Goal: Complete application form: Complete application form

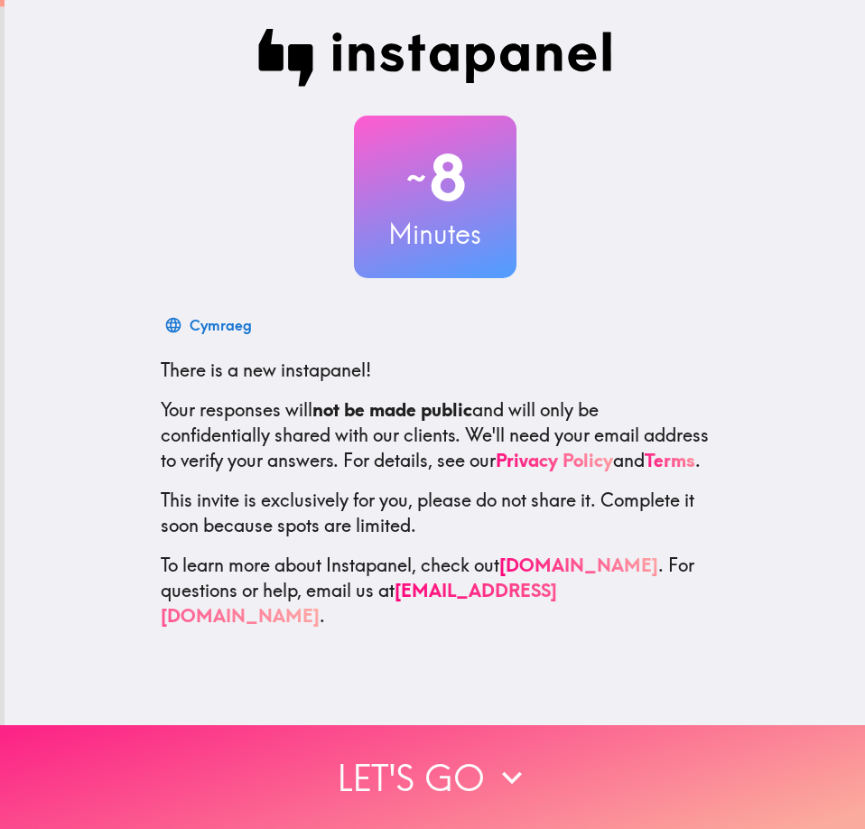
click at [414, 749] on button "Let's go" at bounding box center [432, 777] width 865 height 104
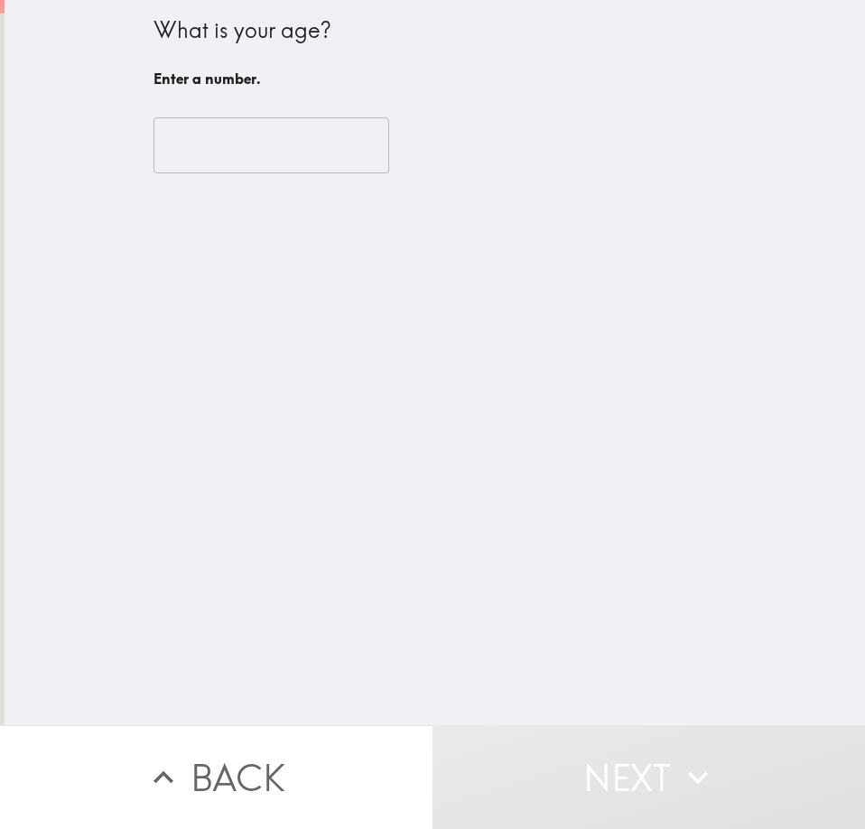
click at [167, 144] on input "number" at bounding box center [271, 145] width 236 height 56
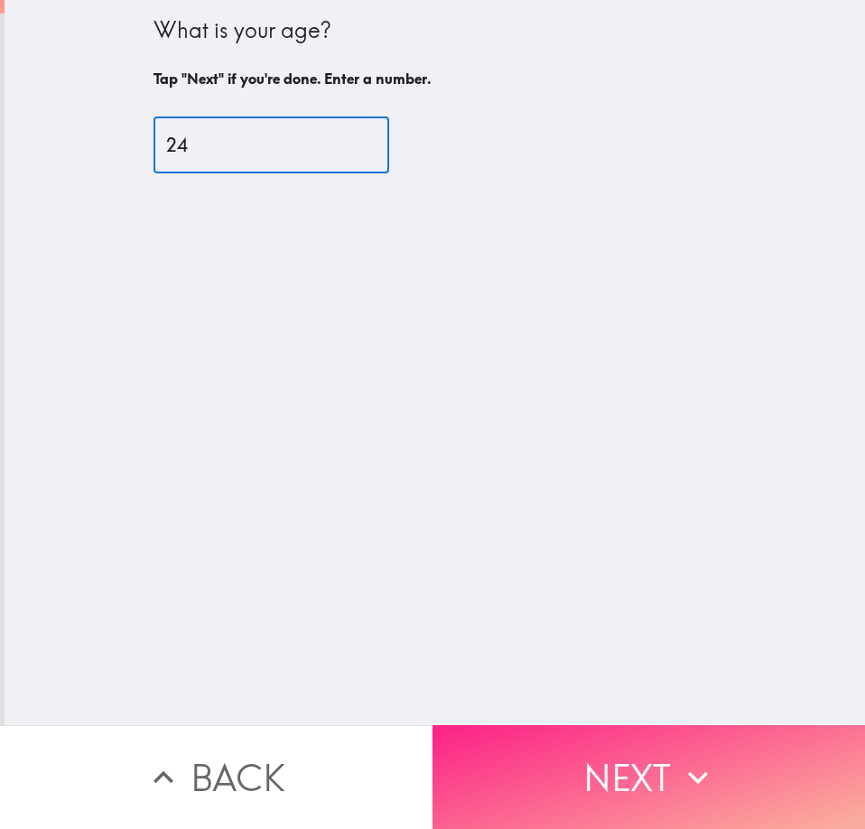
type input "24"
click at [666, 761] on button "Next" at bounding box center [648, 777] width 432 height 104
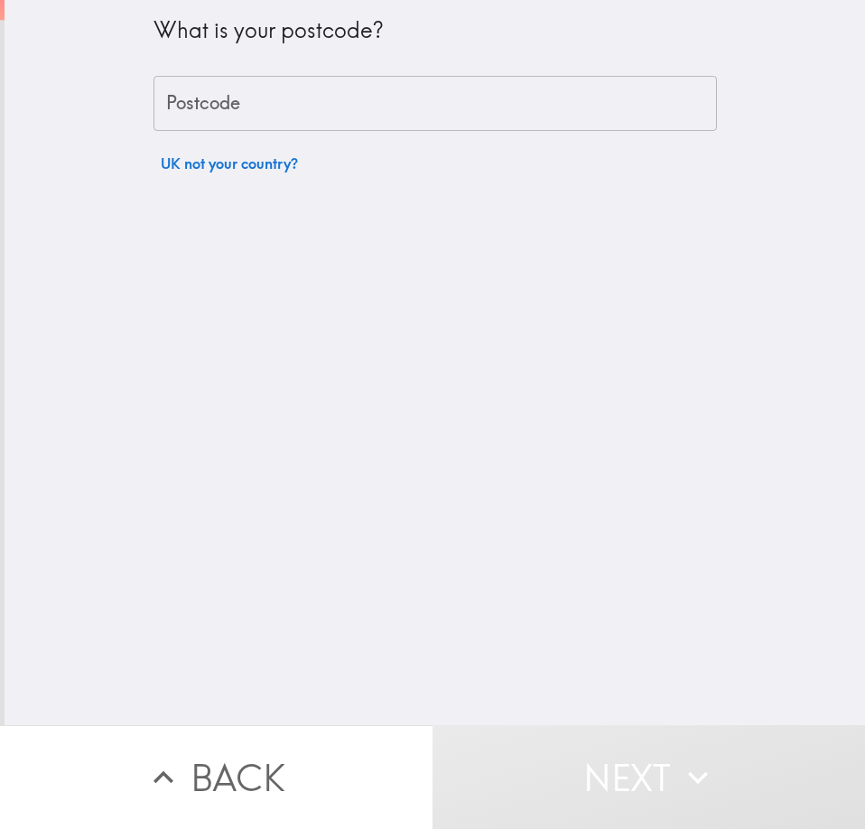
click at [176, 79] on div "Postcode Postcode" at bounding box center [434, 104] width 563 height 56
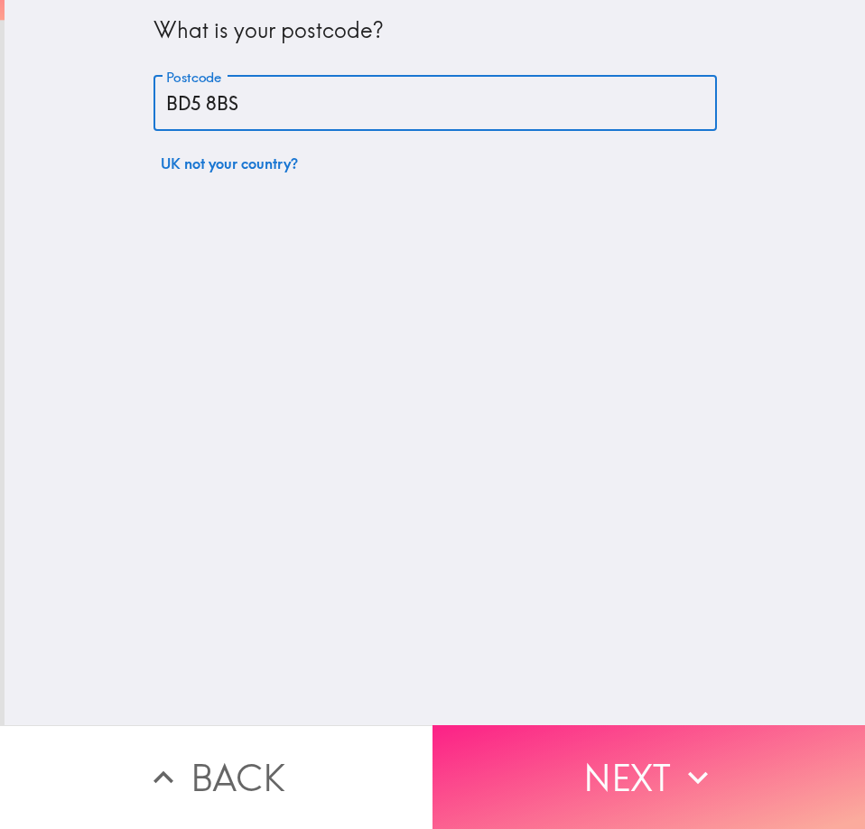
type input "BD5 8BS"
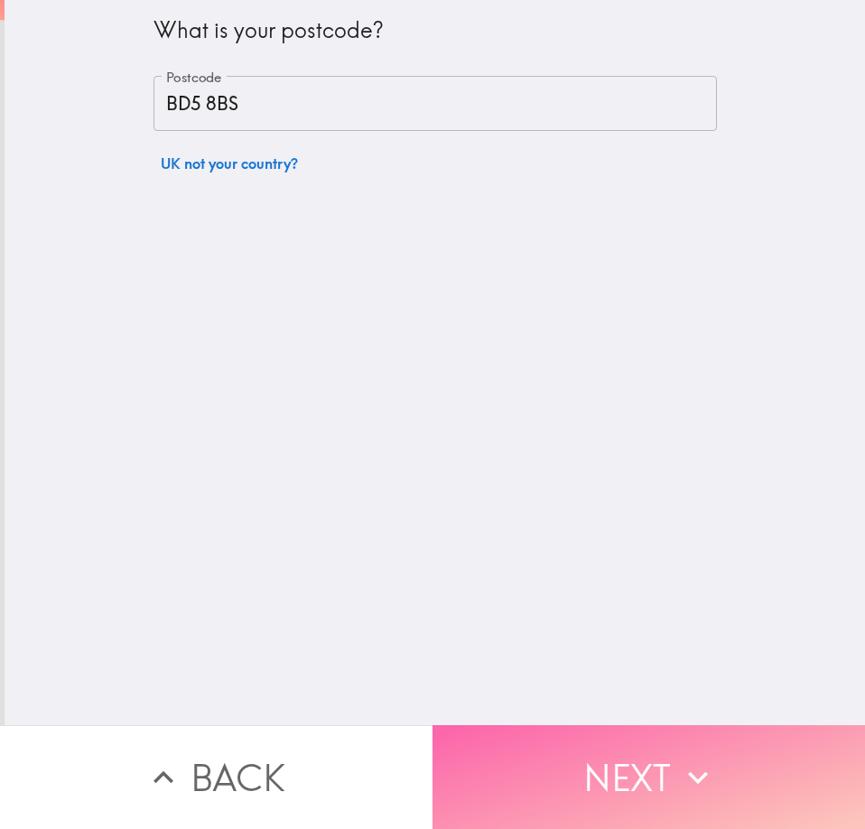
click at [580, 731] on button "Next" at bounding box center [648, 777] width 432 height 104
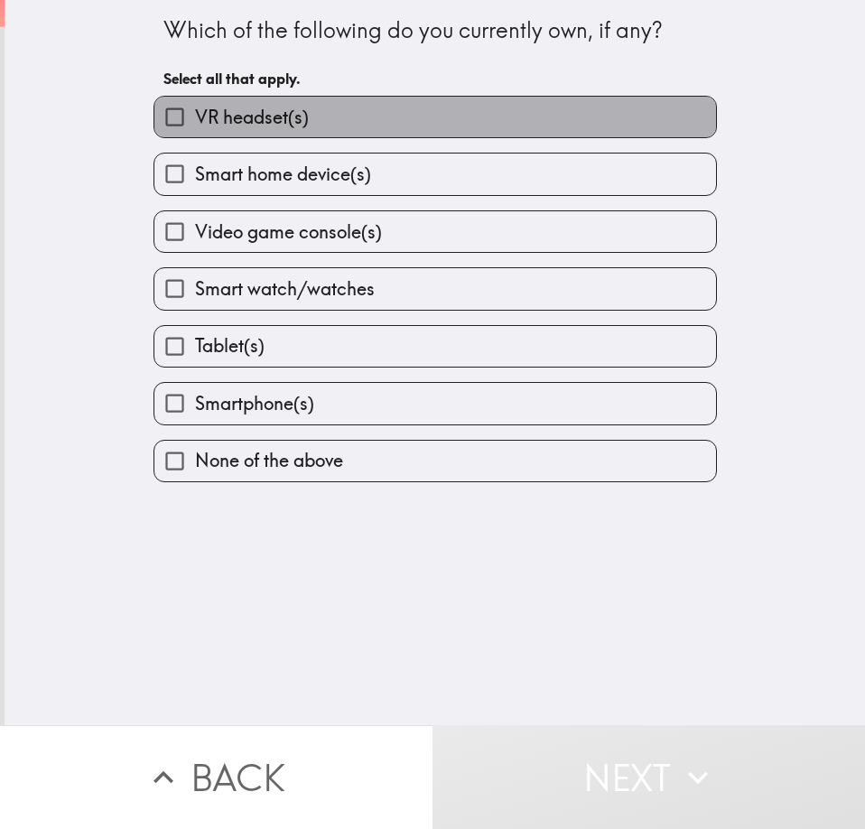
click at [399, 129] on label "VR headset(s)" at bounding box center [434, 117] width 561 height 41
click at [195, 129] on input "VR headset(s)" at bounding box center [174, 117] width 41 height 41
checkbox input "true"
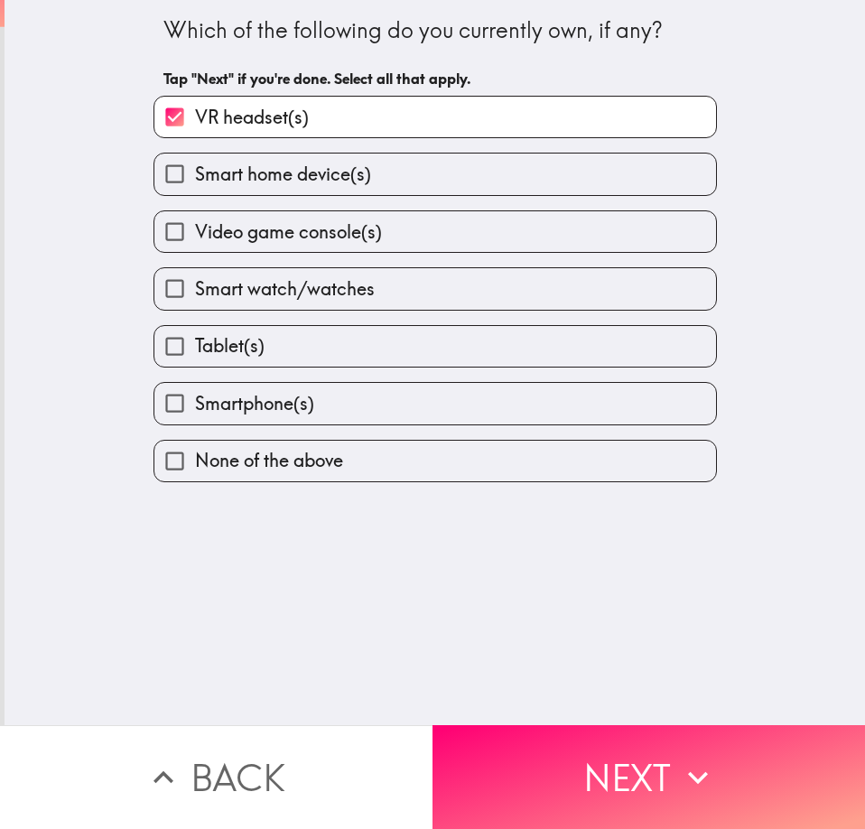
click at [392, 218] on label "Video game console(s)" at bounding box center [434, 231] width 561 height 41
click at [195, 218] on input "Video game console(s)" at bounding box center [174, 231] width 41 height 41
checkbox input "true"
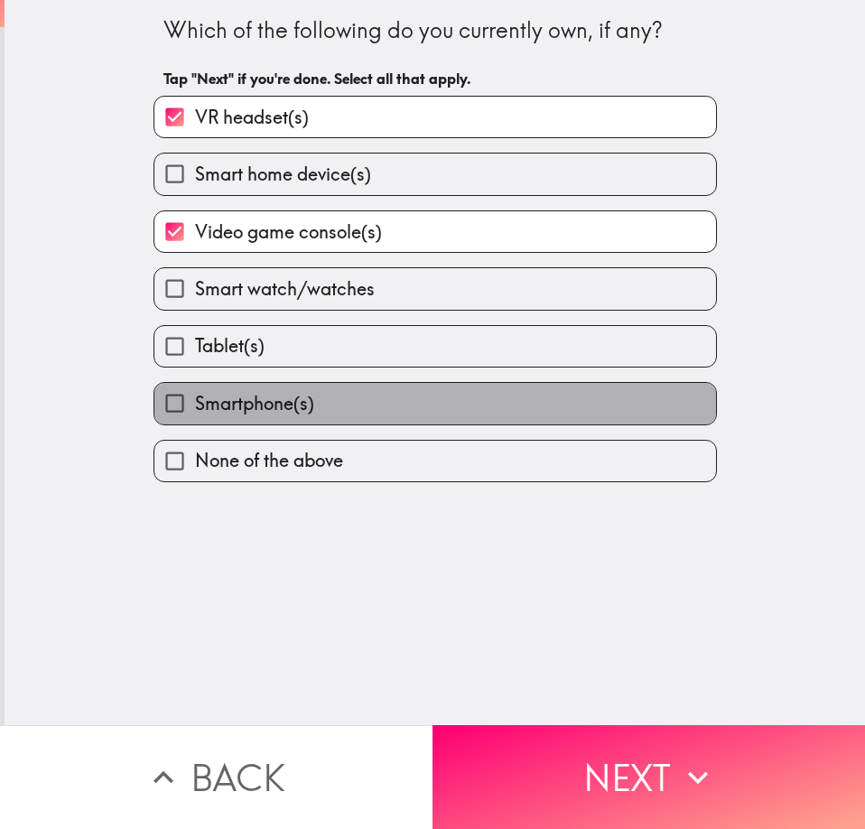
click at [312, 398] on label "Smartphone(s)" at bounding box center [434, 403] width 561 height 41
click at [195, 398] on input "Smartphone(s)" at bounding box center [174, 403] width 41 height 41
checkbox input "true"
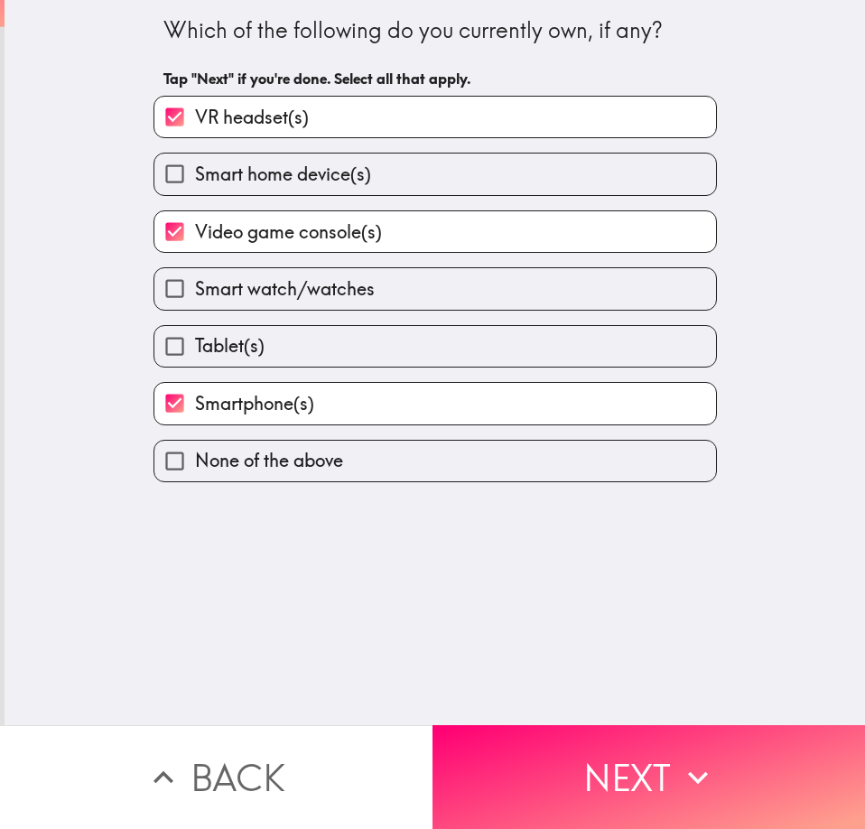
click at [561, 727] on button "Next" at bounding box center [648, 777] width 432 height 104
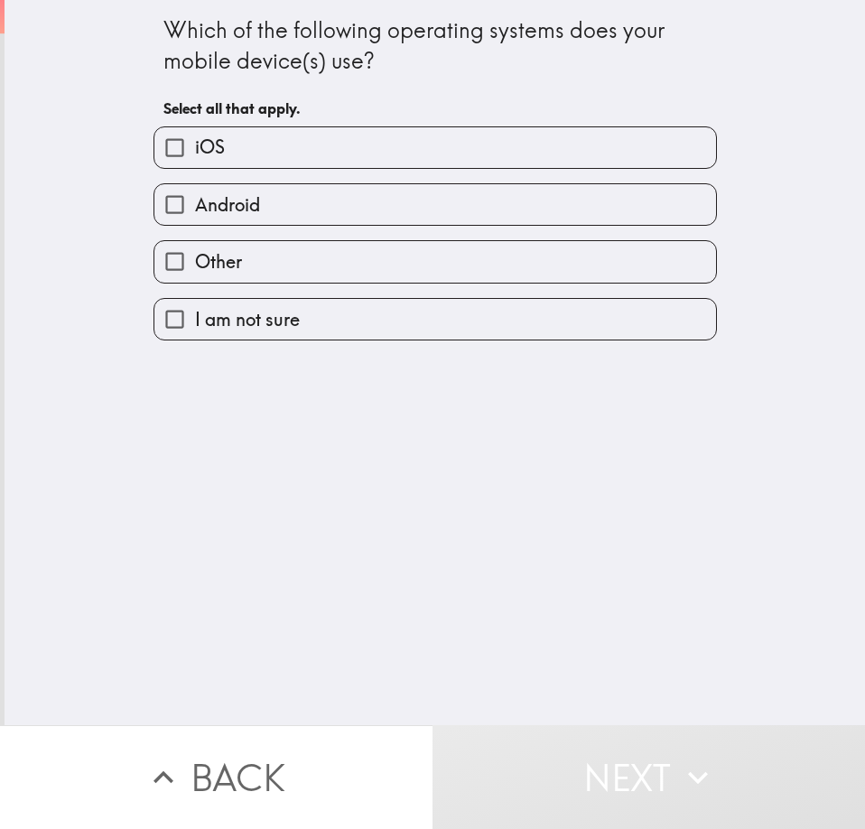
click at [421, 207] on label "Android" at bounding box center [434, 204] width 561 height 41
click at [195, 207] on input "Android" at bounding box center [174, 204] width 41 height 41
checkbox input "true"
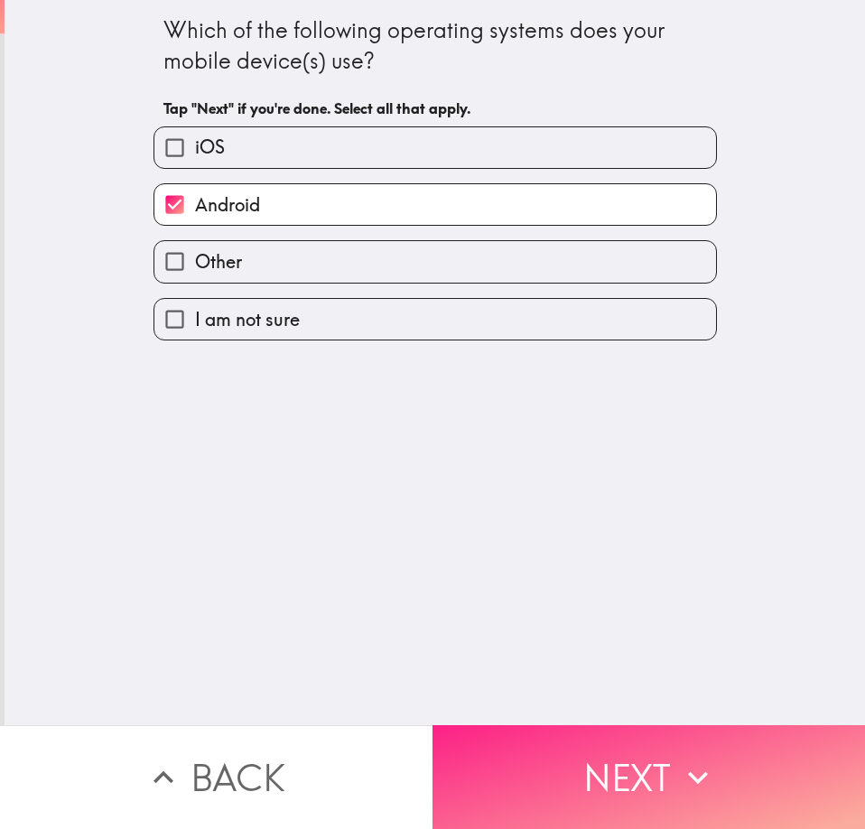
click at [622, 747] on button "Next" at bounding box center [648, 777] width 432 height 104
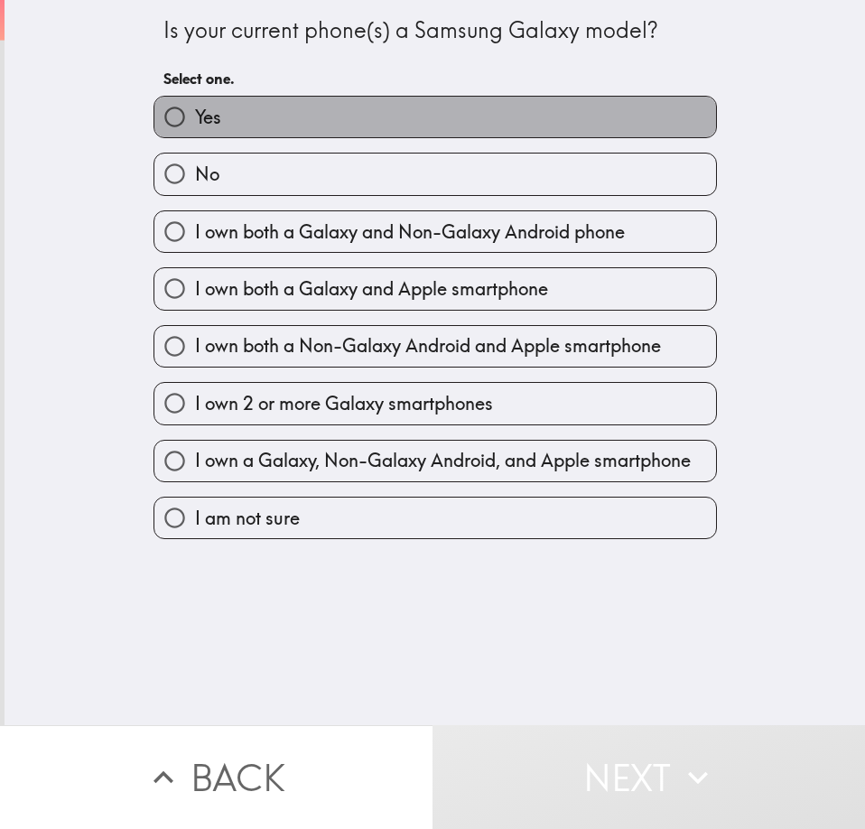
click at [394, 119] on label "Yes" at bounding box center [434, 117] width 561 height 41
click at [195, 119] on input "Yes" at bounding box center [174, 117] width 41 height 41
radio input "true"
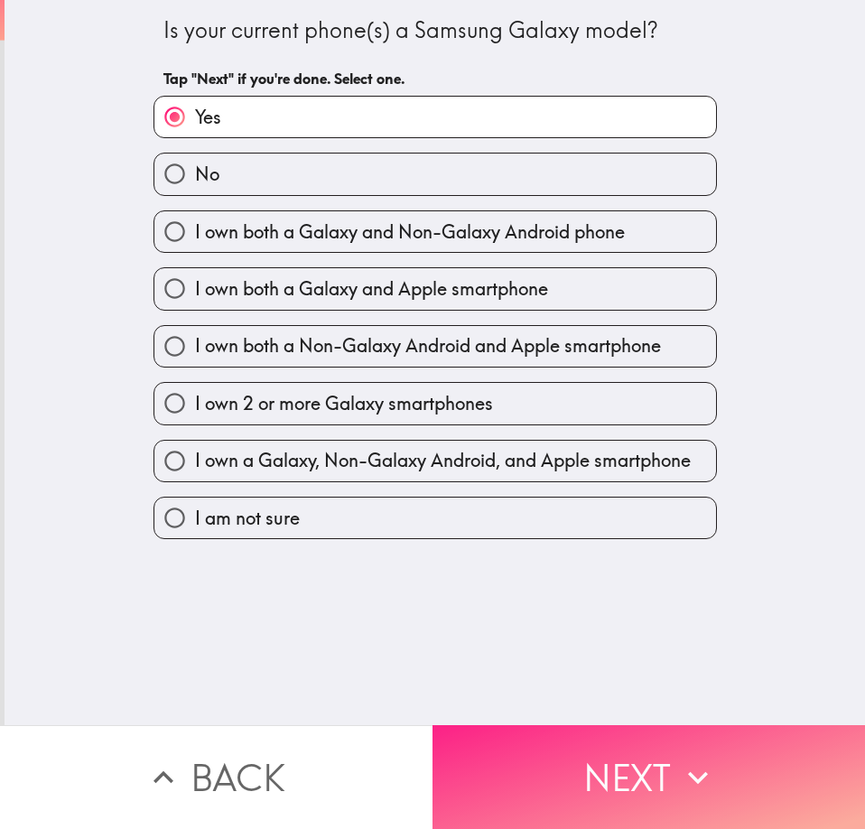
click at [608, 756] on button "Next" at bounding box center [648, 777] width 432 height 104
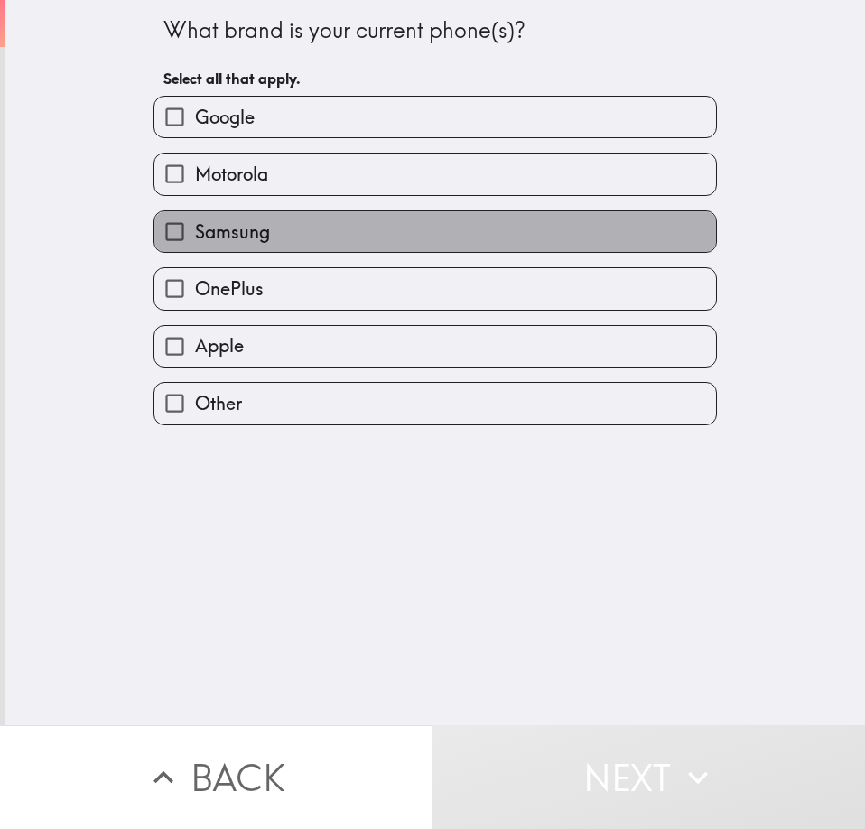
click at [291, 249] on label "Samsung" at bounding box center [434, 231] width 561 height 41
click at [195, 249] on input "Samsung" at bounding box center [174, 231] width 41 height 41
checkbox input "true"
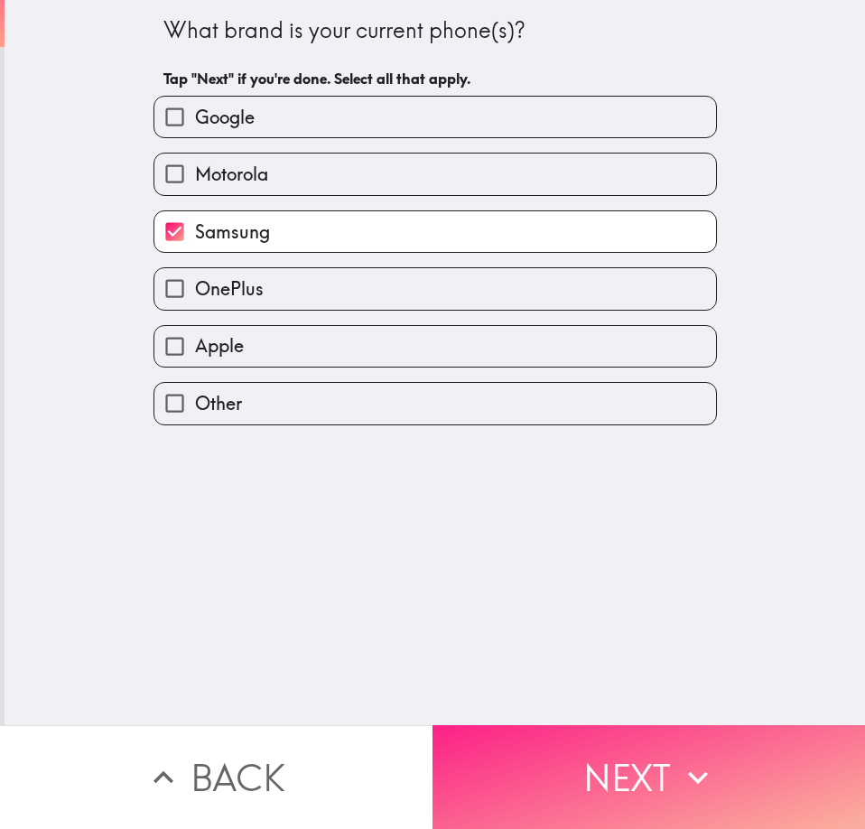
click at [554, 784] on button "Next" at bounding box center [648, 777] width 432 height 104
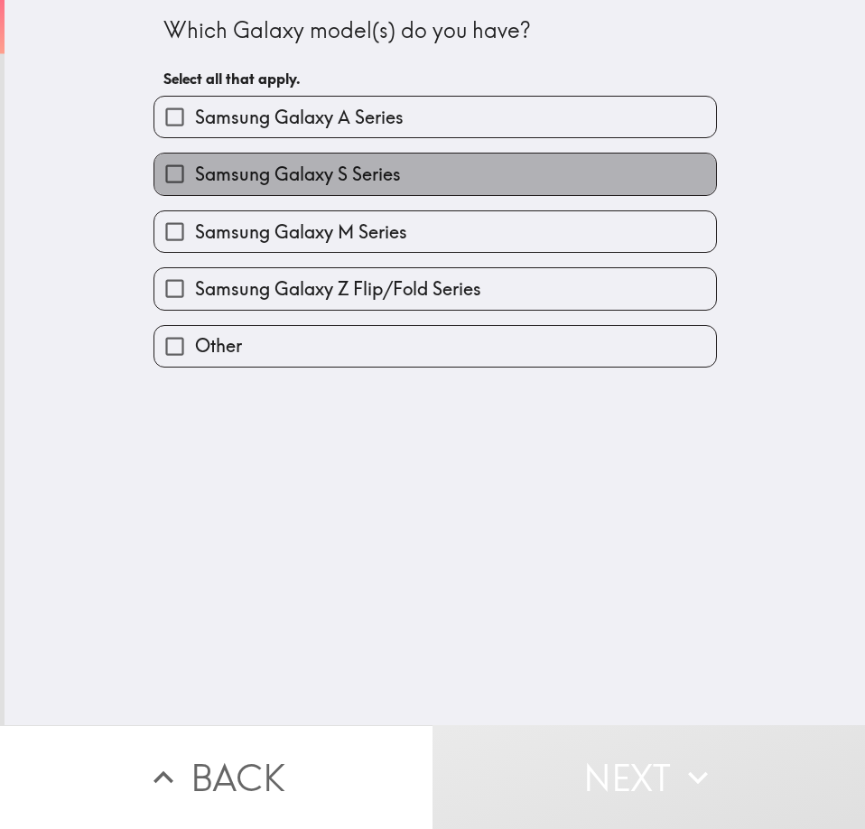
click at [357, 171] on span "Samsung Galaxy S Series" at bounding box center [298, 174] width 206 height 25
click at [195, 171] on input "Samsung Galaxy S Series" at bounding box center [174, 173] width 41 height 41
checkbox input "true"
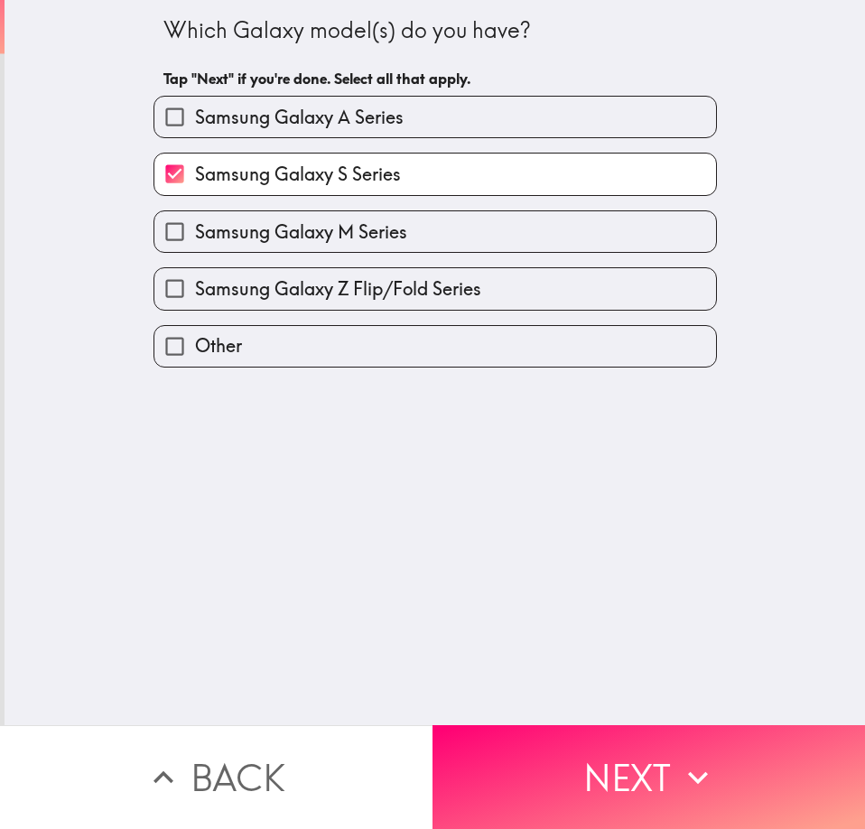
click at [578, 737] on button "Next" at bounding box center [648, 777] width 432 height 104
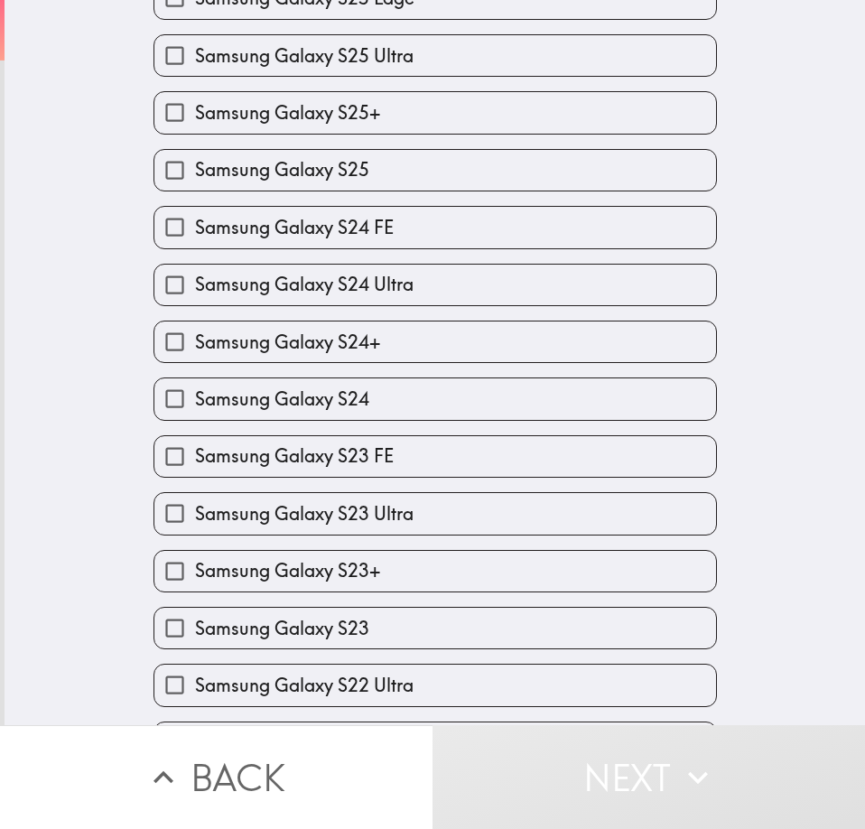
scroll to position [181, 0]
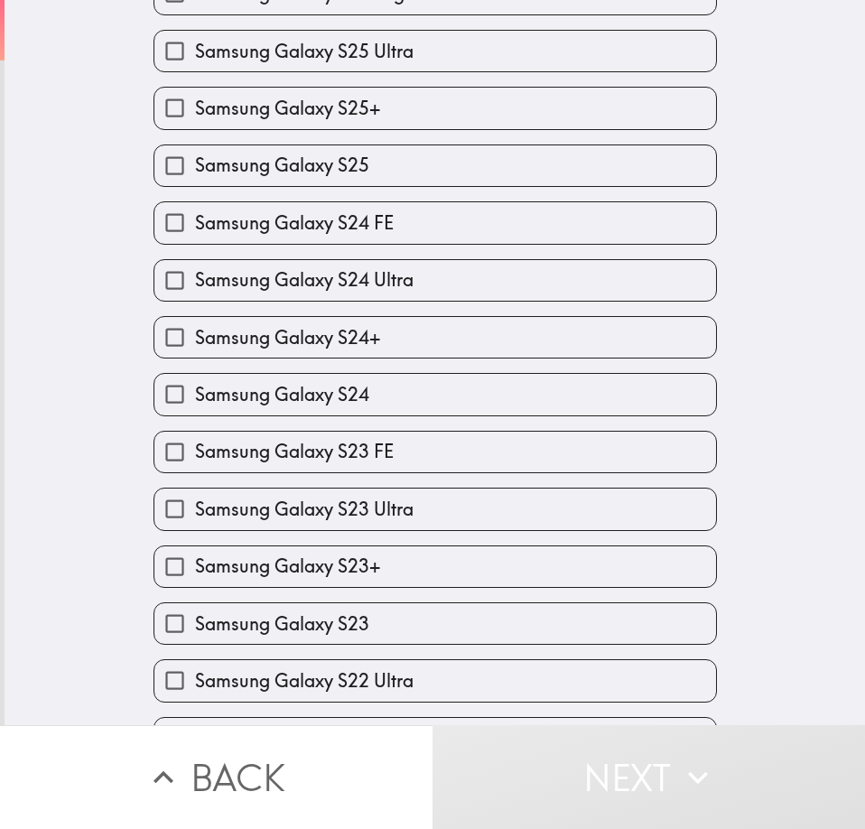
click at [443, 624] on label "Samsung Galaxy S23" at bounding box center [434, 623] width 561 height 41
click at [195, 624] on input "Samsung Galaxy S23" at bounding box center [174, 623] width 41 height 41
checkbox input "true"
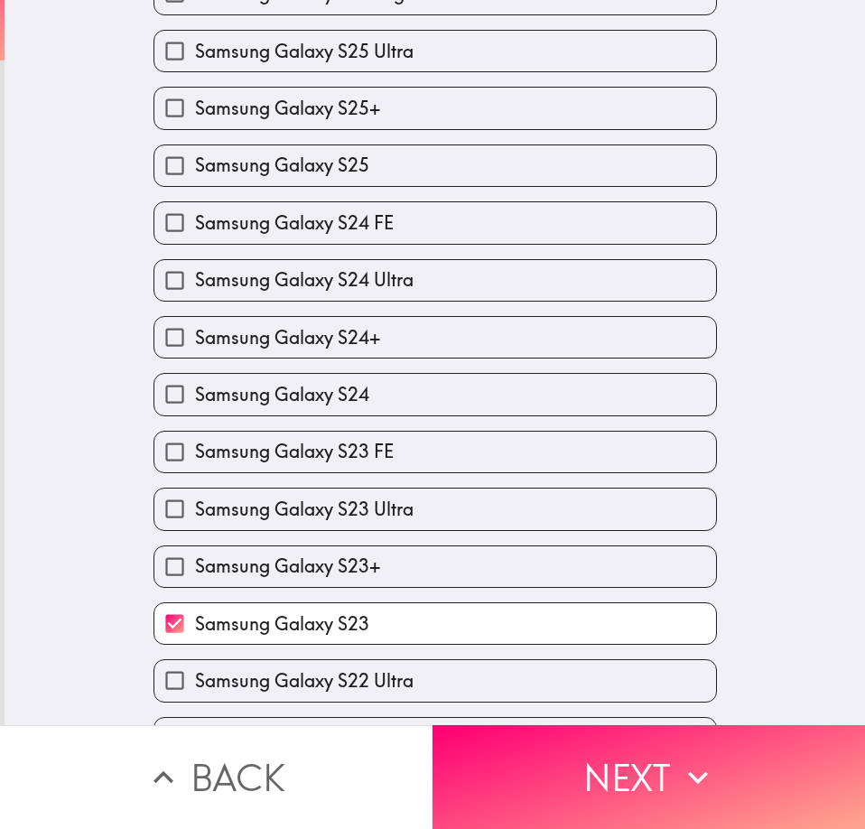
click at [446, 507] on label "Samsung Galaxy S23 Ultra" at bounding box center [434, 508] width 561 height 41
click at [195, 507] on input "Samsung Galaxy S23 Ultra" at bounding box center [174, 508] width 41 height 41
checkbox input "true"
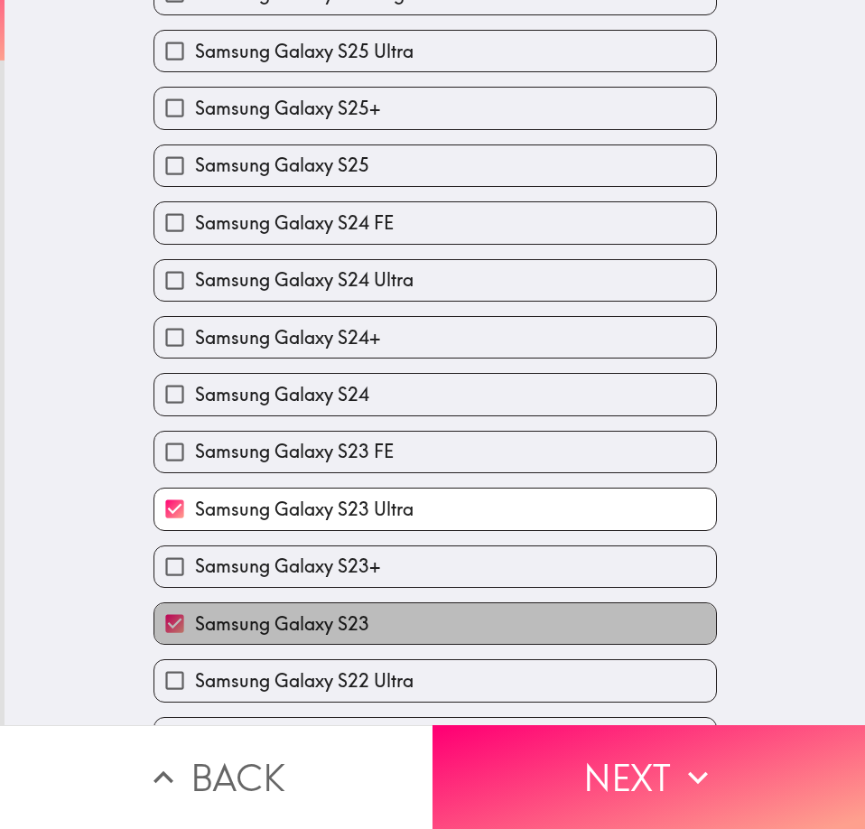
click at [442, 608] on label "Samsung Galaxy S23" at bounding box center [434, 623] width 561 height 41
click at [195, 608] on input "Samsung Galaxy S23" at bounding box center [174, 623] width 41 height 41
checkbox input "false"
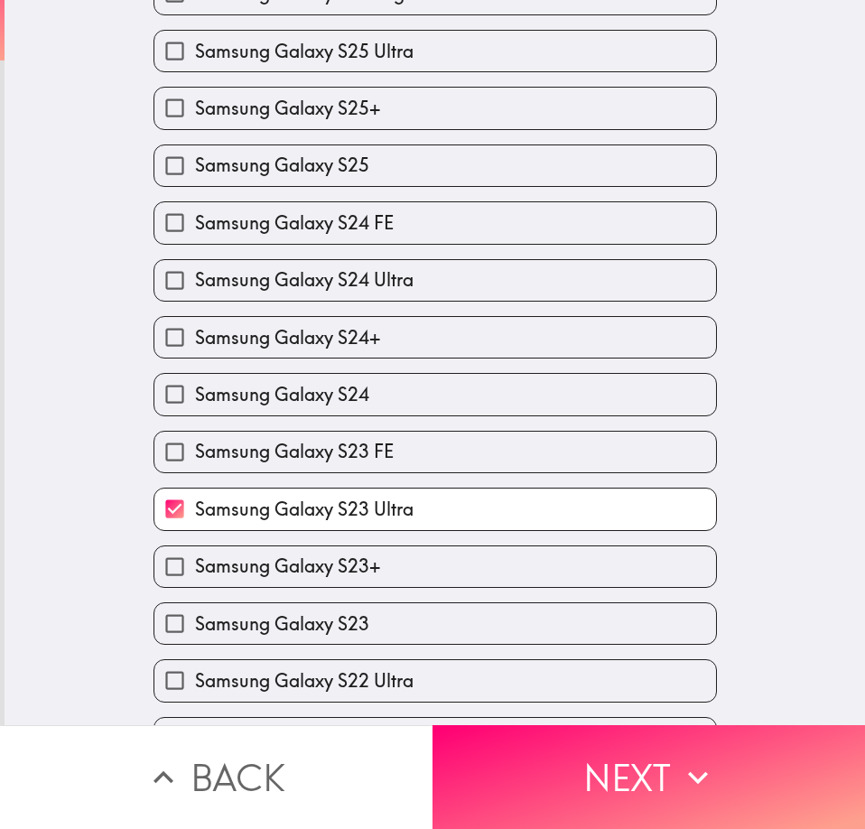
click at [600, 771] on button "Next" at bounding box center [648, 777] width 432 height 104
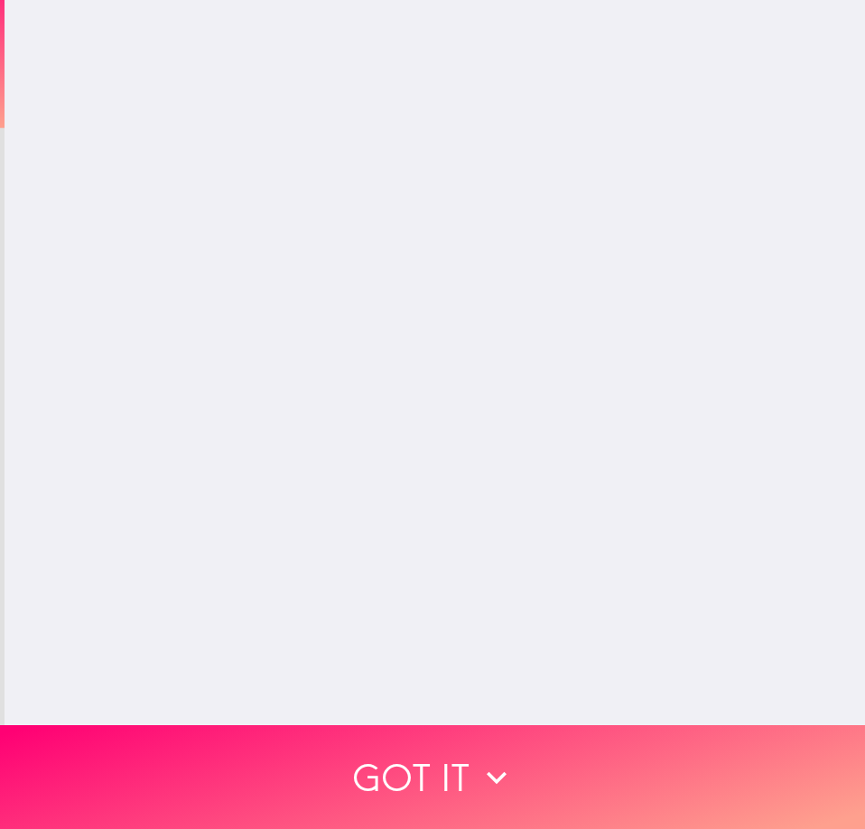
scroll to position [0, 0]
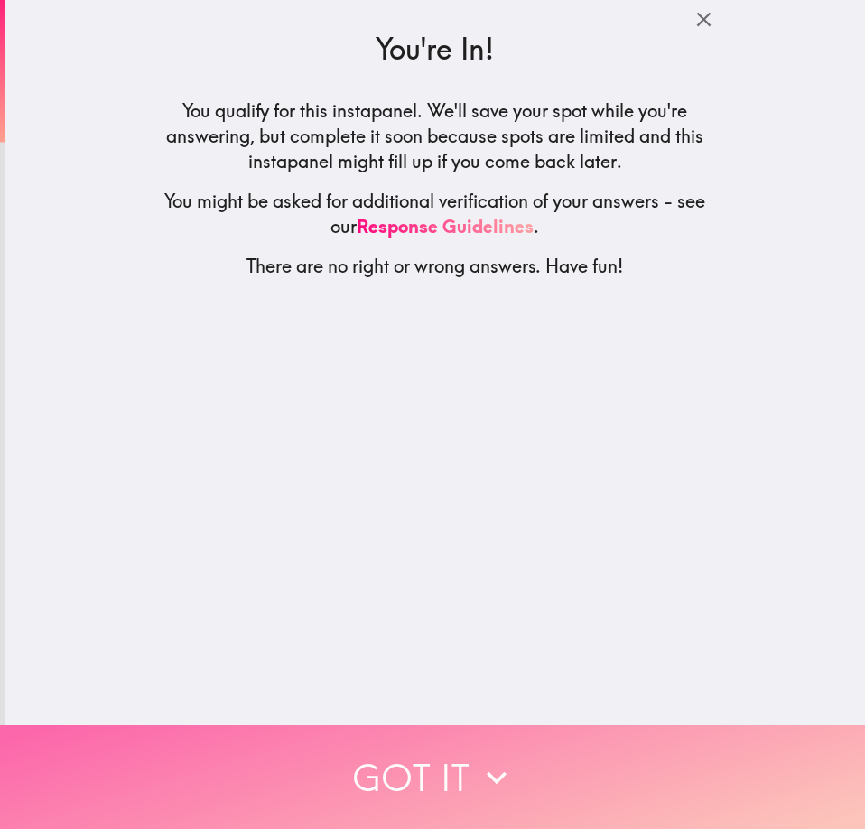
click at [550, 759] on button "Got it" at bounding box center [432, 777] width 865 height 104
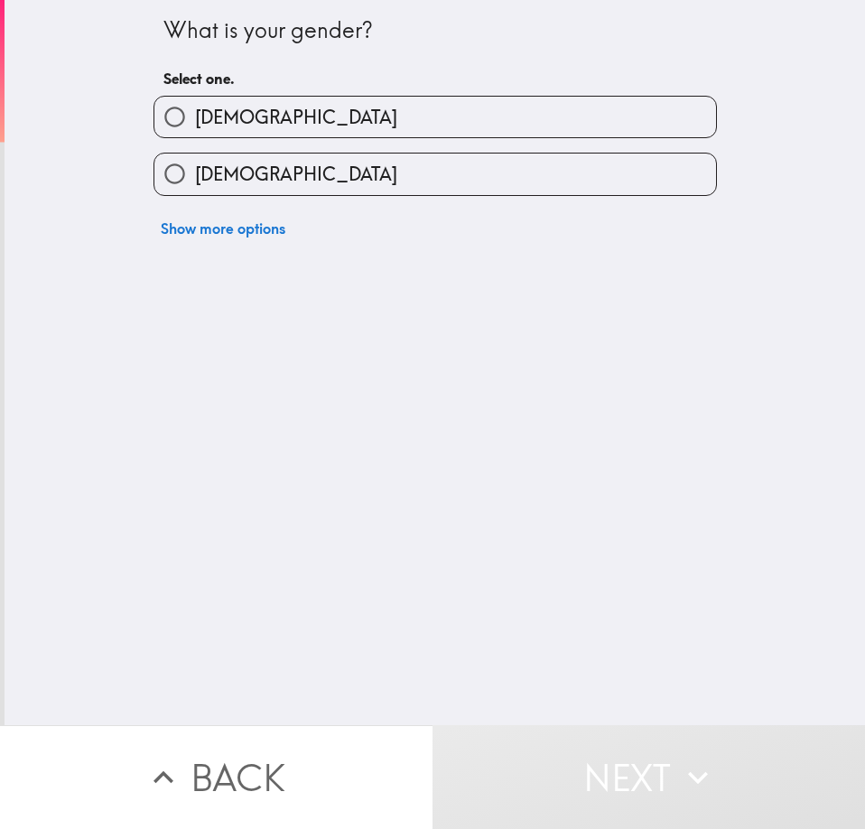
click at [288, 116] on label "[DEMOGRAPHIC_DATA]" at bounding box center [434, 117] width 561 height 41
click at [195, 116] on input "[DEMOGRAPHIC_DATA]" at bounding box center [174, 117] width 41 height 41
radio input "true"
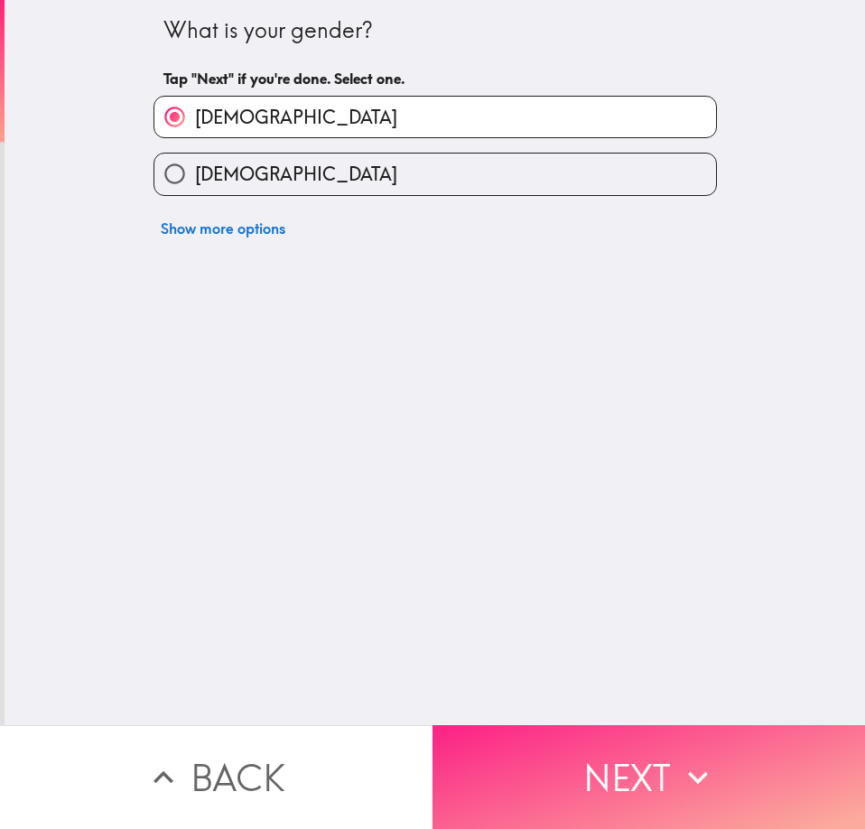
click at [584, 766] on button "Next" at bounding box center [648, 777] width 432 height 104
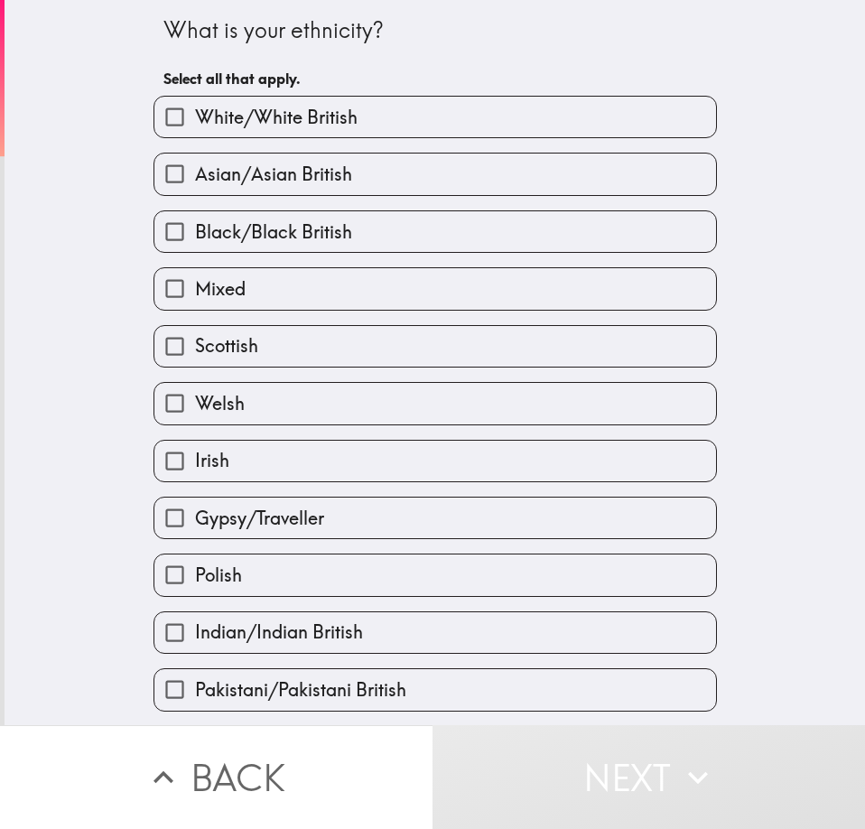
click at [383, 104] on label "White/White British" at bounding box center [434, 117] width 561 height 41
click at [195, 104] on input "White/White British" at bounding box center [174, 117] width 41 height 41
checkbox input "true"
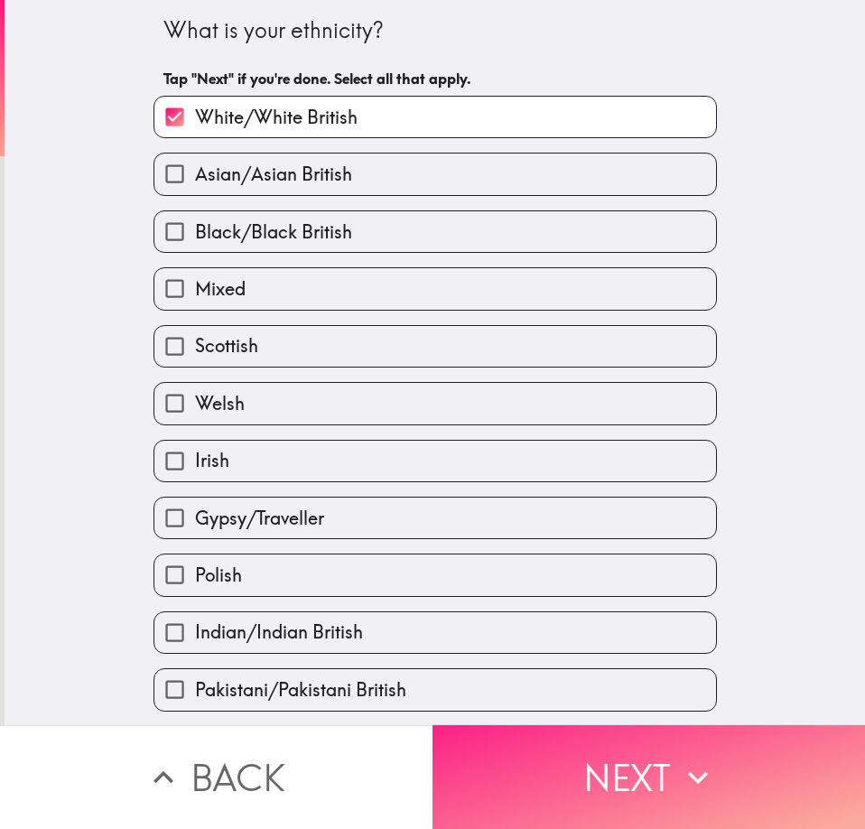
click at [565, 749] on button "Next" at bounding box center [648, 777] width 432 height 104
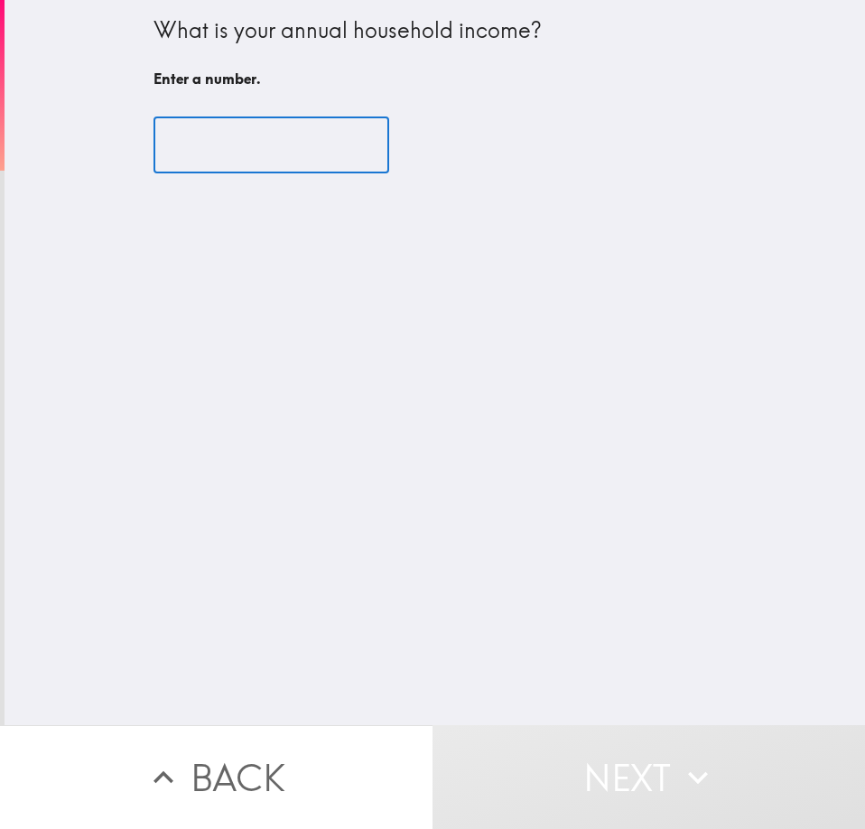
click at [274, 160] on input "number" at bounding box center [271, 145] width 236 height 56
type input "5"
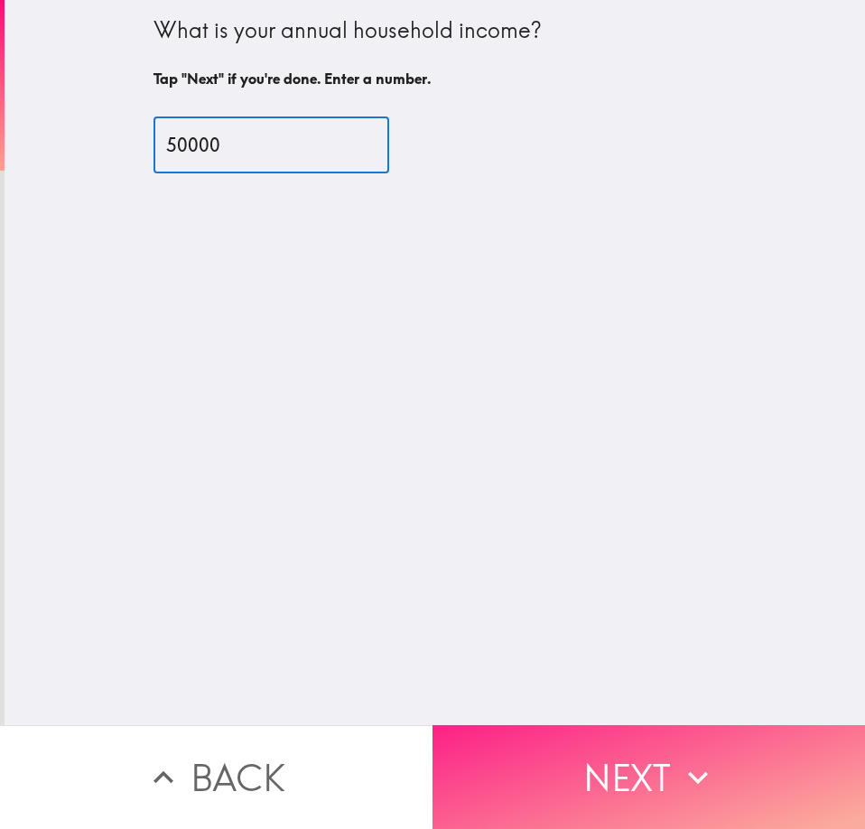
type input "50000"
click at [563, 759] on button "Next" at bounding box center [648, 777] width 432 height 104
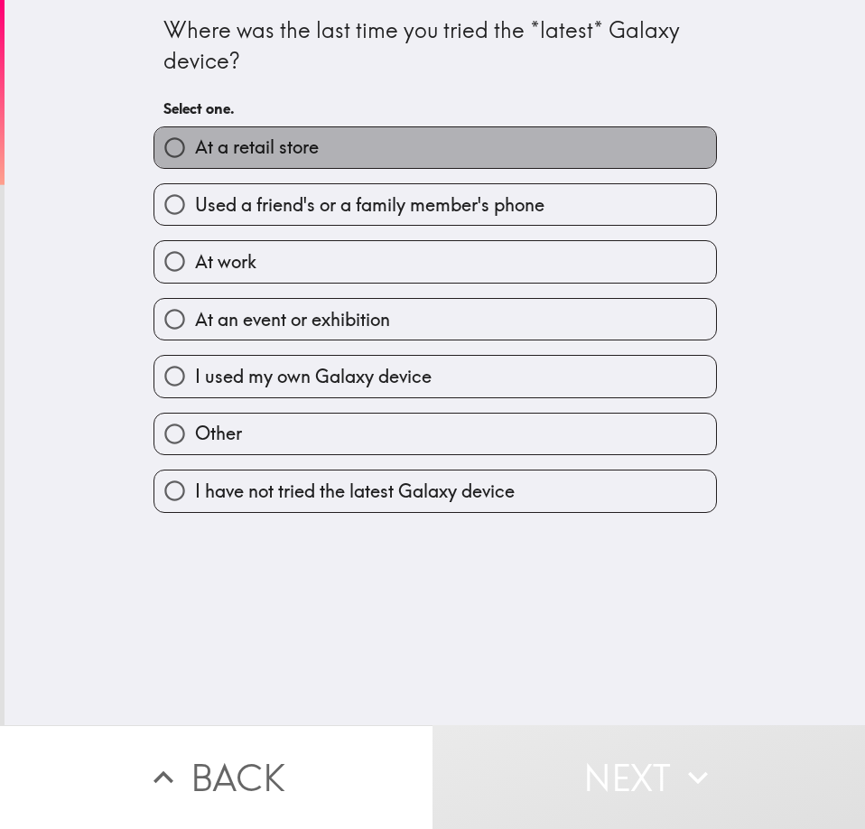
click at [347, 153] on label "At a retail store" at bounding box center [434, 147] width 561 height 41
click at [195, 153] on input "At a retail store" at bounding box center [174, 147] width 41 height 41
radio input "true"
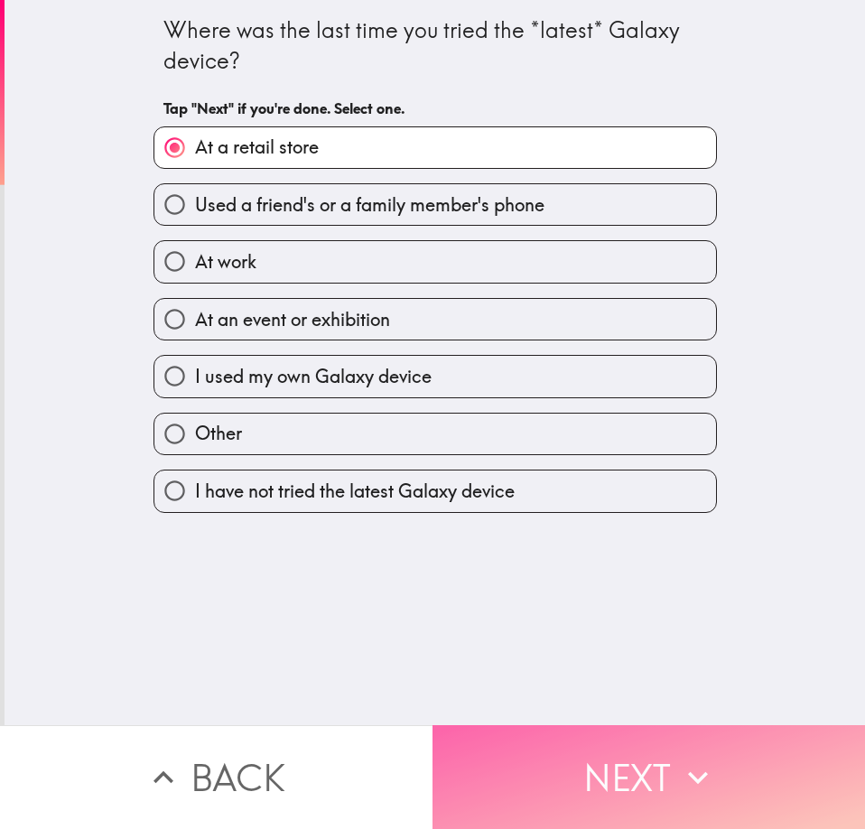
click at [639, 778] on button "Next" at bounding box center [648, 777] width 432 height 104
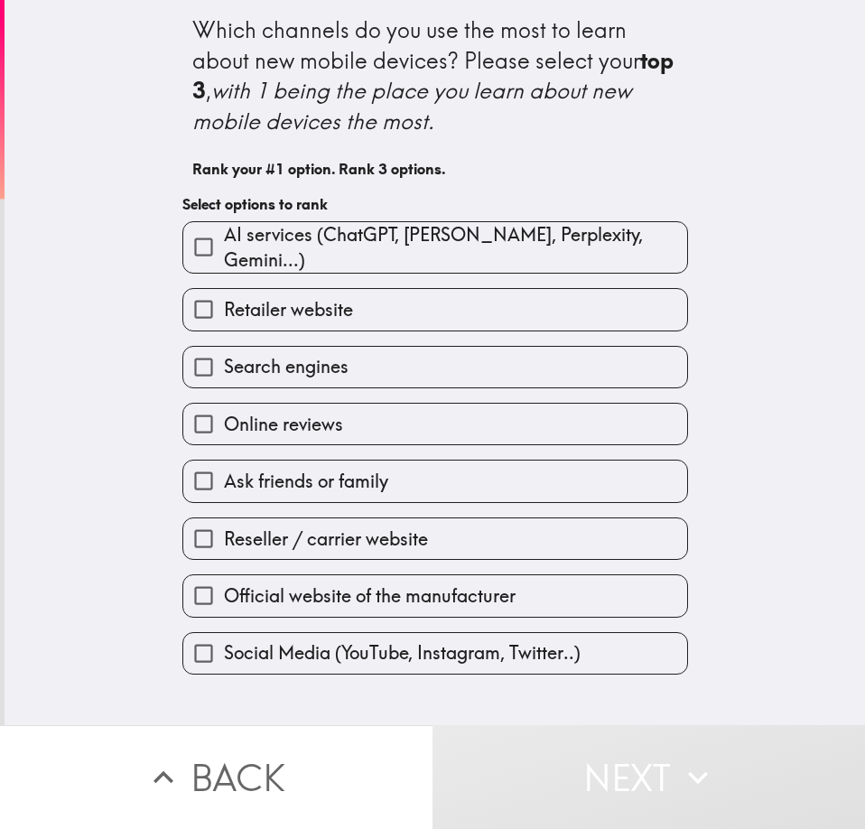
click at [348, 311] on label "Retailer website" at bounding box center [435, 309] width 504 height 41
click at [224, 311] on input "Retailer website" at bounding box center [203, 309] width 41 height 41
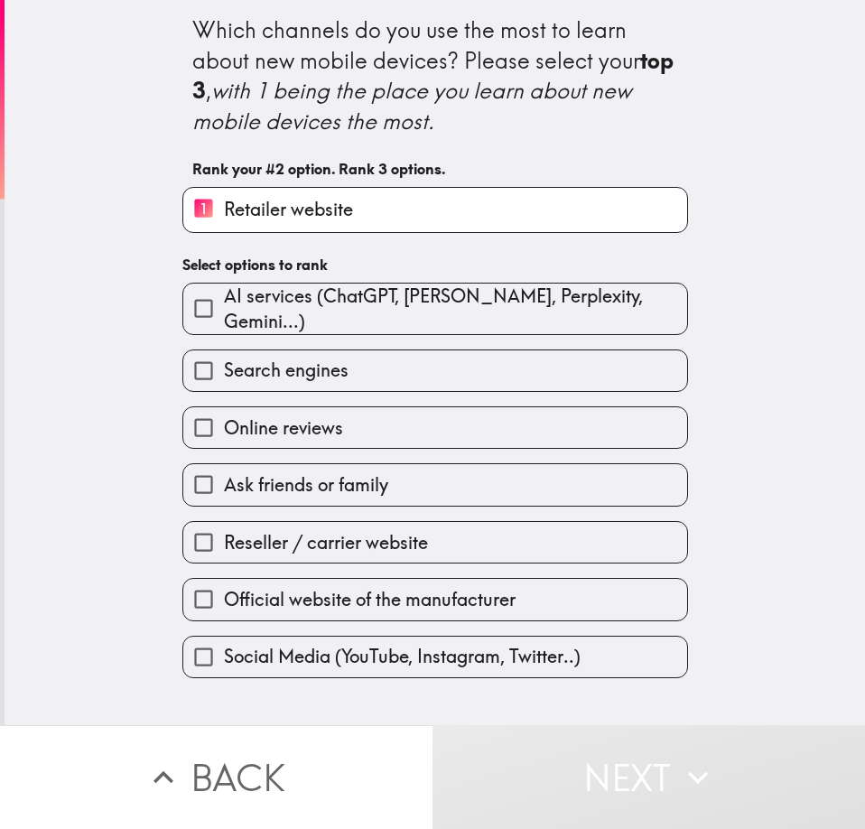
click at [330, 409] on label "Online reviews" at bounding box center [435, 427] width 504 height 41
click at [224, 409] on input "Online reviews" at bounding box center [203, 427] width 41 height 41
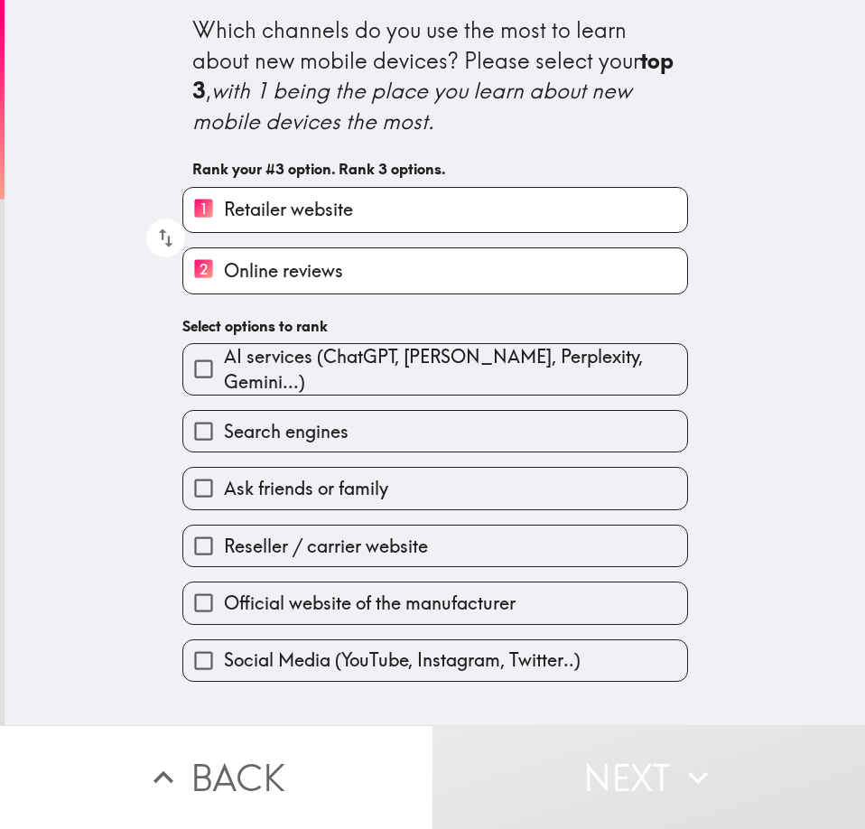
click at [391, 659] on span "Social Media (YouTube, Instagram, Twitter..)" at bounding box center [402, 659] width 357 height 25
click at [224, 659] on input "Social Media (YouTube, Instagram, Twitter..)" at bounding box center [203, 660] width 41 height 41
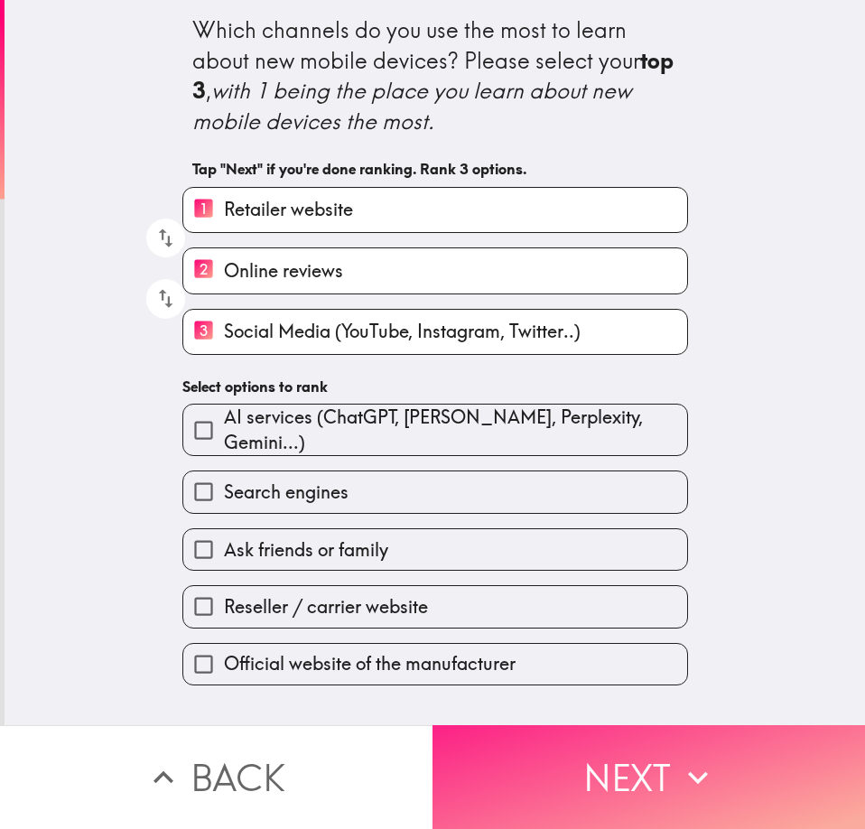
click at [598, 763] on button "Next" at bounding box center [648, 777] width 432 height 104
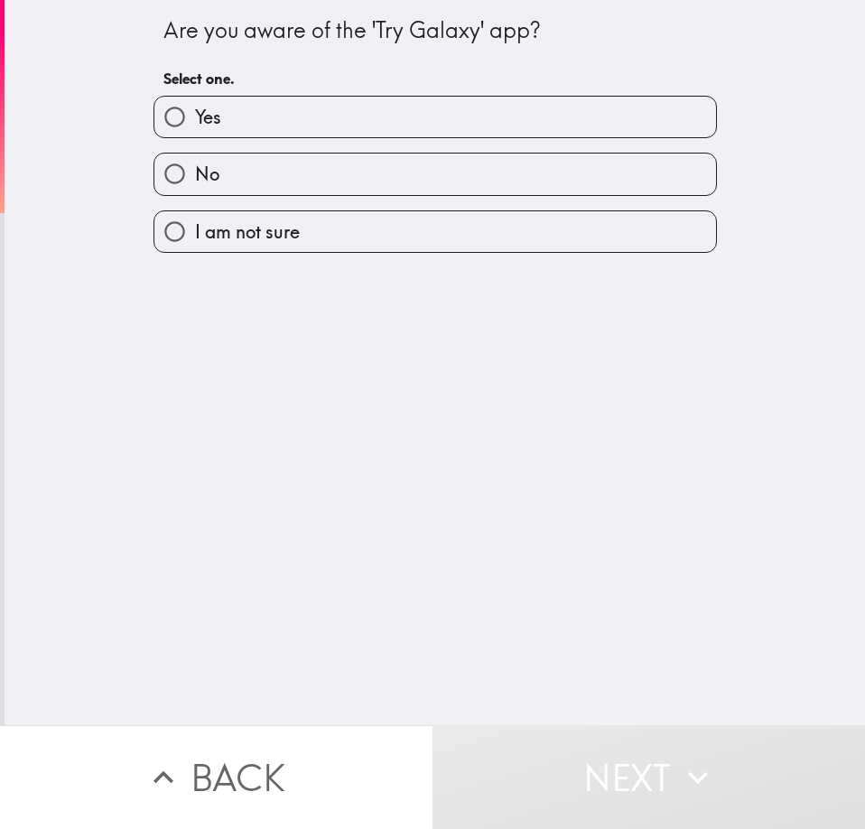
click at [289, 171] on label "No" at bounding box center [434, 173] width 561 height 41
click at [195, 171] on input "No" at bounding box center [174, 173] width 41 height 41
radio input "true"
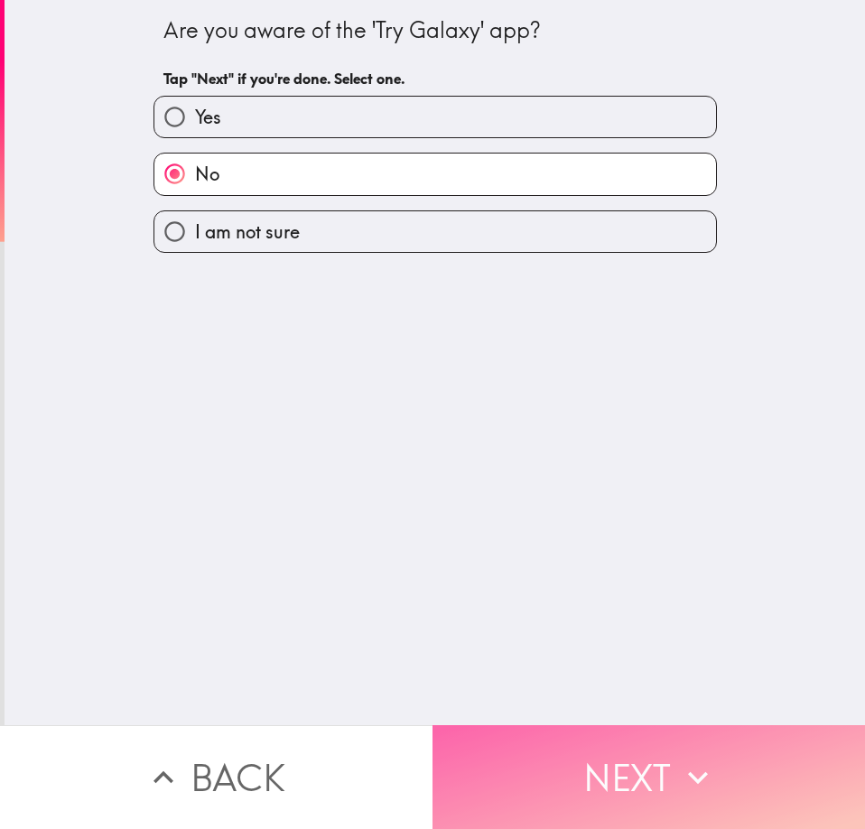
click at [572, 753] on button "Next" at bounding box center [648, 777] width 432 height 104
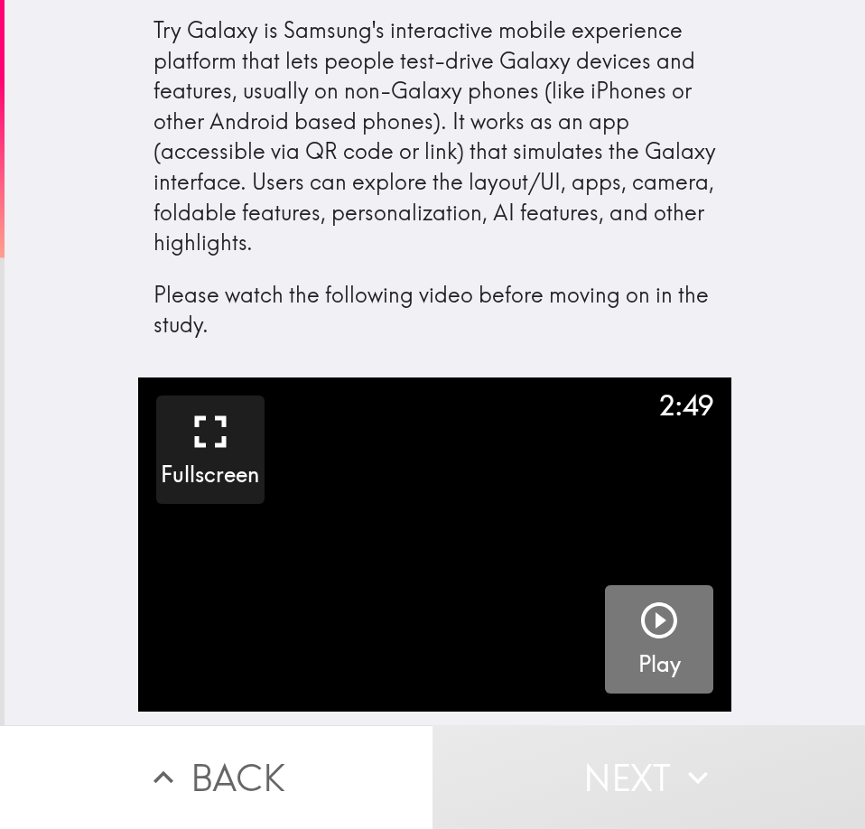
click at [657, 641] on icon "button" at bounding box center [658, 619] width 43 height 43
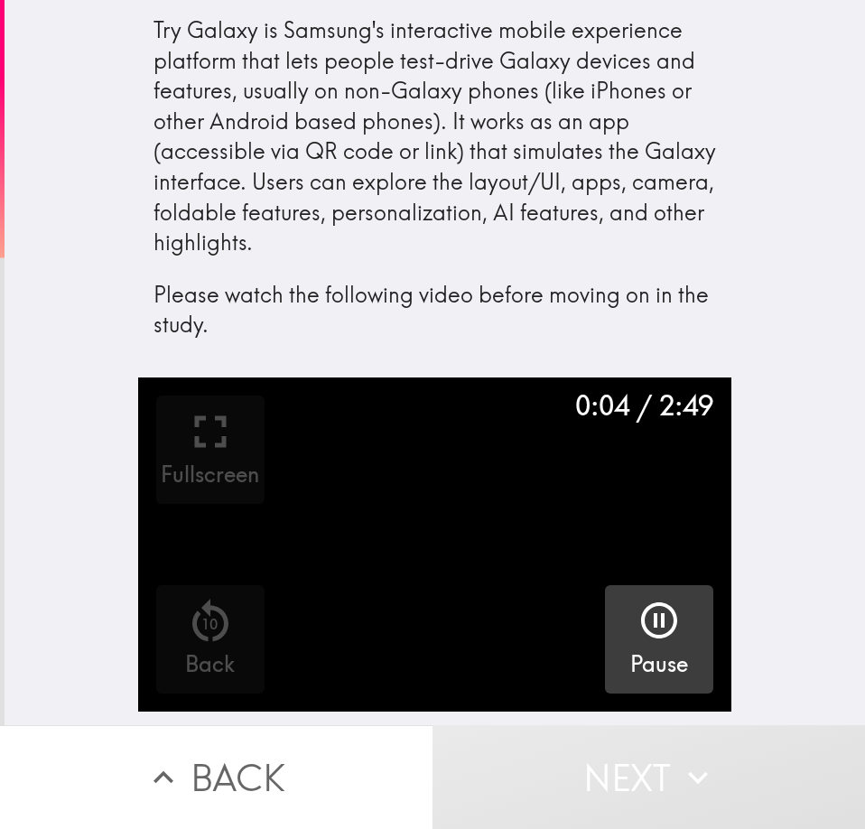
click at [767, 474] on div "0:04 / 2:49 Fullscreen 10 Back Pause" at bounding box center [435, 551] width 860 height 348
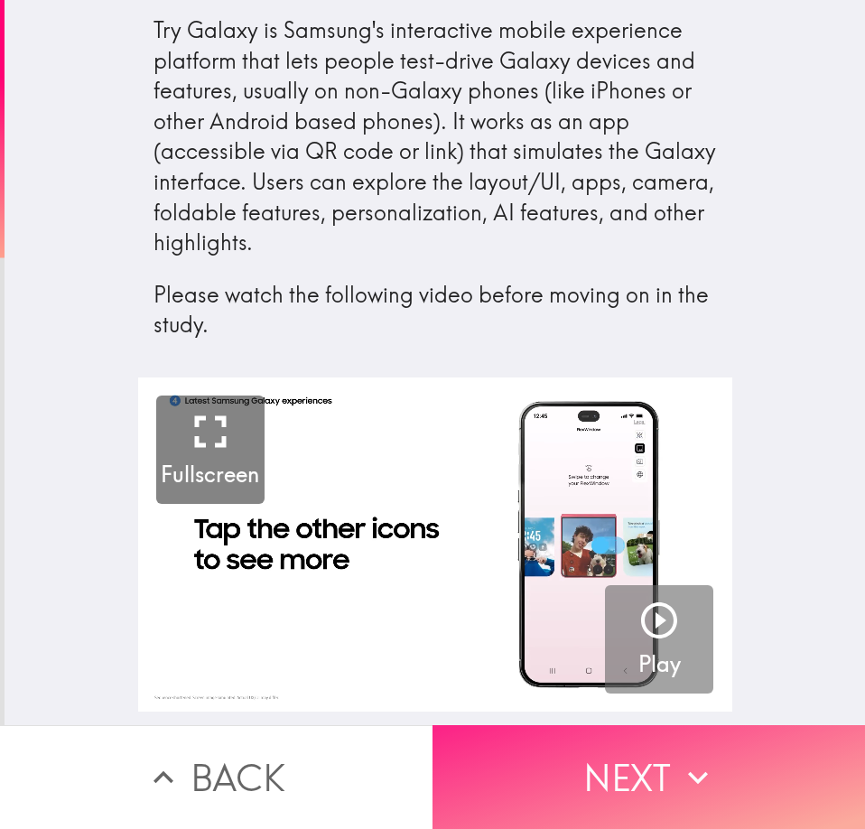
click at [489, 765] on button "Next" at bounding box center [648, 777] width 432 height 104
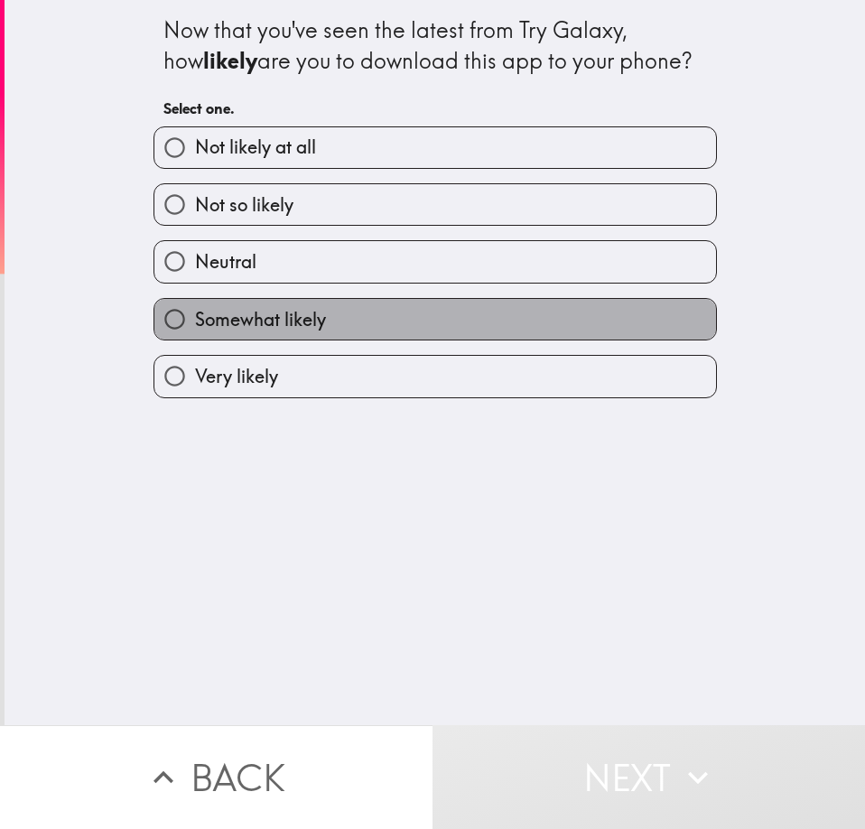
click at [332, 329] on label "Somewhat likely" at bounding box center [434, 319] width 561 height 41
click at [195, 329] on input "Somewhat likely" at bounding box center [174, 319] width 41 height 41
radio input "true"
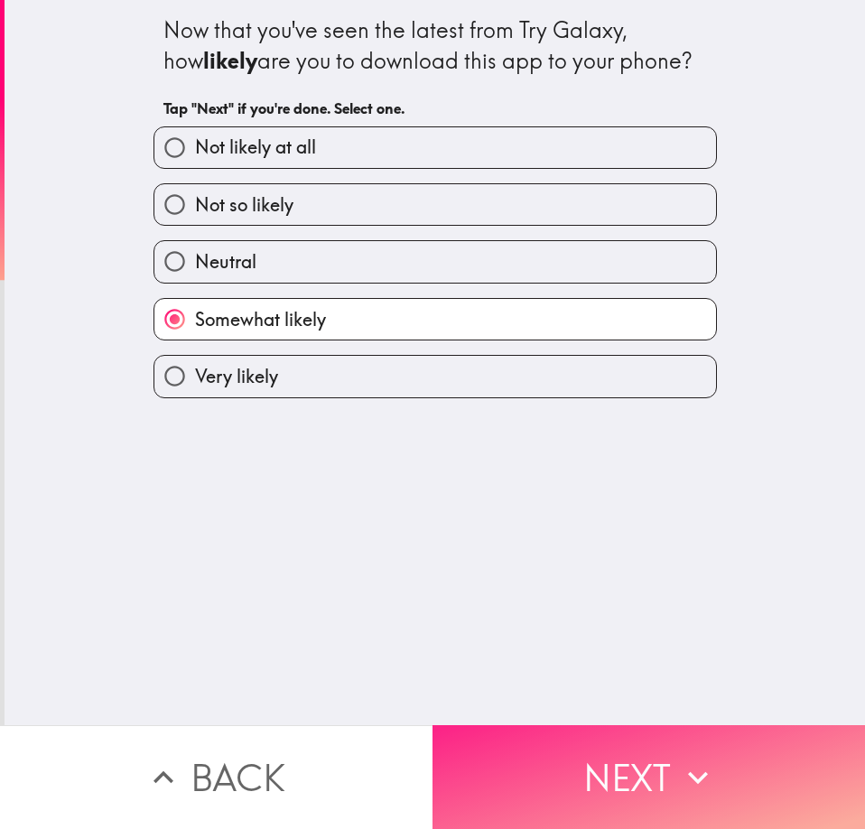
click at [552, 786] on button "Next" at bounding box center [648, 777] width 432 height 104
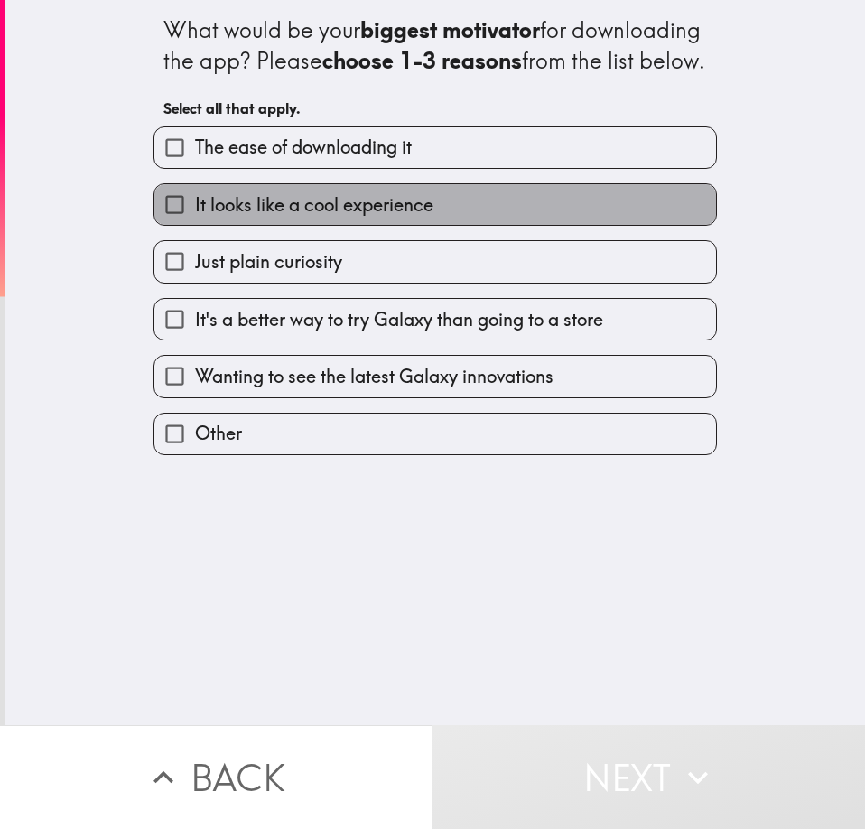
click at [358, 218] on span "It looks like a cool experience" at bounding box center [314, 204] width 238 height 25
click at [195, 225] on input "It looks like a cool experience" at bounding box center [174, 204] width 41 height 41
checkbox input "true"
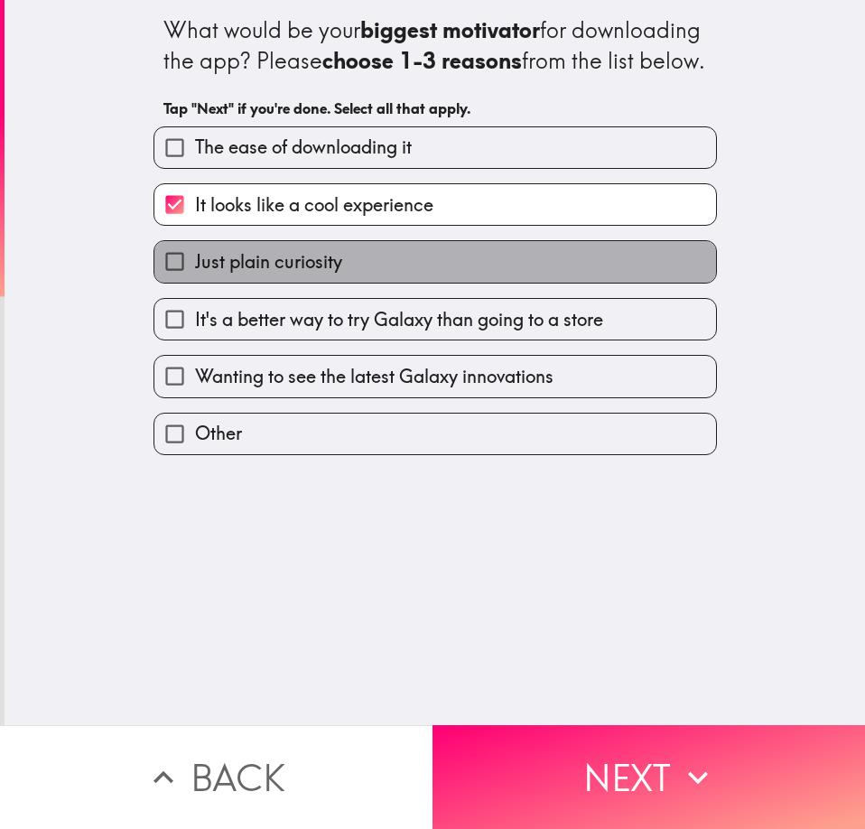
click at [314, 282] on label "Just plain curiosity" at bounding box center [434, 261] width 561 height 41
click at [195, 282] on input "Just plain curiosity" at bounding box center [174, 261] width 41 height 41
checkbox input "true"
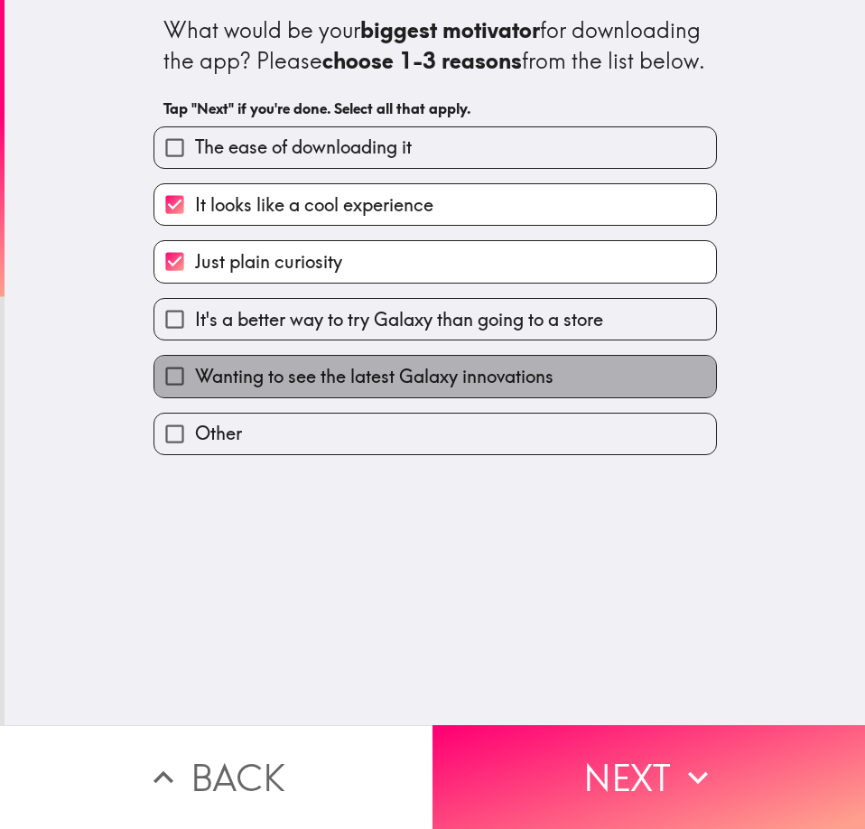
click at [260, 389] on span "Wanting to see the latest Galaxy innovations" at bounding box center [374, 376] width 358 height 25
click at [195, 396] on input "Wanting to see the latest Galaxy innovations" at bounding box center [174, 376] width 41 height 41
checkbox input "true"
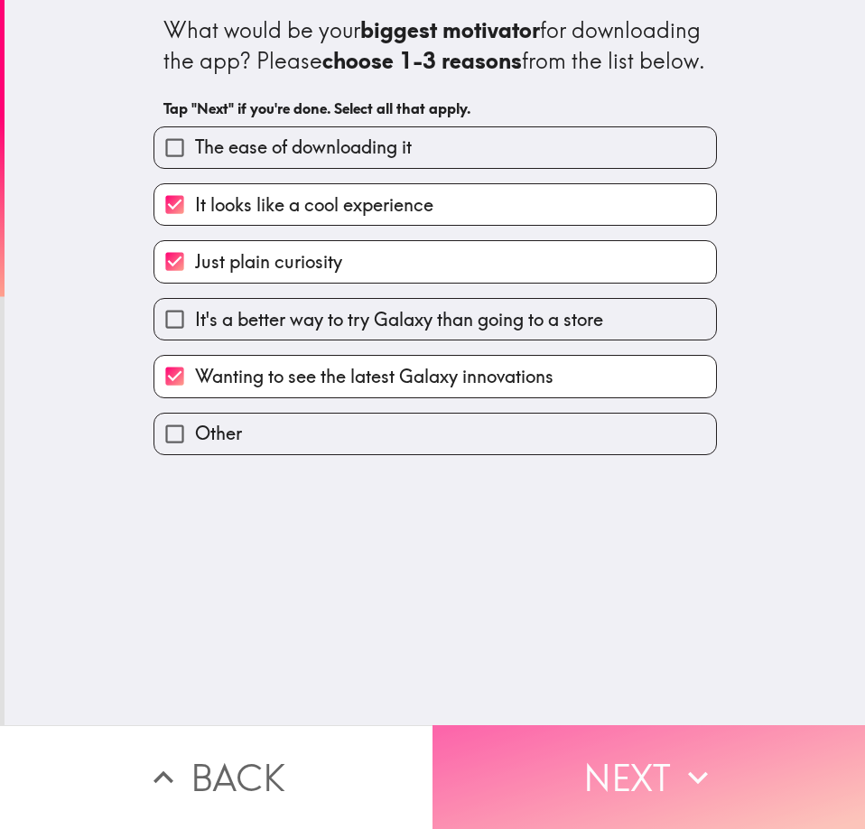
click at [605, 730] on button "Next" at bounding box center [648, 777] width 432 height 104
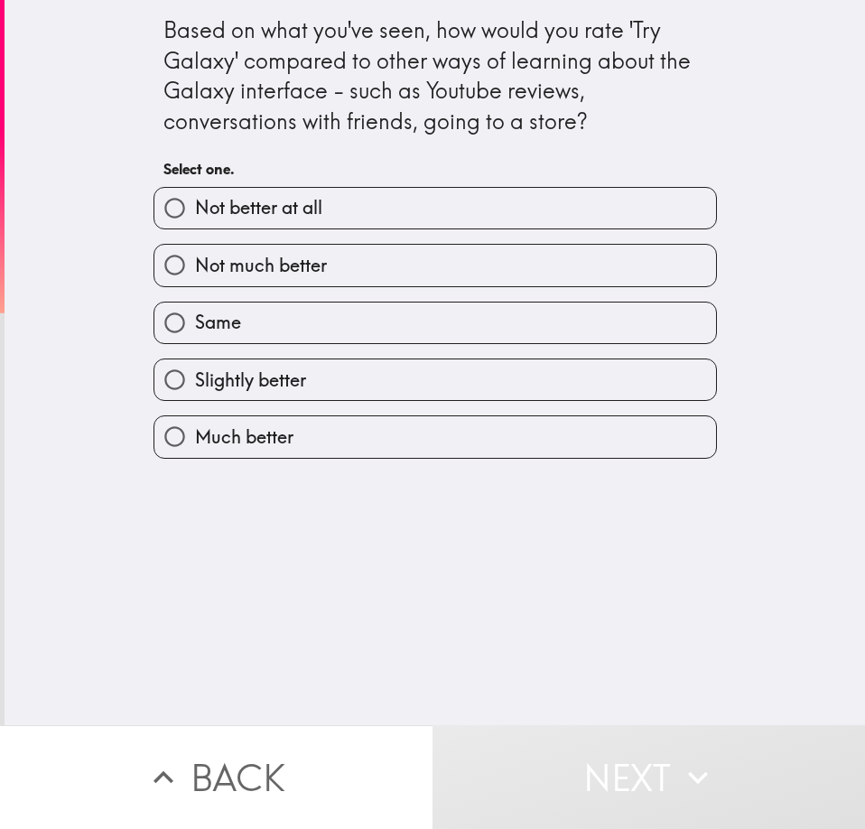
click at [257, 385] on span "Slightly better" at bounding box center [250, 379] width 111 height 25
click at [195, 385] on input "Slightly better" at bounding box center [174, 379] width 41 height 41
radio input "true"
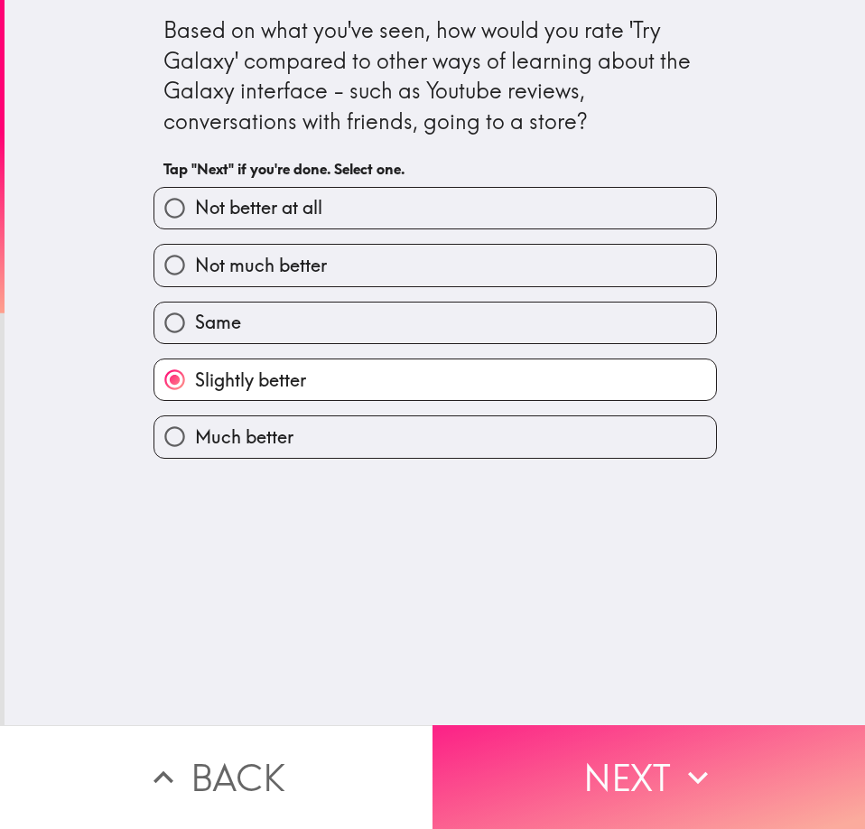
click at [591, 731] on button "Next" at bounding box center [648, 777] width 432 height 104
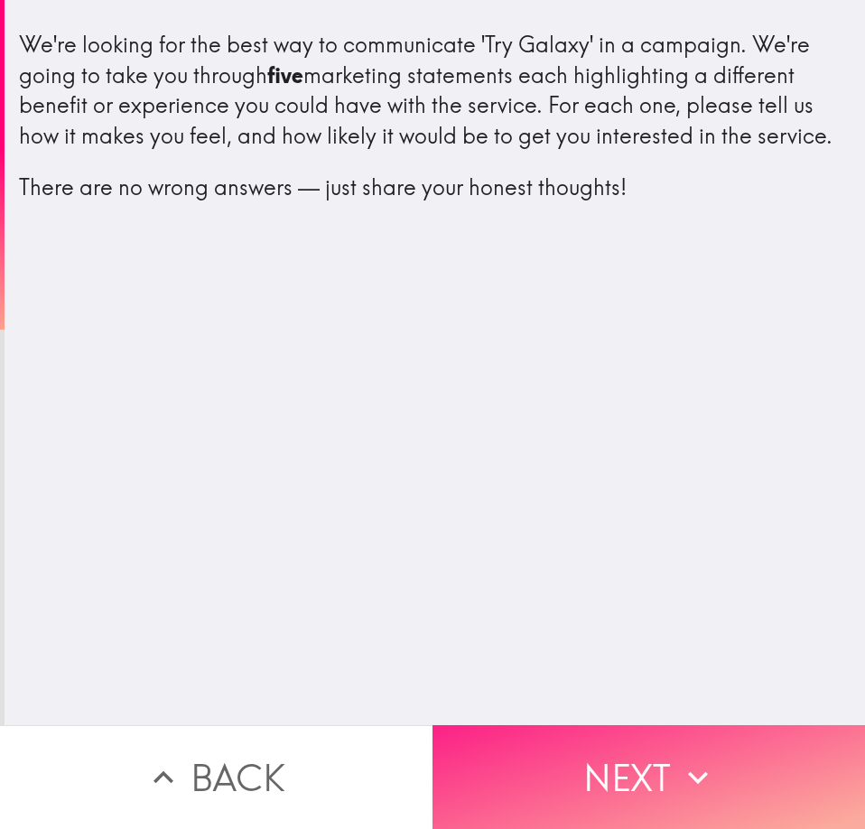
click at [614, 725] on button "Next" at bounding box center [648, 777] width 432 height 104
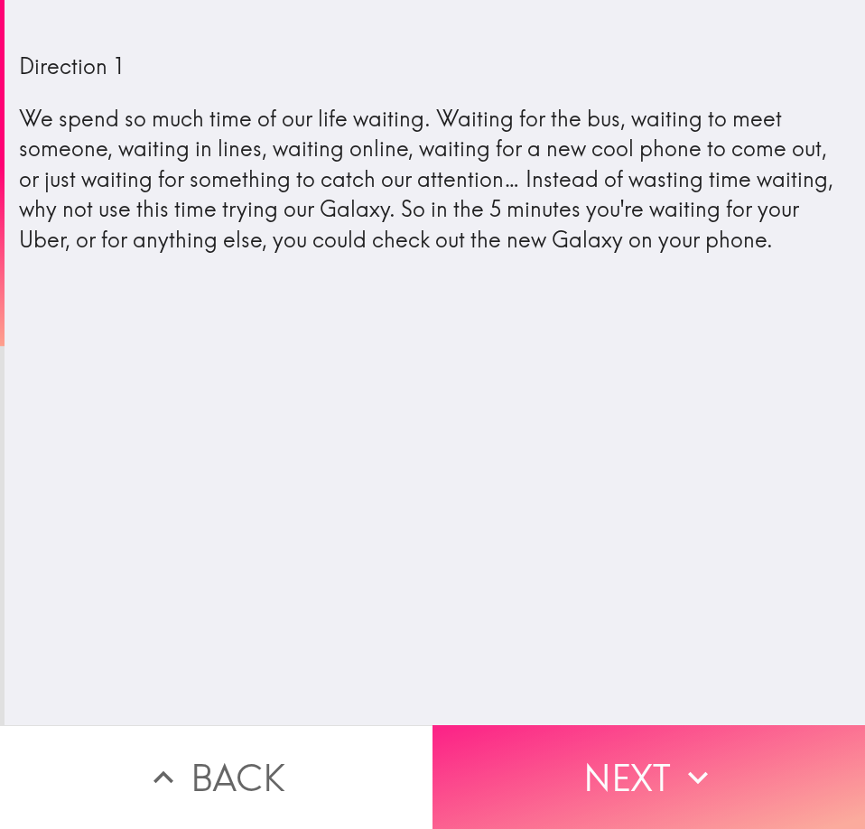
click at [700, 757] on icon "button" at bounding box center [698, 777] width 40 height 40
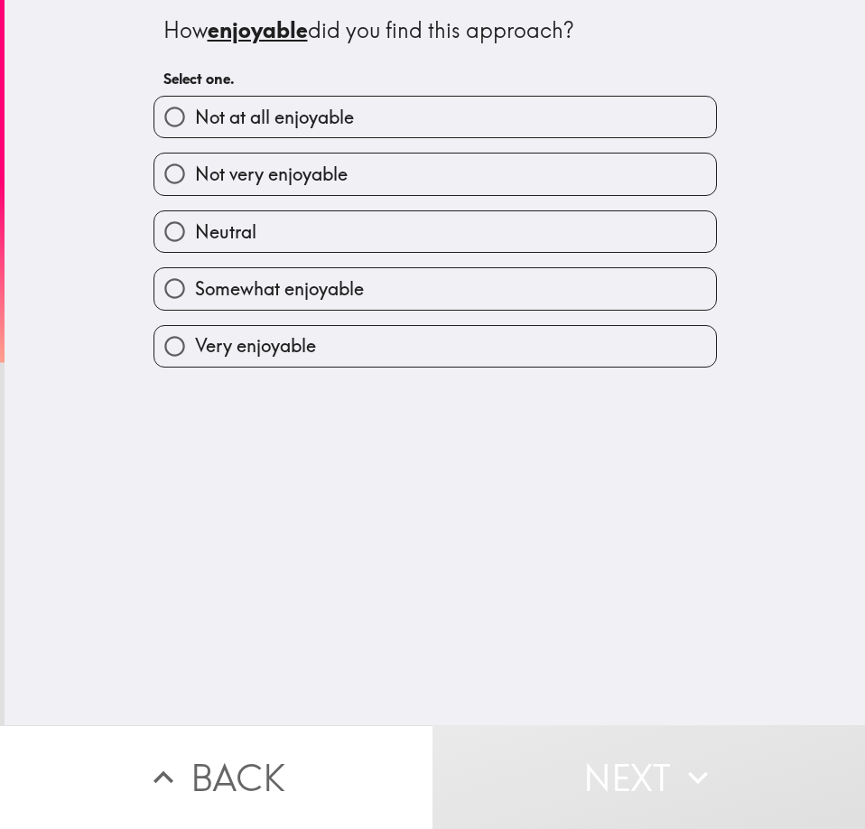
click at [312, 289] on span "Somewhat enjoyable" at bounding box center [279, 288] width 169 height 25
click at [195, 289] on input "Somewhat enjoyable" at bounding box center [174, 288] width 41 height 41
radio input "true"
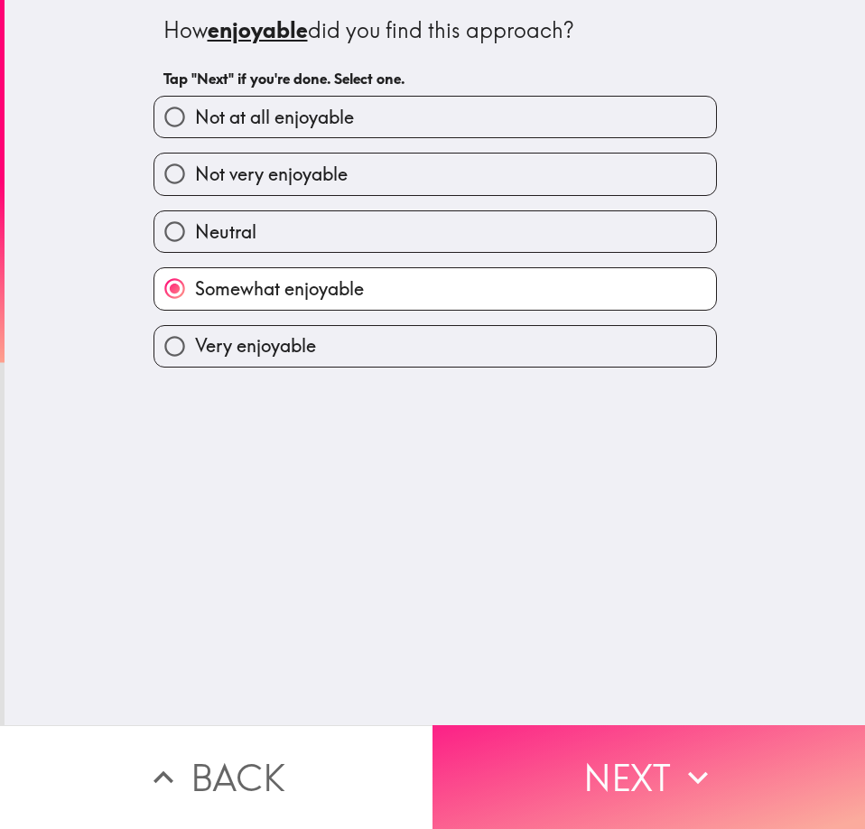
click at [566, 741] on button "Next" at bounding box center [648, 777] width 432 height 104
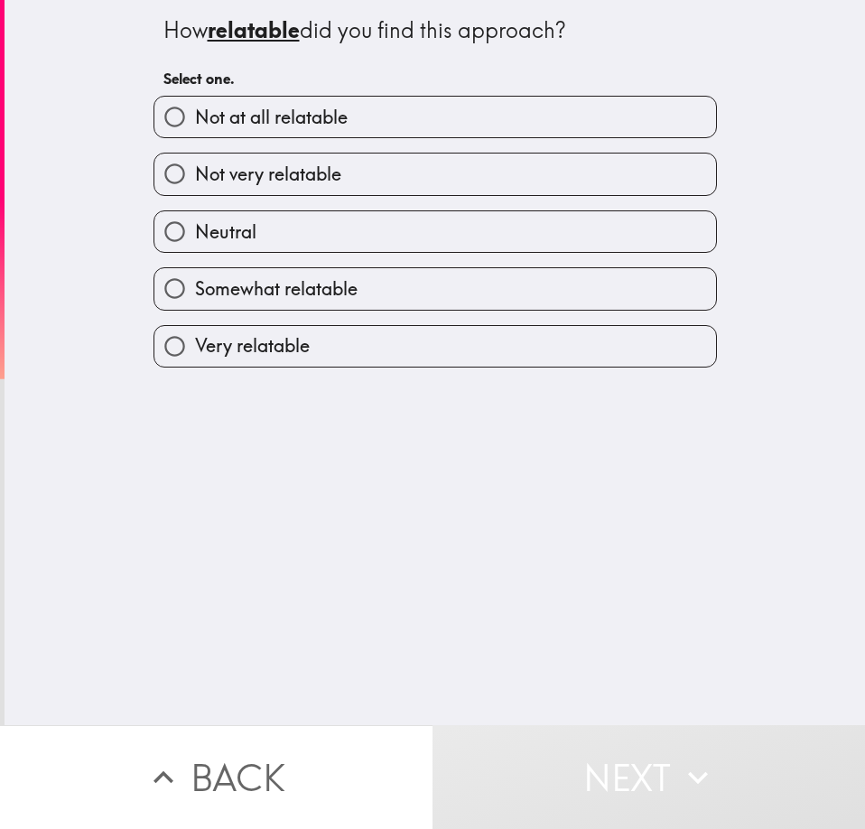
click at [428, 366] on label "Very relatable" at bounding box center [434, 346] width 561 height 41
click at [195, 366] on input "Very relatable" at bounding box center [174, 346] width 41 height 41
radio input "true"
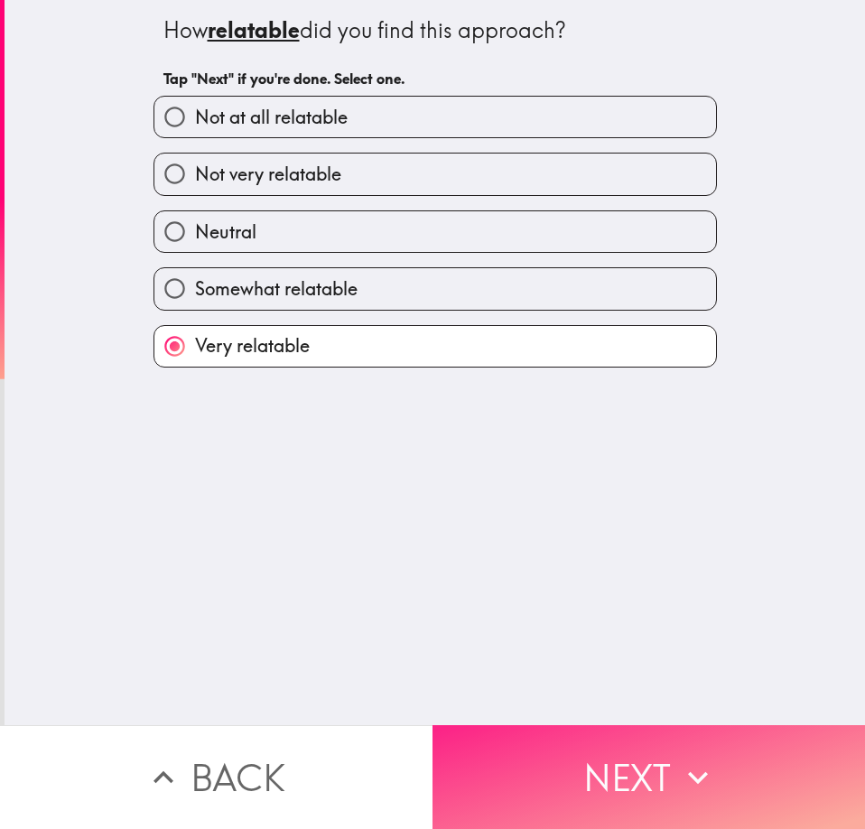
click at [654, 765] on button "Next" at bounding box center [648, 777] width 432 height 104
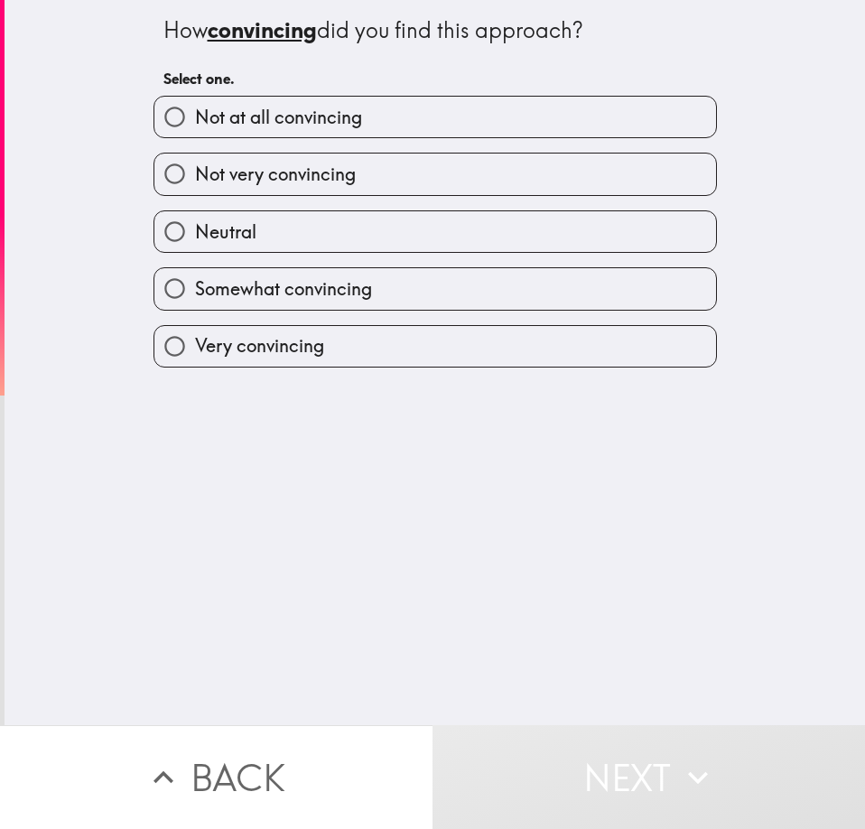
click at [329, 301] on label "Somewhat convincing" at bounding box center [434, 288] width 561 height 41
click at [195, 301] on input "Somewhat convincing" at bounding box center [174, 288] width 41 height 41
radio input "true"
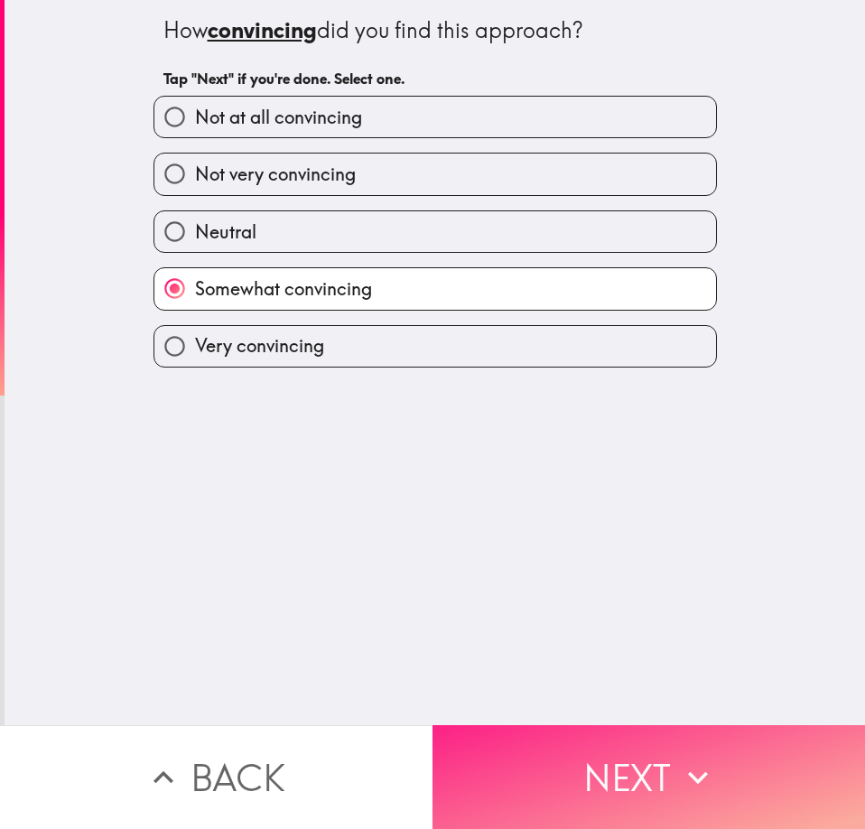
click at [603, 725] on button "Next" at bounding box center [648, 777] width 432 height 104
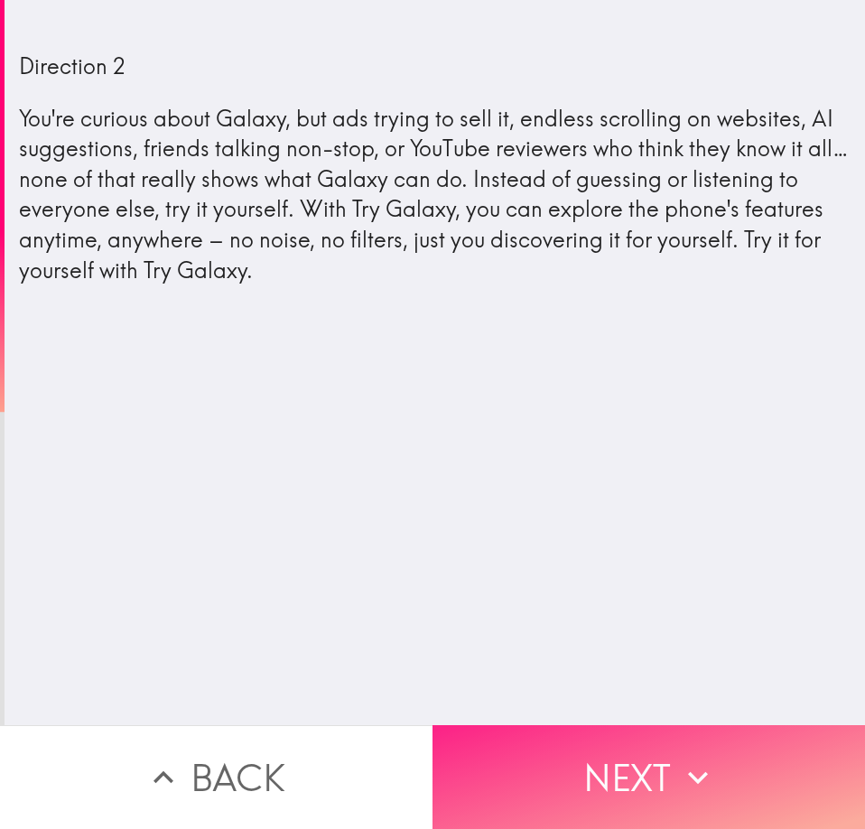
click at [659, 761] on button "Next" at bounding box center [648, 777] width 432 height 104
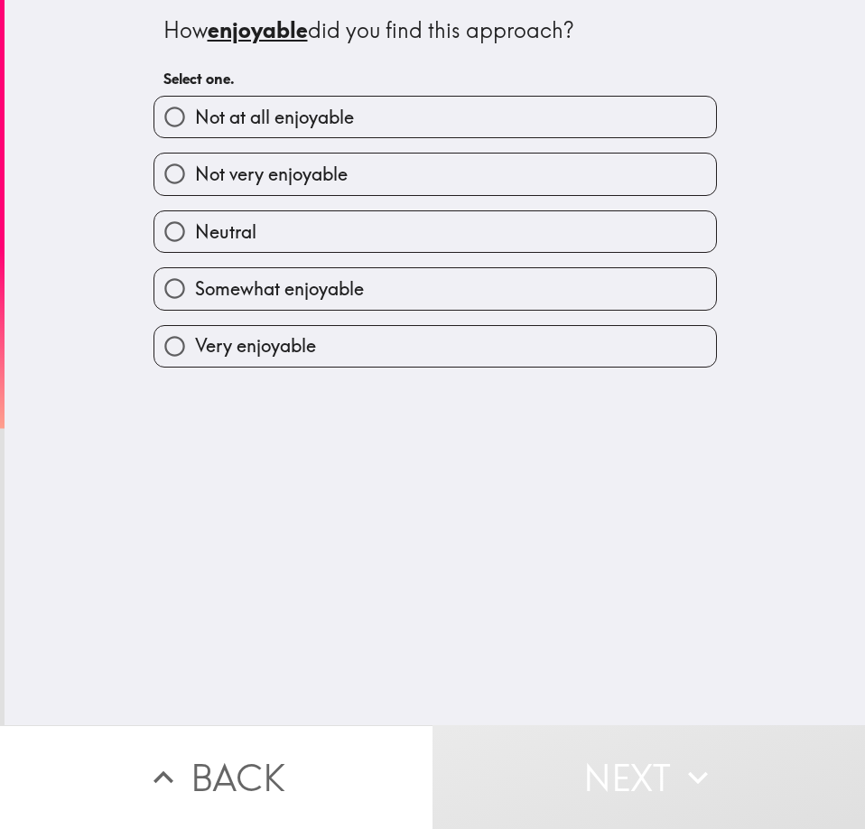
click at [326, 221] on label "Neutral" at bounding box center [434, 231] width 561 height 41
click at [195, 221] on input "Neutral" at bounding box center [174, 231] width 41 height 41
radio input "true"
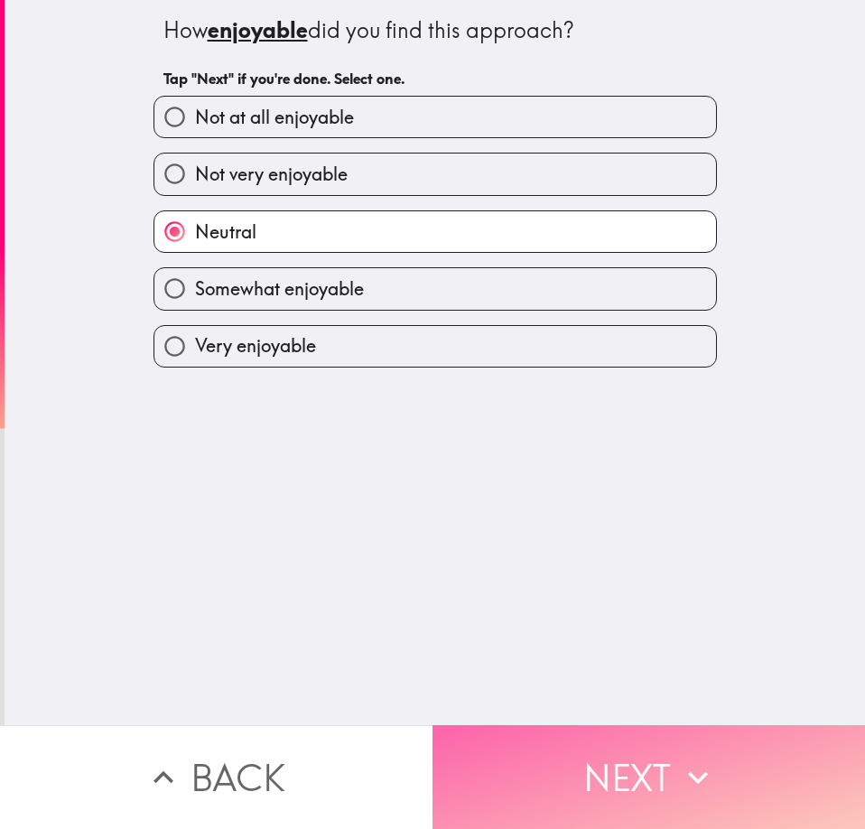
click at [632, 727] on button "Next" at bounding box center [648, 777] width 432 height 104
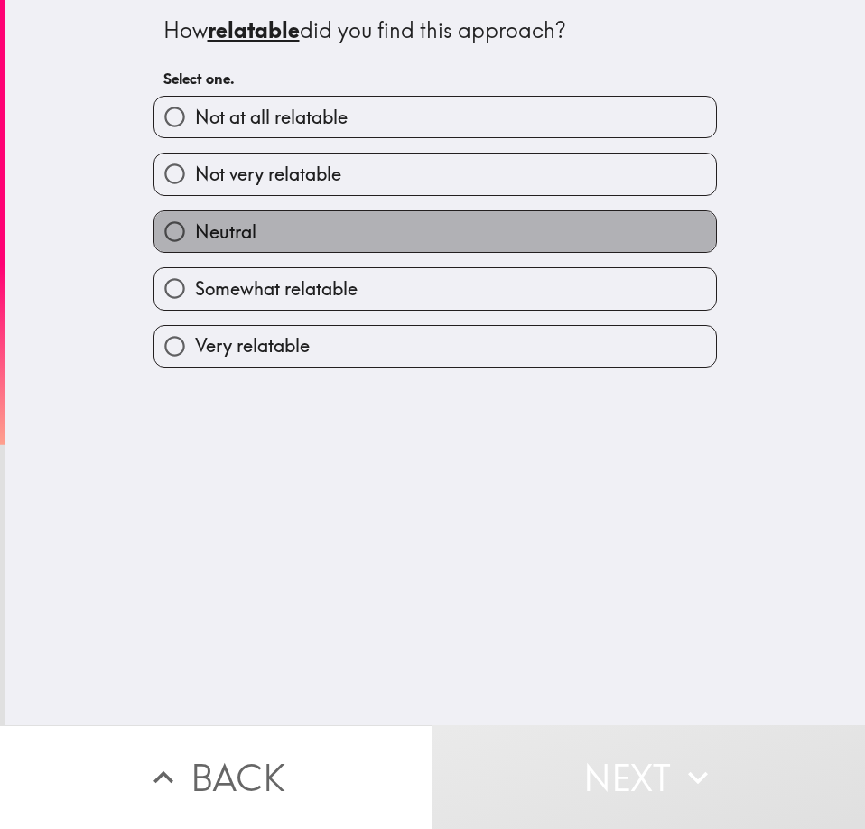
click at [310, 226] on label "Neutral" at bounding box center [434, 231] width 561 height 41
click at [195, 226] on input "Neutral" at bounding box center [174, 231] width 41 height 41
radio input "true"
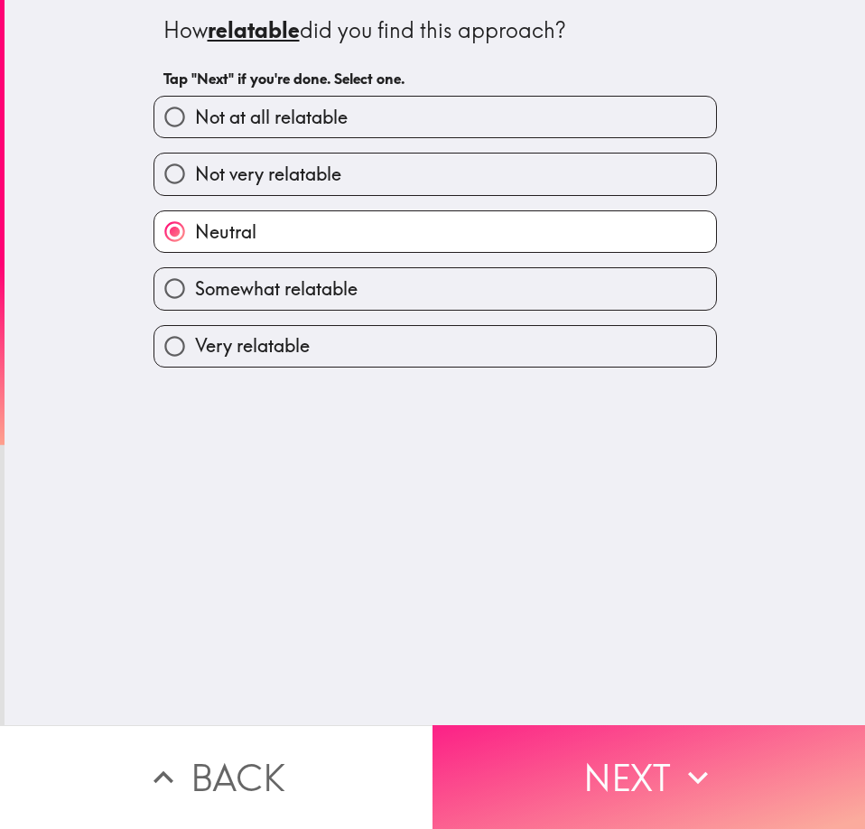
click at [606, 748] on button "Next" at bounding box center [648, 777] width 432 height 104
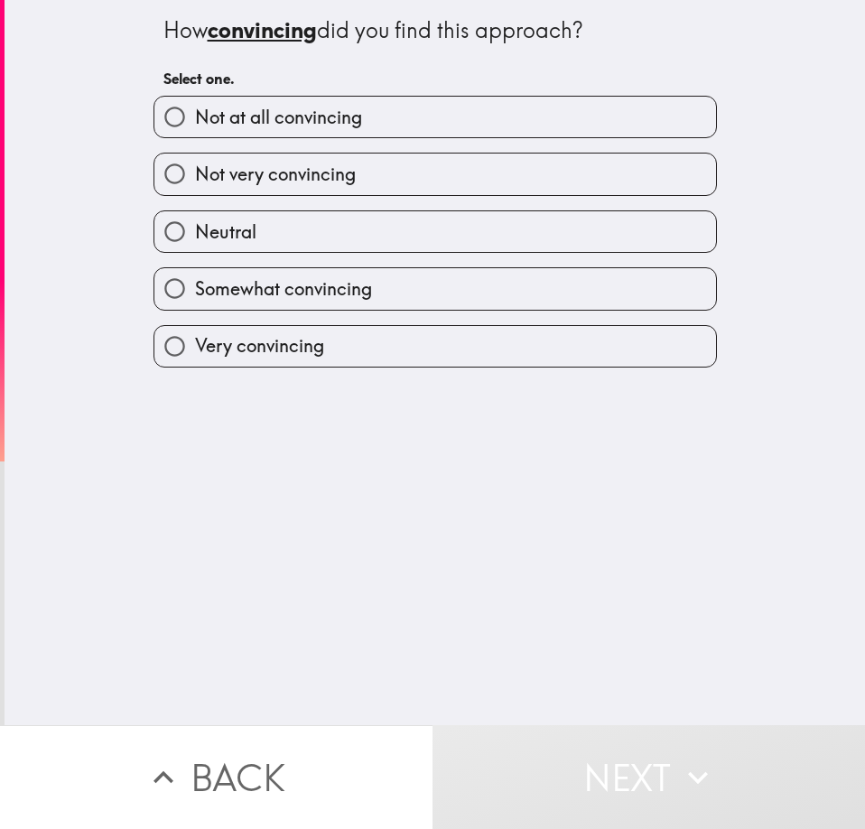
click at [256, 222] on label "Neutral" at bounding box center [434, 231] width 561 height 41
click at [195, 222] on input "Neutral" at bounding box center [174, 231] width 41 height 41
radio input "true"
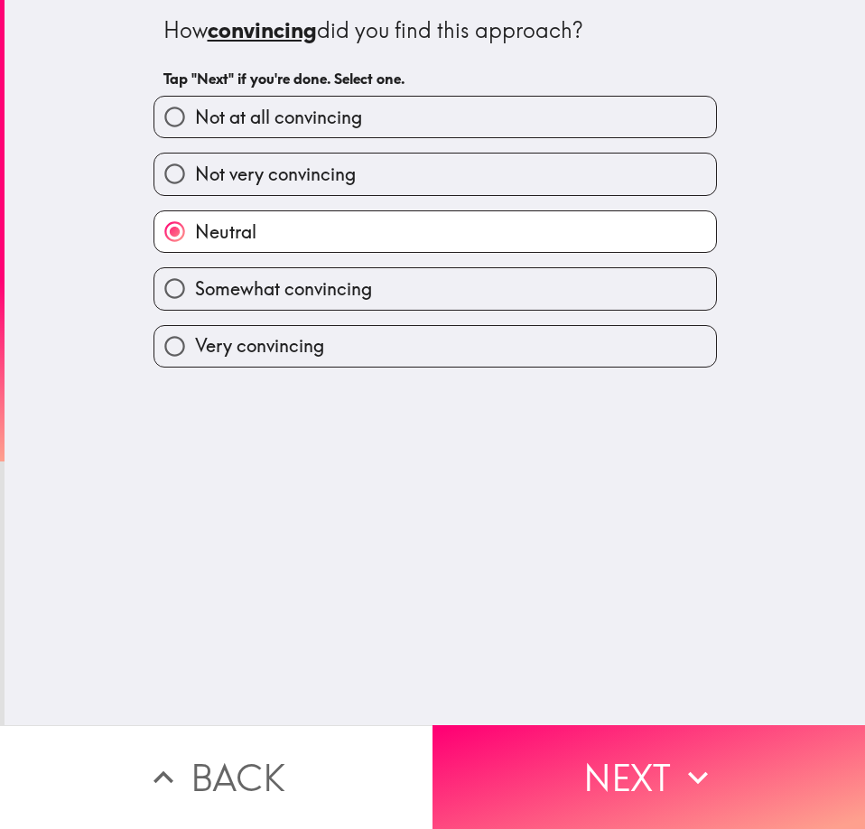
click at [426, 282] on label "Somewhat convincing" at bounding box center [434, 288] width 561 height 41
click at [195, 282] on input "Somewhat convincing" at bounding box center [174, 288] width 41 height 41
radio input "true"
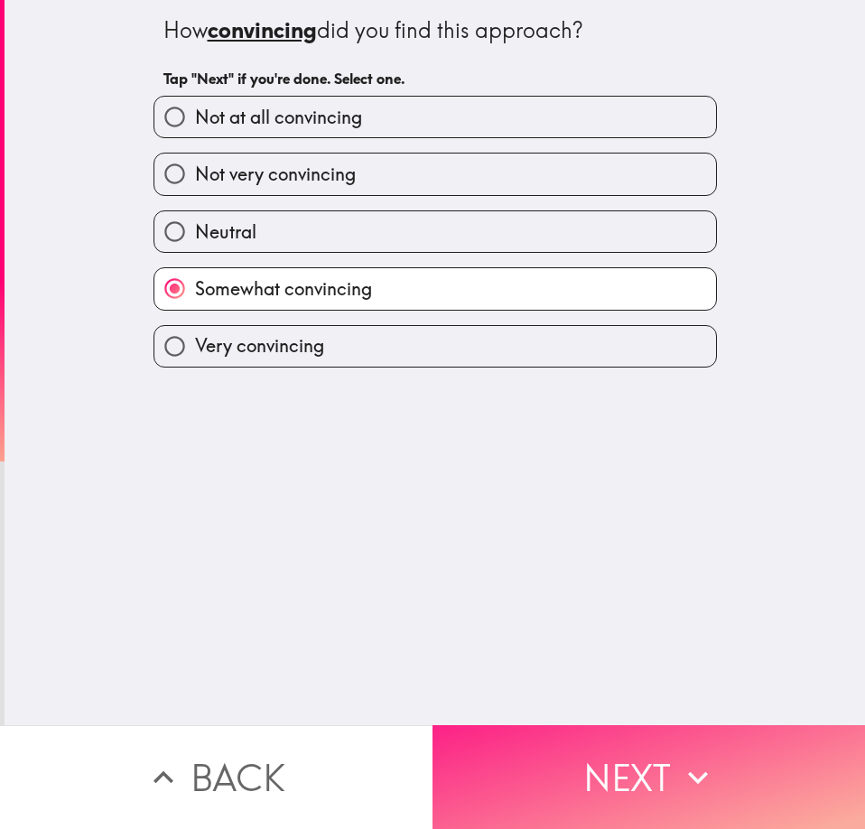
click at [580, 725] on button "Next" at bounding box center [648, 777] width 432 height 104
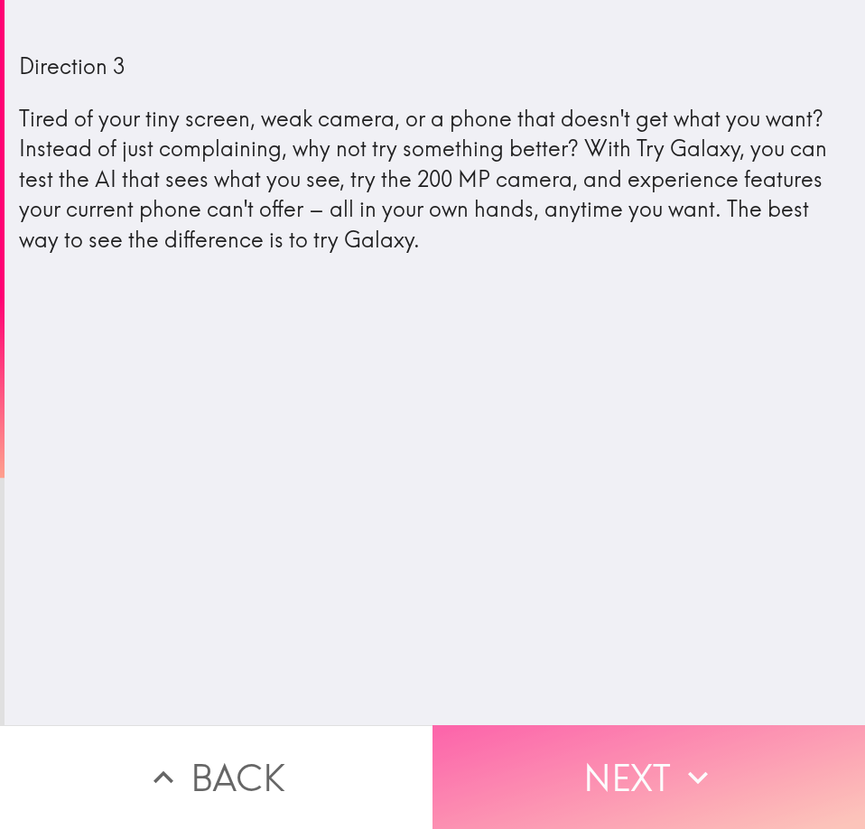
click at [604, 752] on button "Next" at bounding box center [648, 777] width 432 height 104
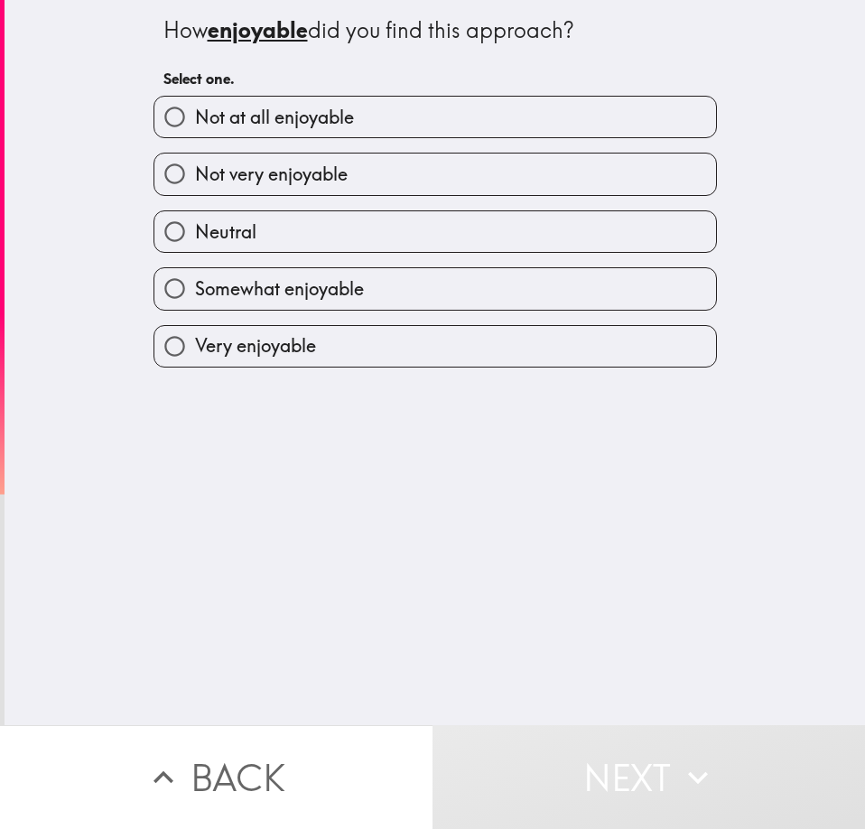
click at [341, 233] on label "Neutral" at bounding box center [434, 231] width 561 height 41
click at [195, 233] on input "Neutral" at bounding box center [174, 231] width 41 height 41
radio input "true"
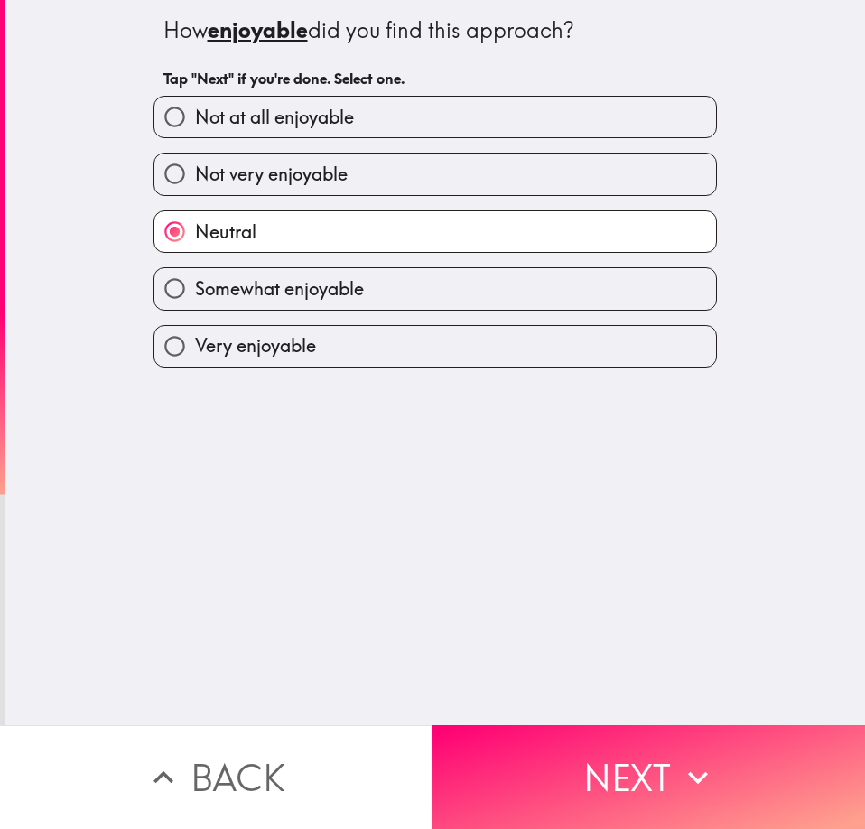
click at [342, 300] on span "Somewhat enjoyable" at bounding box center [279, 288] width 169 height 25
click at [195, 300] on input "Somewhat enjoyable" at bounding box center [174, 288] width 41 height 41
radio input "true"
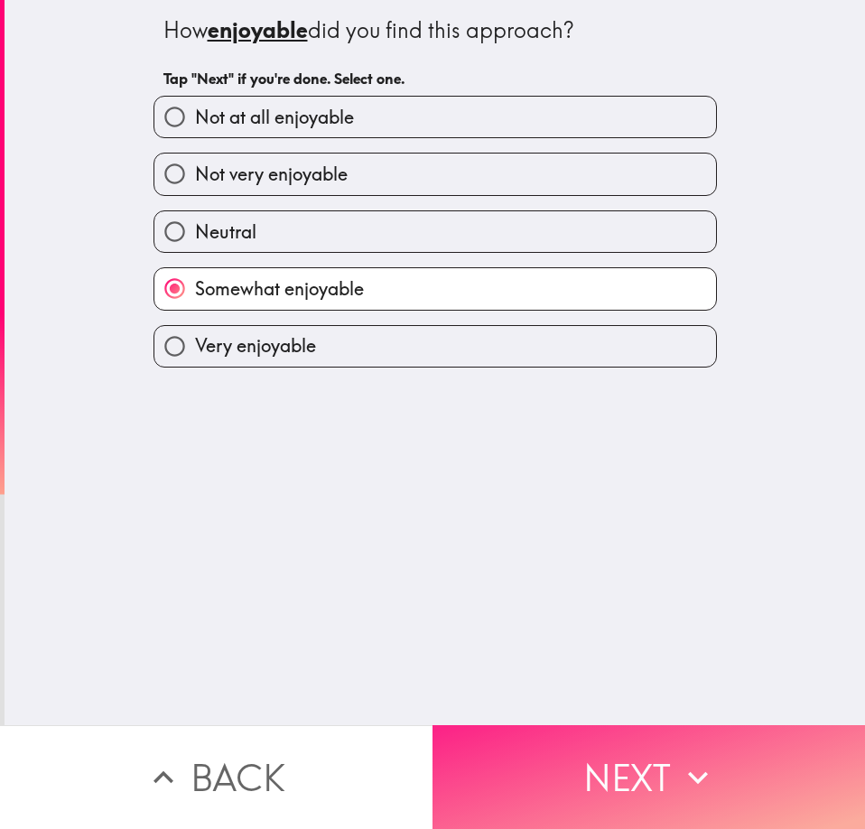
click at [570, 795] on button "Next" at bounding box center [648, 777] width 432 height 104
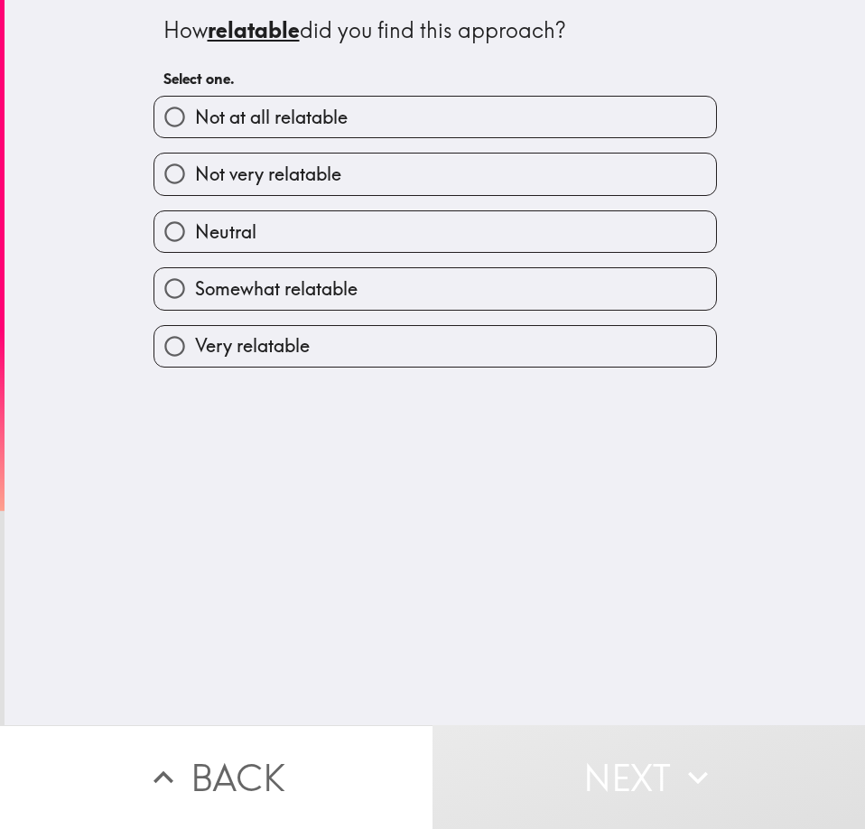
click at [287, 225] on label "Neutral" at bounding box center [434, 231] width 561 height 41
click at [195, 225] on input "Neutral" at bounding box center [174, 231] width 41 height 41
radio input "true"
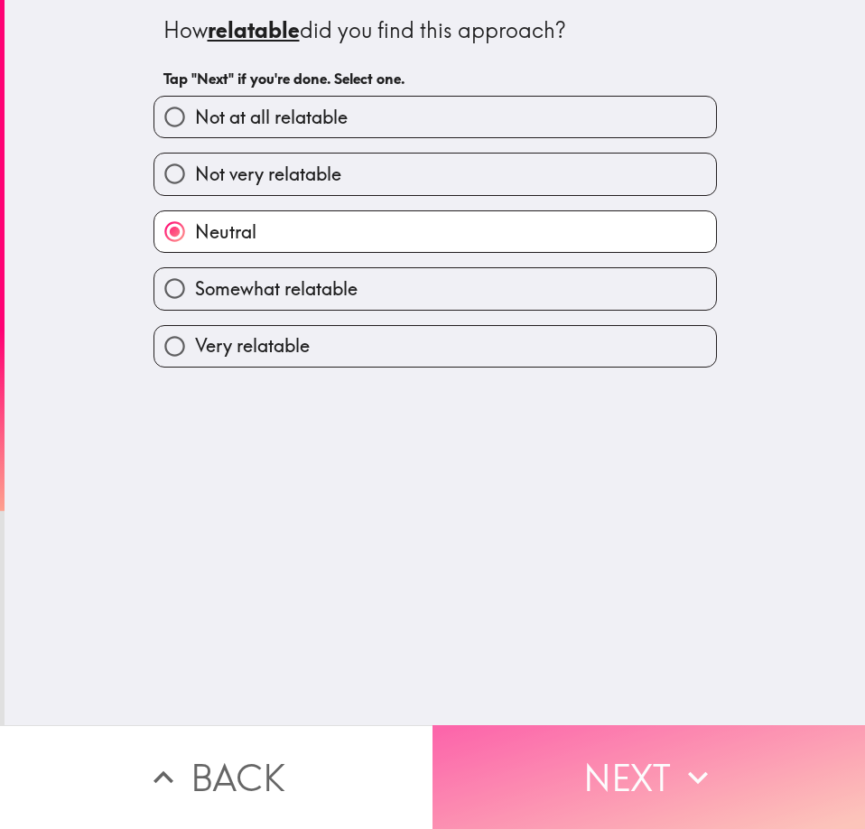
click at [626, 743] on button "Next" at bounding box center [648, 777] width 432 height 104
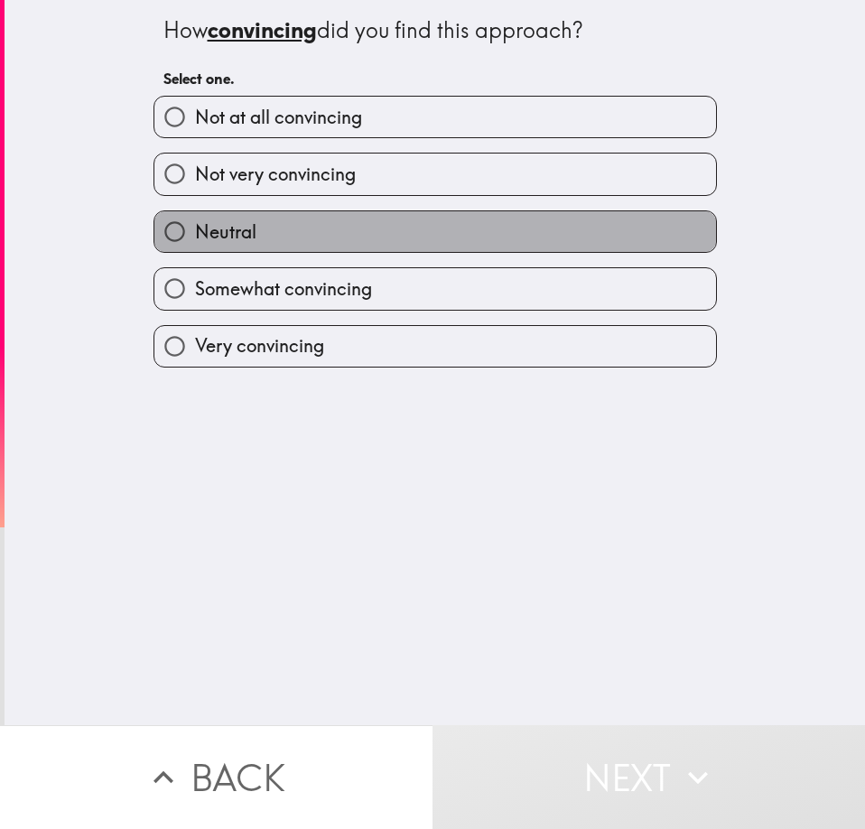
click at [314, 214] on label "Neutral" at bounding box center [434, 231] width 561 height 41
click at [195, 214] on input "Neutral" at bounding box center [174, 231] width 41 height 41
radio input "true"
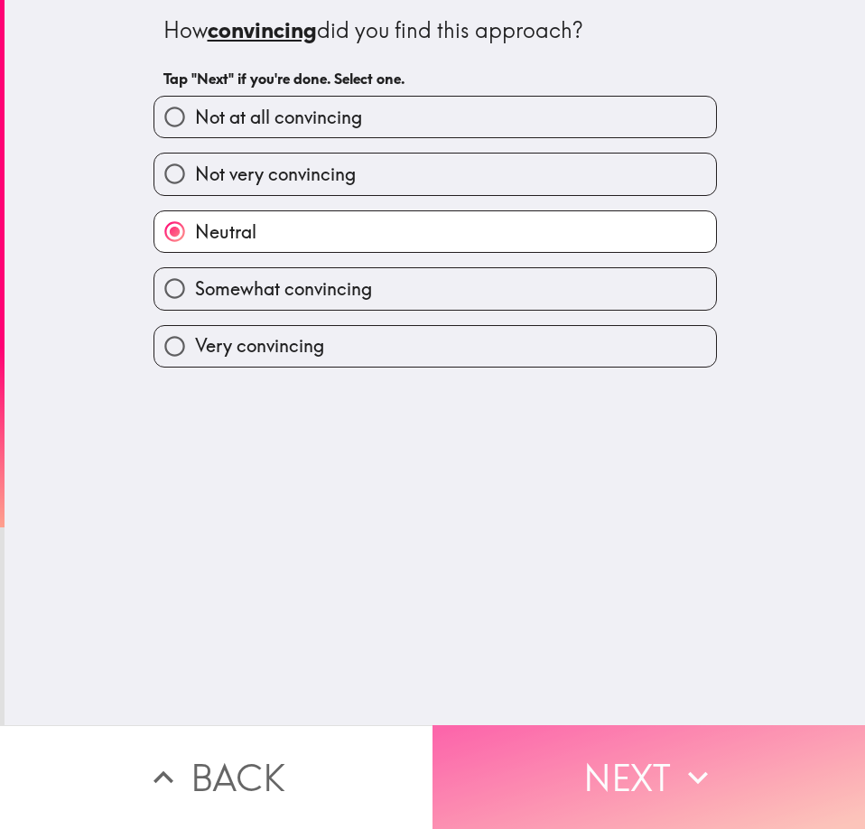
click at [563, 736] on button "Next" at bounding box center [648, 777] width 432 height 104
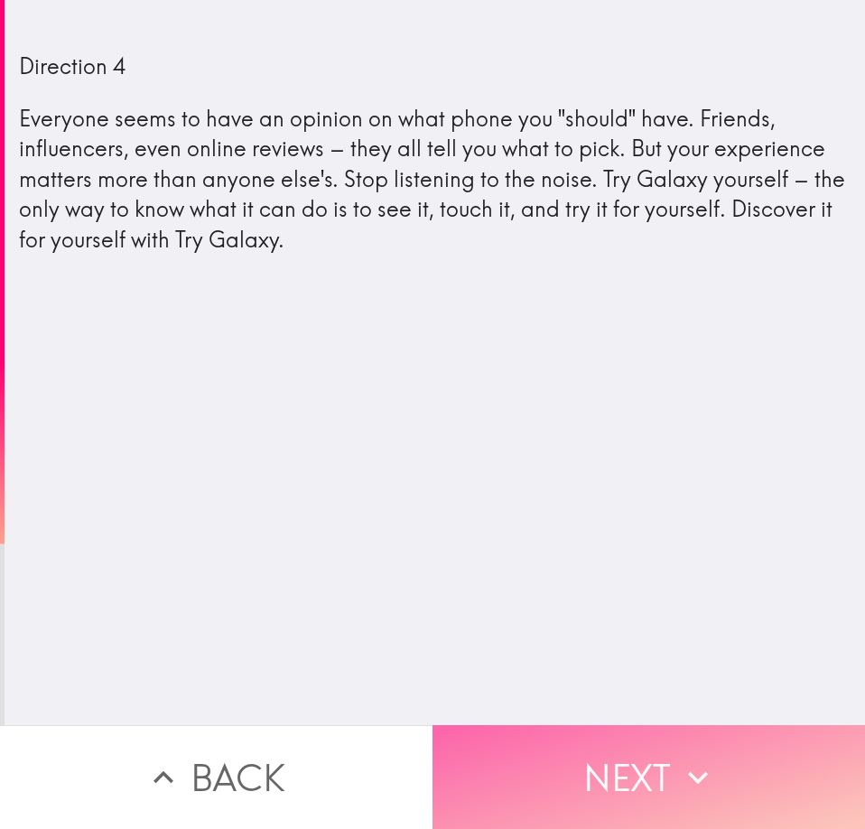
click at [629, 769] on button "Next" at bounding box center [648, 777] width 432 height 104
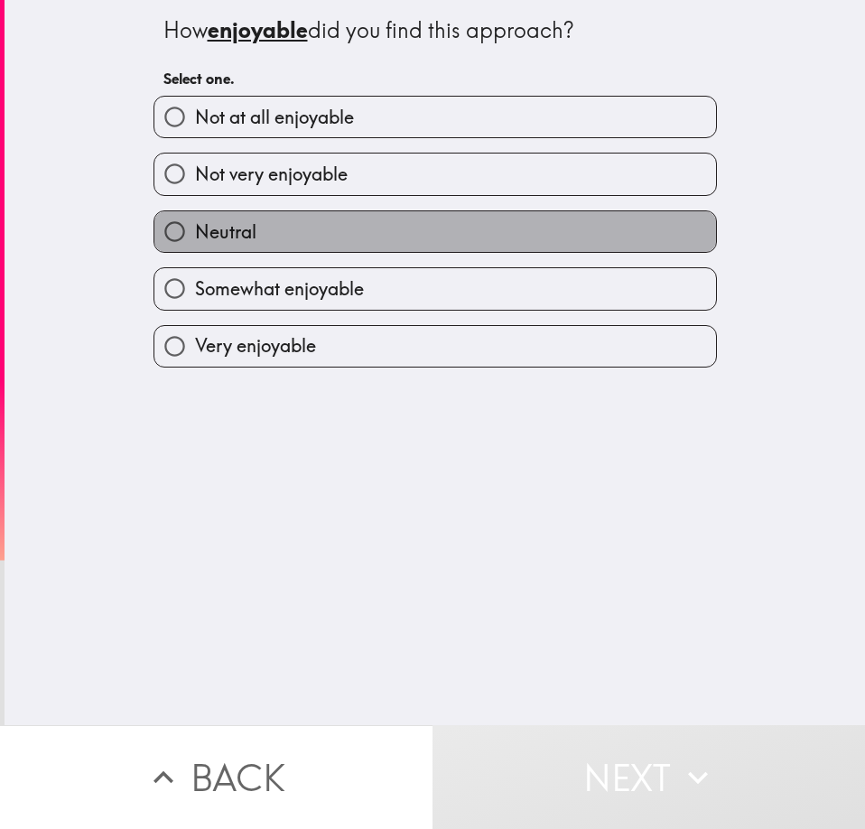
click at [309, 235] on label "Neutral" at bounding box center [434, 231] width 561 height 41
click at [195, 235] on input "Neutral" at bounding box center [174, 231] width 41 height 41
radio input "true"
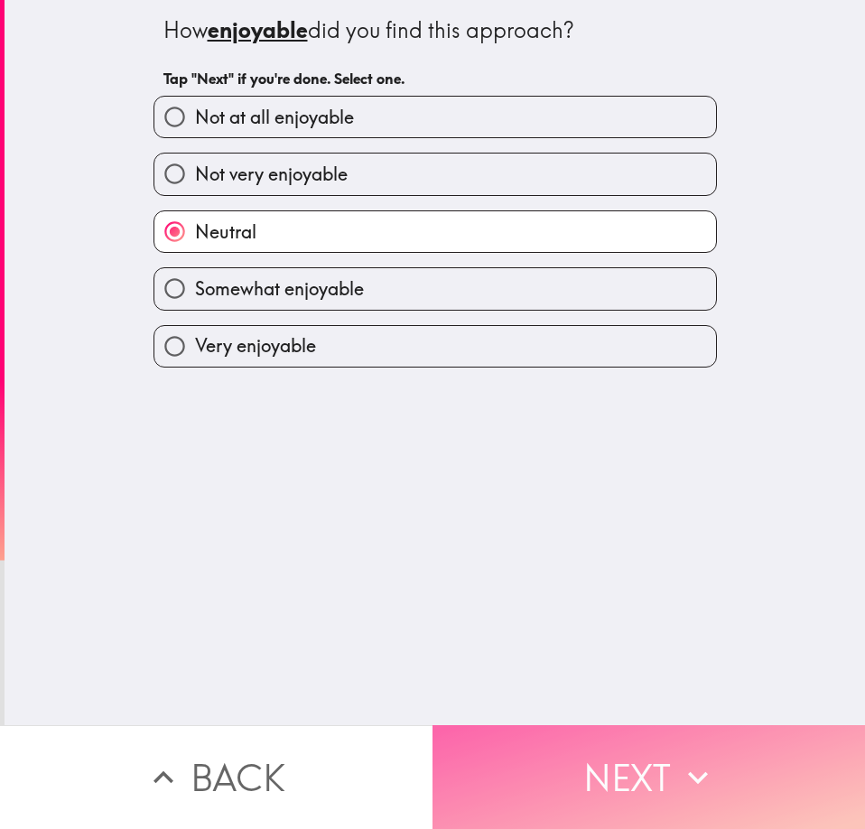
click at [614, 758] on button "Next" at bounding box center [648, 777] width 432 height 104
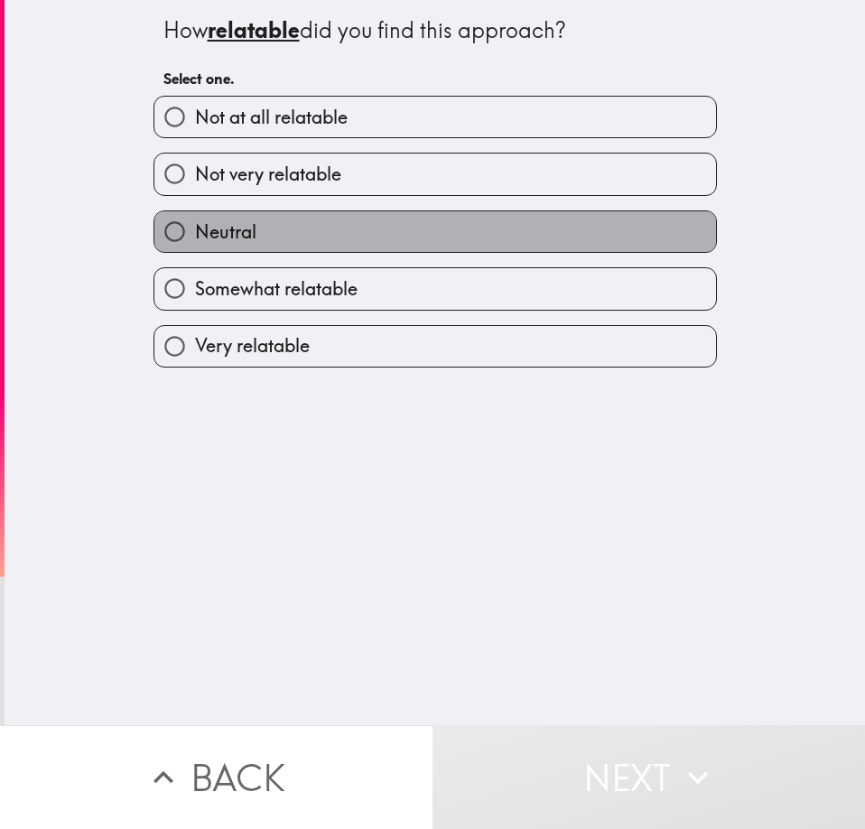
click at [373, 228] on label "Neutral" at bounding box center [434, 231] width 561 height 41
click at [195, 228] on input "Neutral" at bounding box center [174, 231] width 41 height 41
radio input "true"
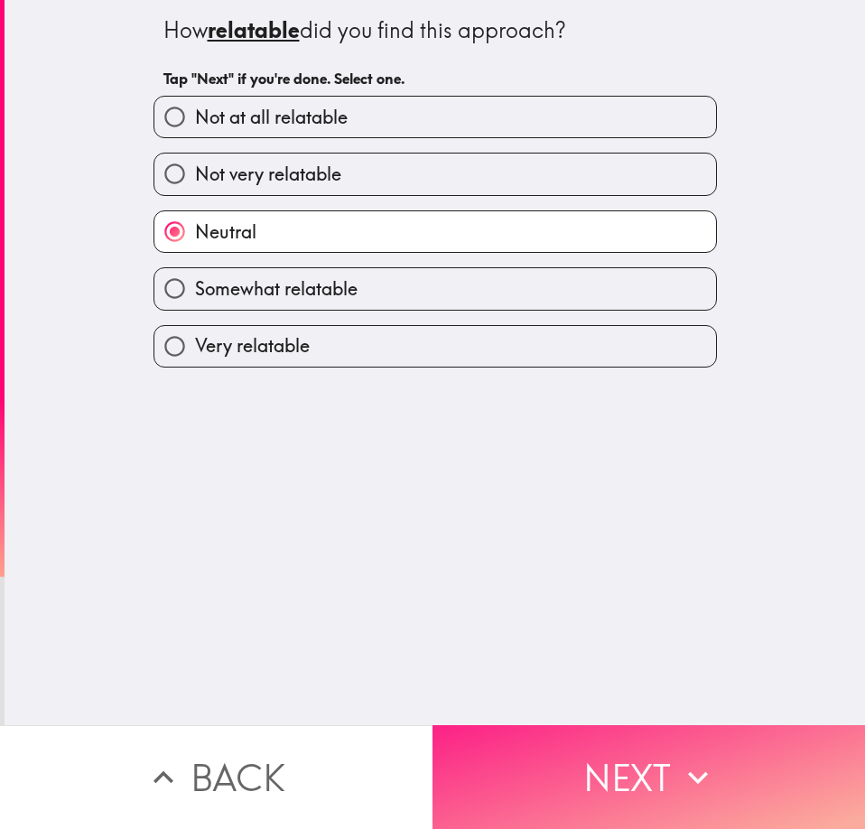
click at [604, 747] on button "Next" at bounding box center [648, 777] width 432 height 104
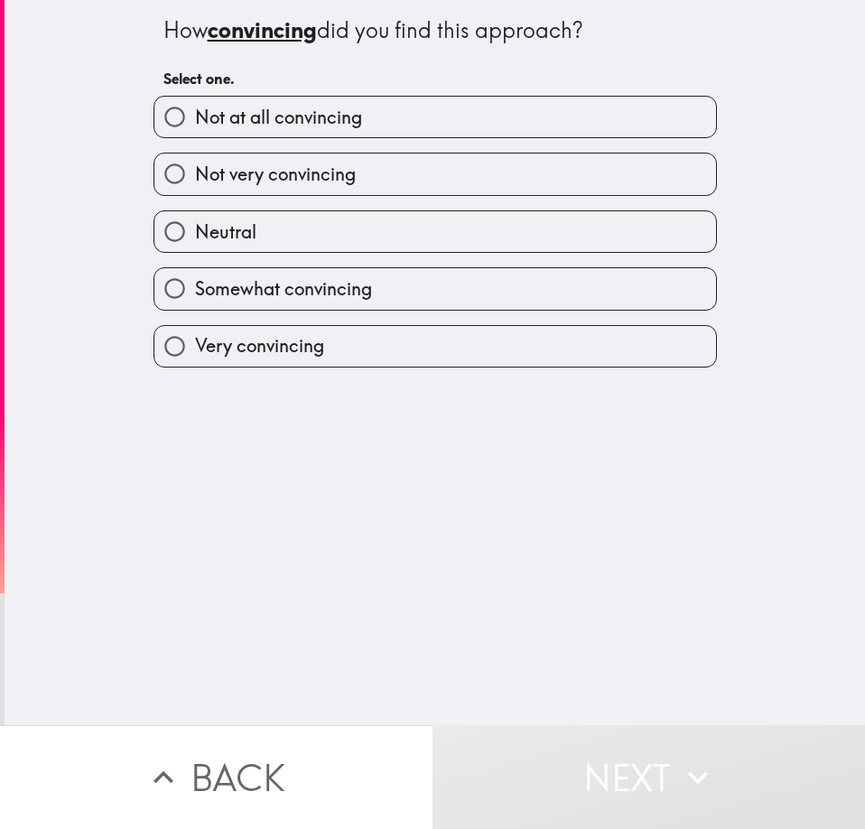
click at [346, 227] on label "Neutral" at bounding box center [434, 231] width 561 height 41
click at [195, 227] on input "Neutral" at bounding box center [174, 231] width 41 height 41
radio input "true"
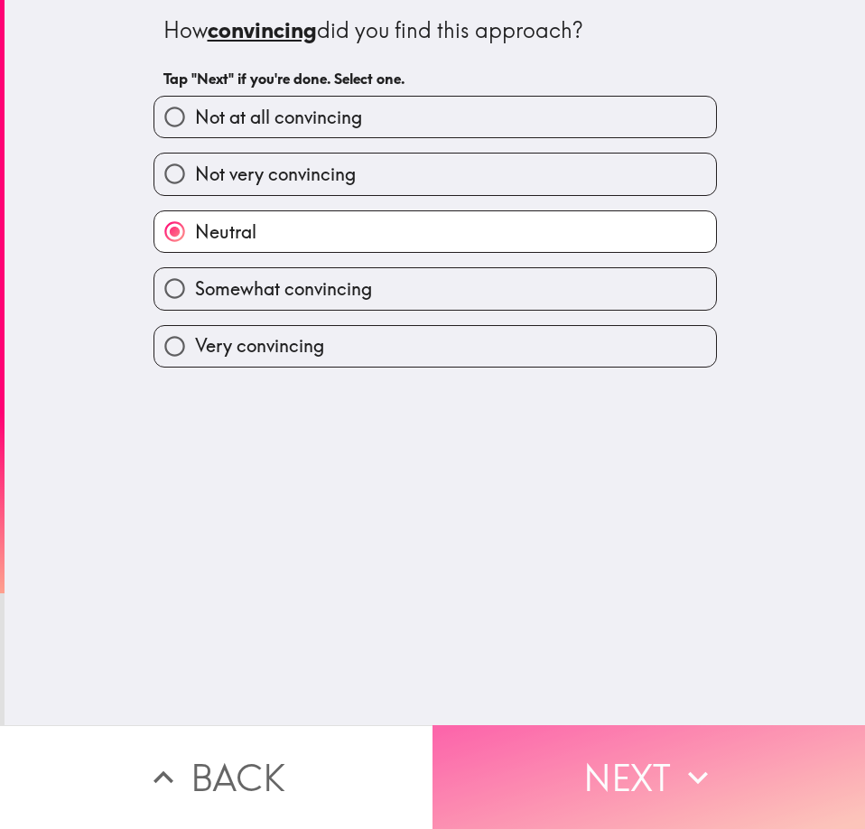
click at [617, 783] on button "Next" at bounding box center [648, 777] width 432 height 104
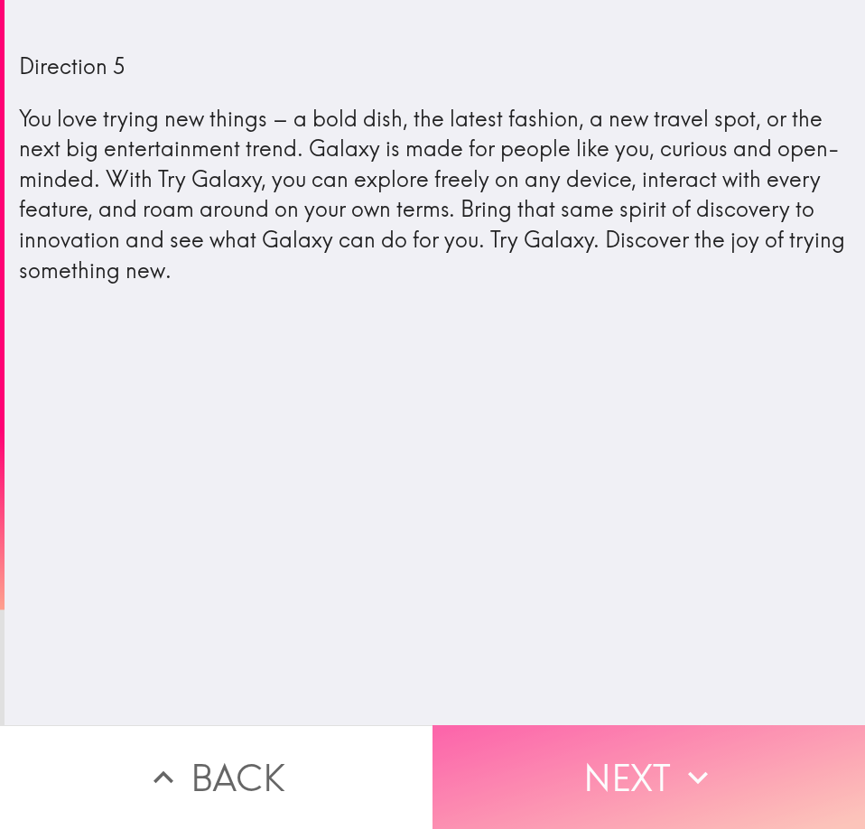
click at [580, 754] on button "Next" at bounding box center [648, 777] width 432 height 104
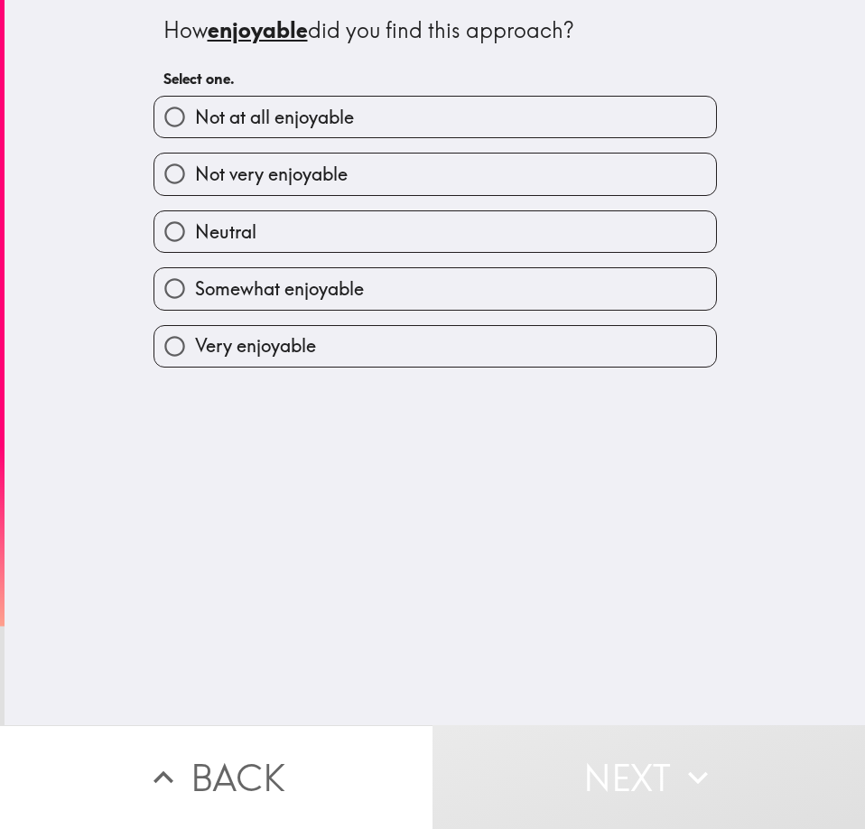
click at [376, 203] on div "Neutral" at bounding box center [428, 224] width 578 height 57
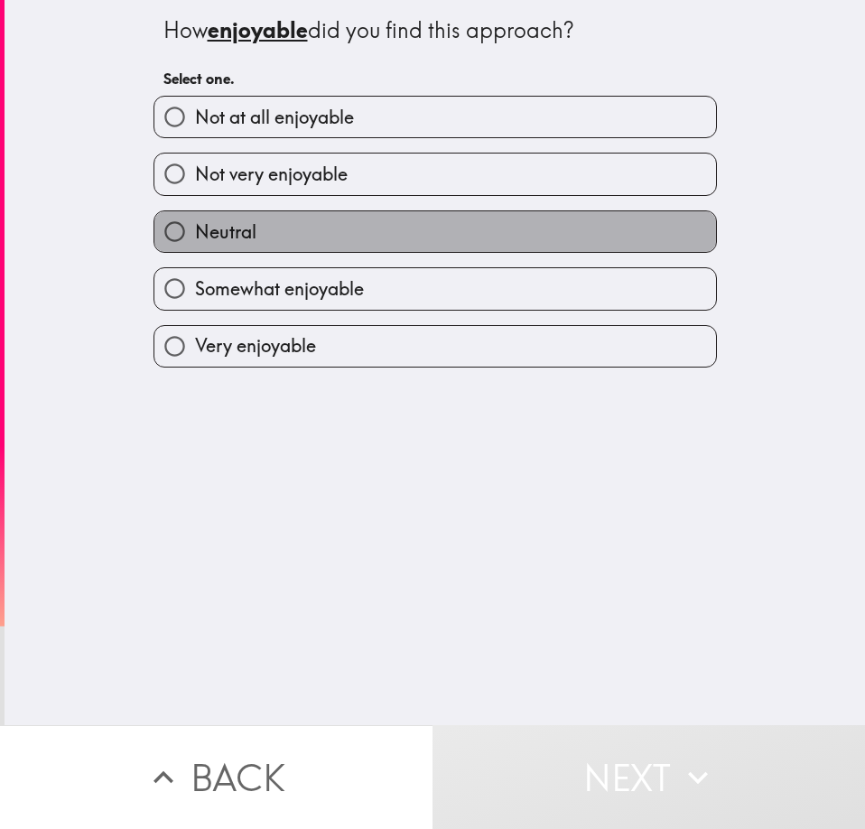
click at [422, 230] on label "Neutral" at bounding box center [434, 231] width 561 height 41
click at [195, 230] on input "Neutral" at bounding box center [174, 231] width 41 height 41
radio input "true"
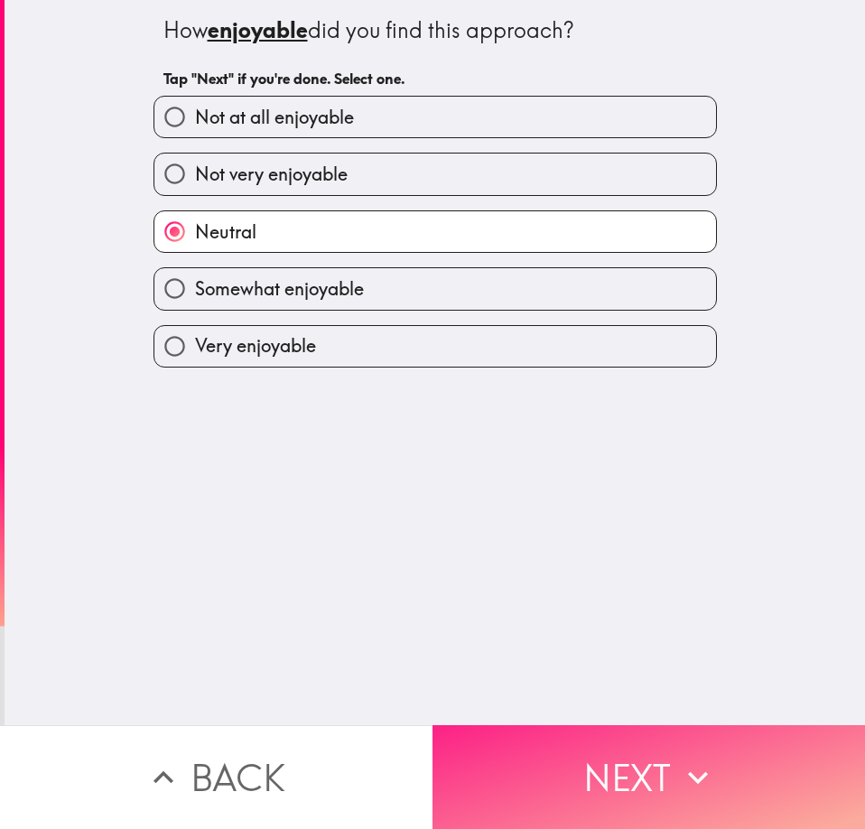
click at [610, 756] on button "Next" at bounding box center [648, 777] width 432 height 104
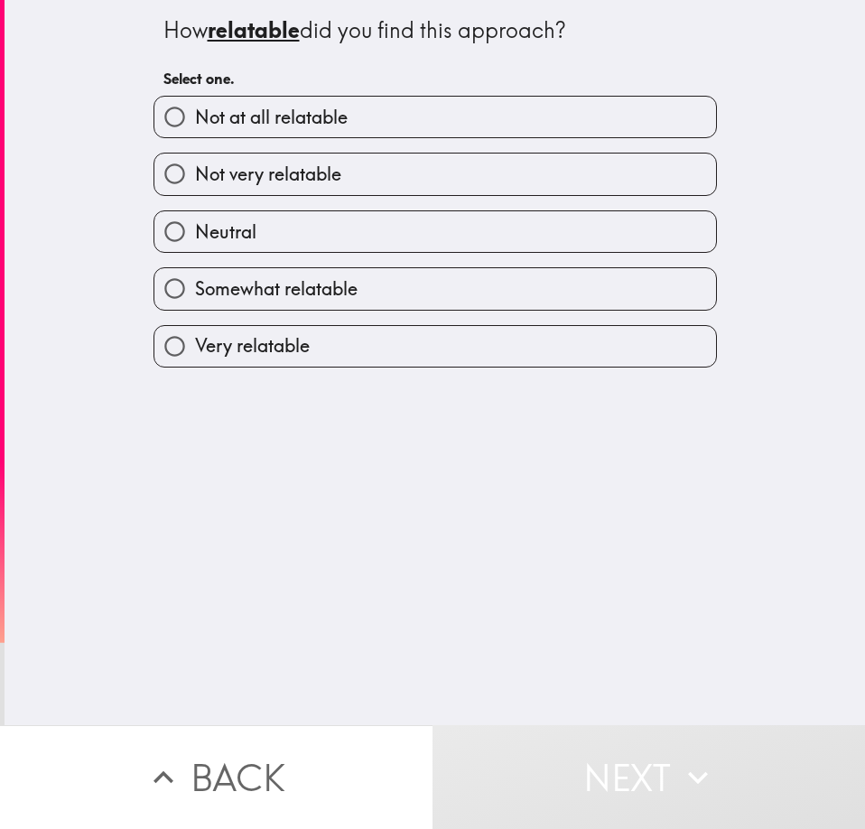
click at [320, 285] on span "Somewhat relatable" at bounding box center [276, 288] width 162 height 25
click at [195, 285] on input "Somewhat relatable" at bounding box center [174, 288] width 41 height 41
radio input "true"
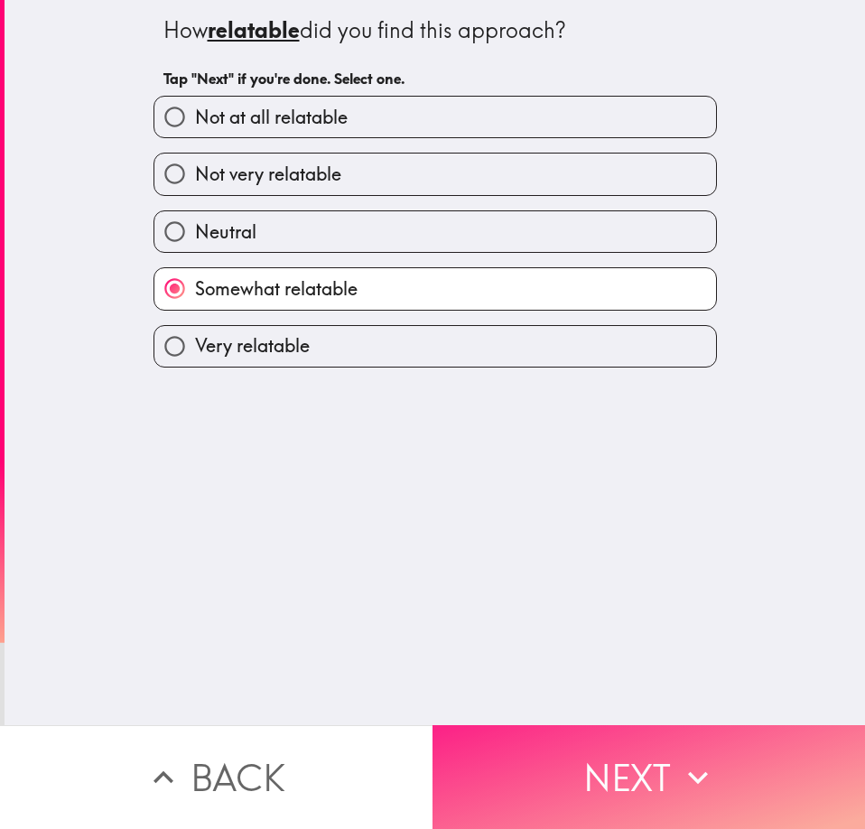
click at [549, 751] on button "Next" at bounding box center [648, 777] width 432 height 104
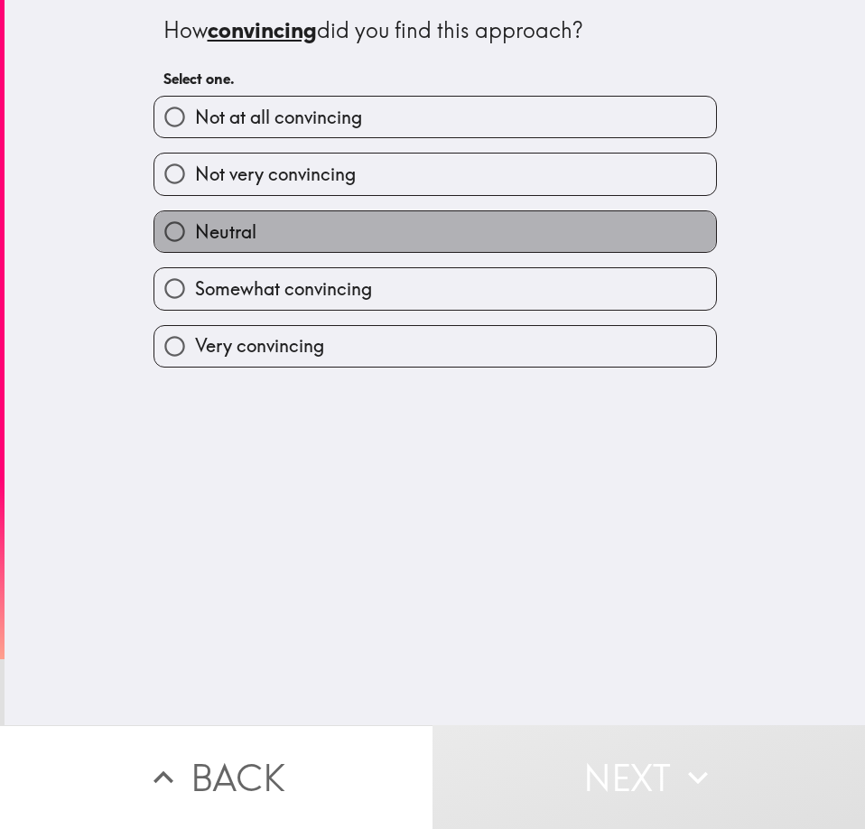
click at [351, 217] on label "Neutral" at bounding box center [434, 231] width 561 height 41
click at [195, 217] on input "Neutral" at bounding box center [174, 231] width 41 height 41
radio input "true"
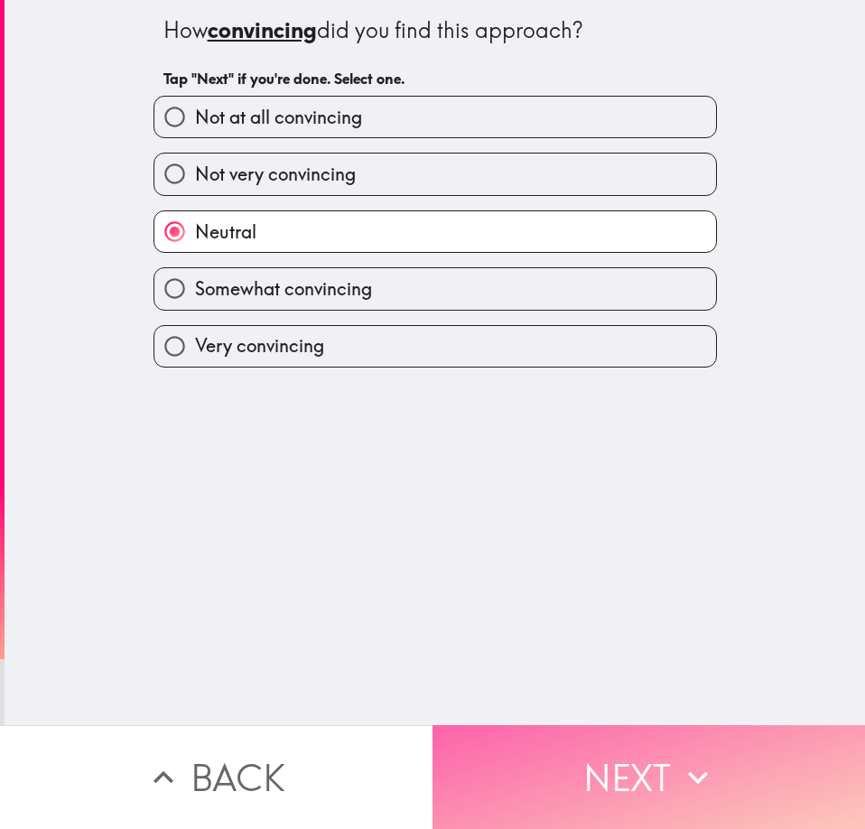
click at [637, 785] on button "Next" at bounding box center [648, 777] width 432 height 104
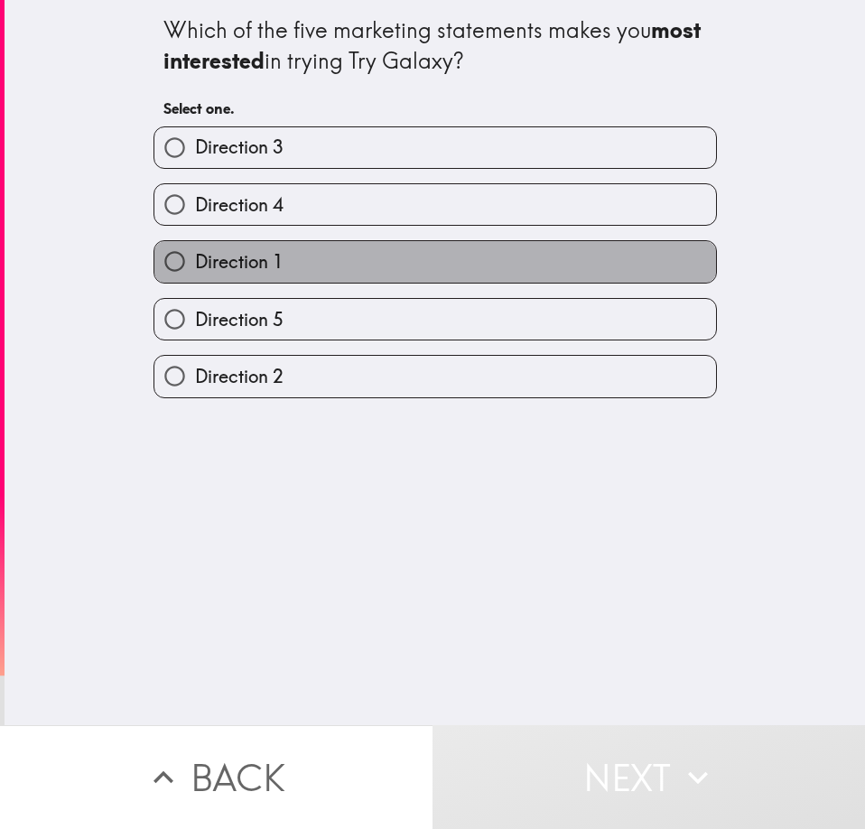
click at [314, 258] on label "Direction 1" at bounding box center [434, 261] width 561 height 41
click at [195, 258] on input "Direction 1" at bounding box center [174, 261] width 41 height 41
radio input "true"
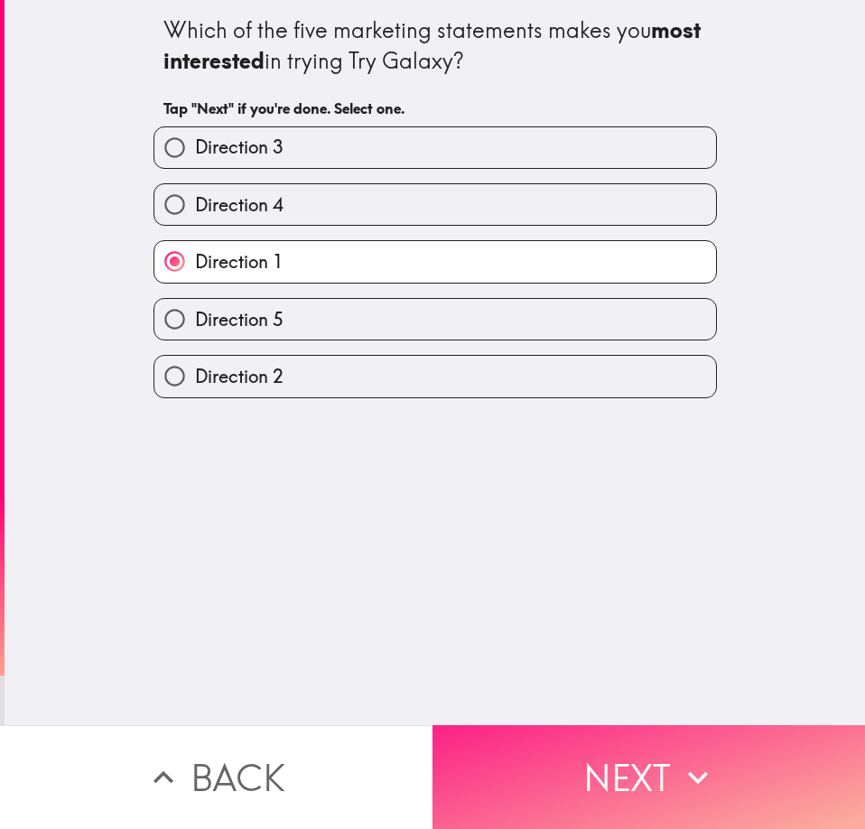
click at [599, 742] on button "Next" at bounding box center [648, 777] width 432 height 104
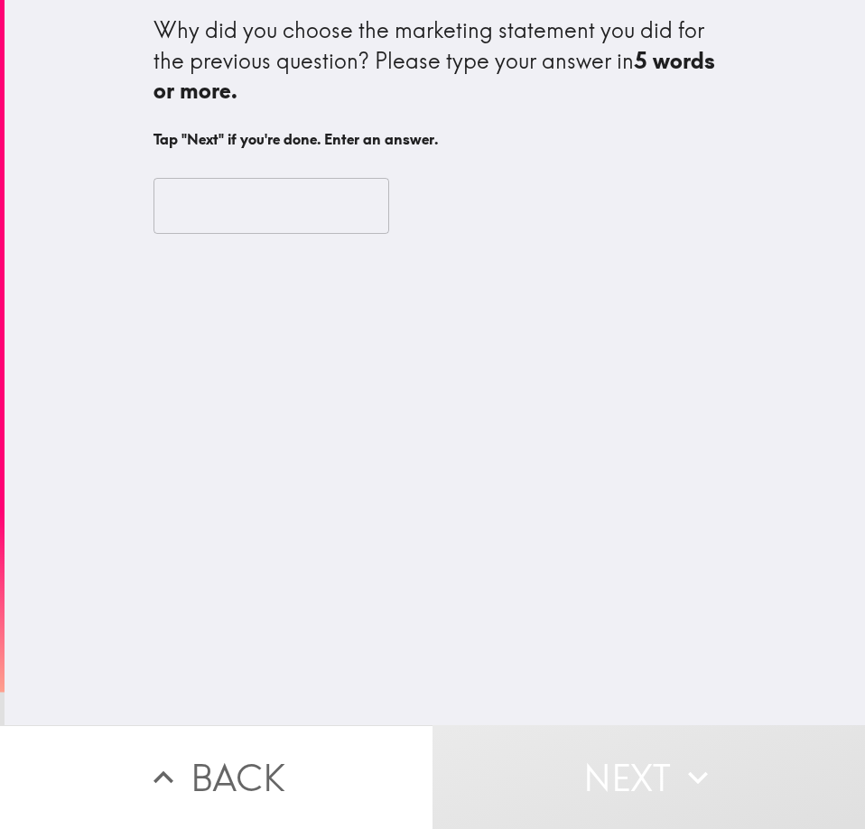
click at [263, 214] on input "text" at bounding box center [271, 206] width 236 height 56
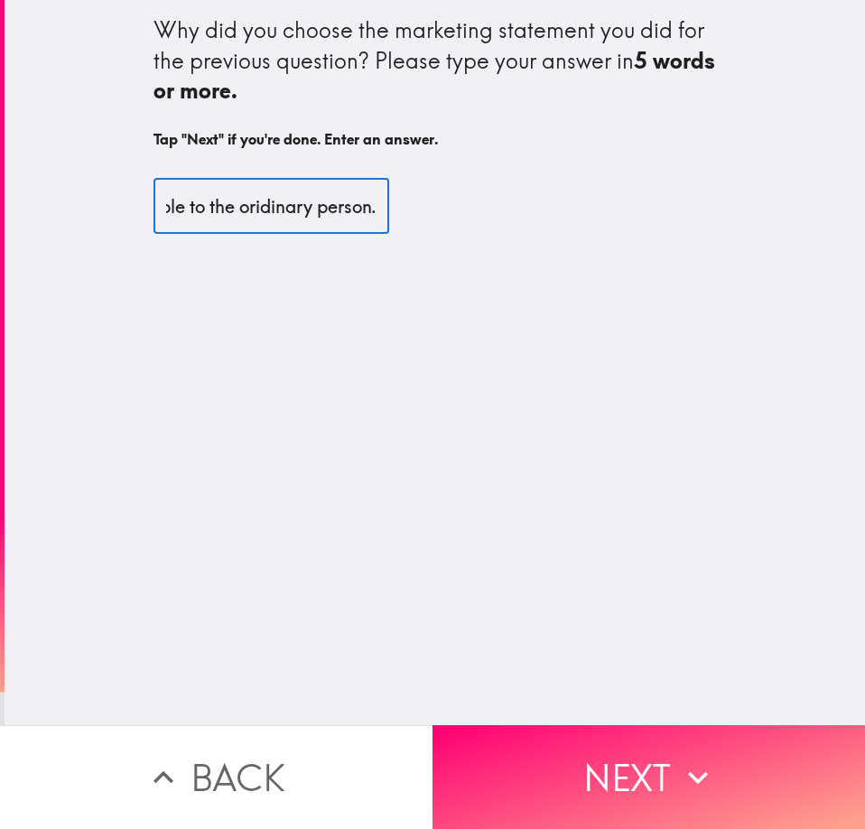
scroll to position [0, 177]
drag, startPoint x: 263, startPoint y: 214, endPoint x: 307, endPoint y: 223, distance: 45.1
click at [306, 222] on input "It's the most relatable to the oridinary person." at bounding box center [271, 206] width 236 height 56
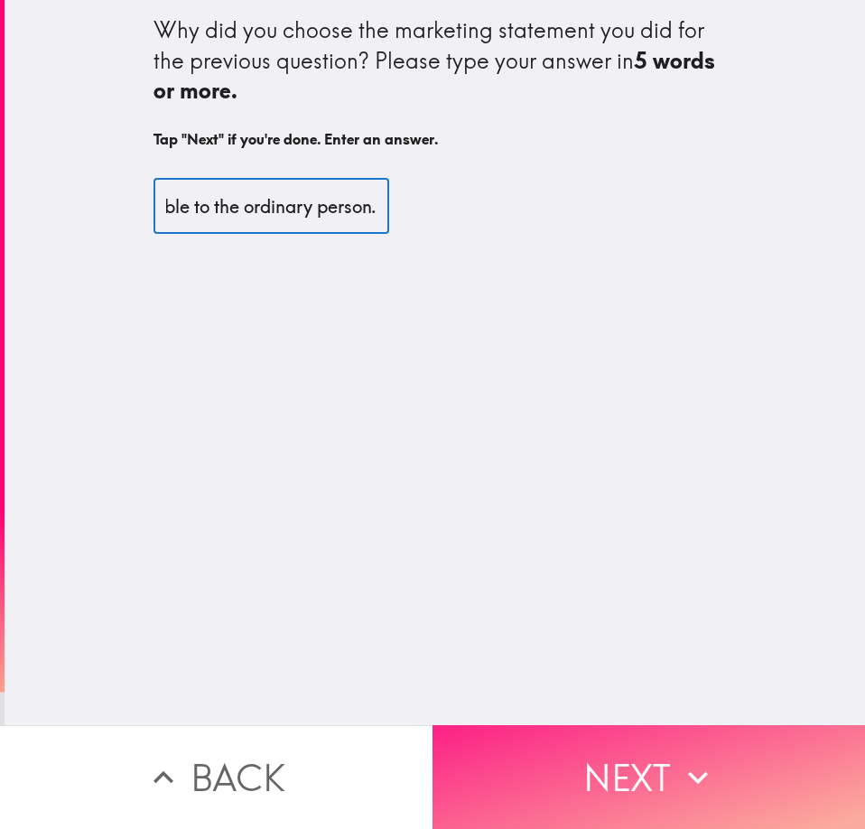
type input "It's the most relatable to the ordinary person."
click at [591, 733] on button "Next" at bounding box center [648, 777] width 432 height 104
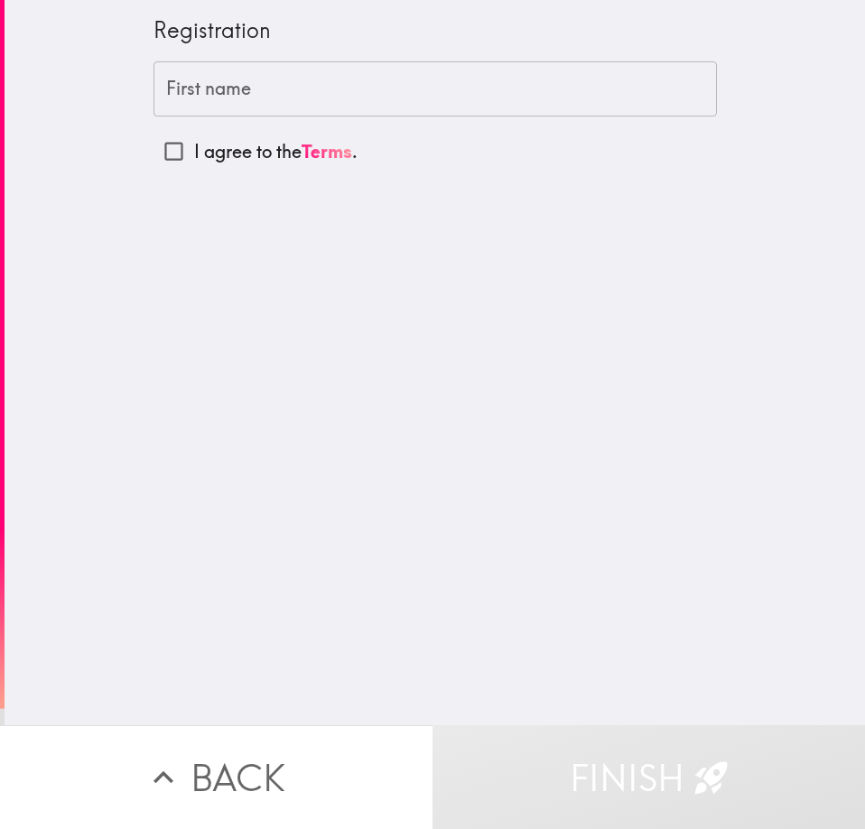
click at [326, 75] on input "First name" at bounding box center [434, 89] width 563 height 56
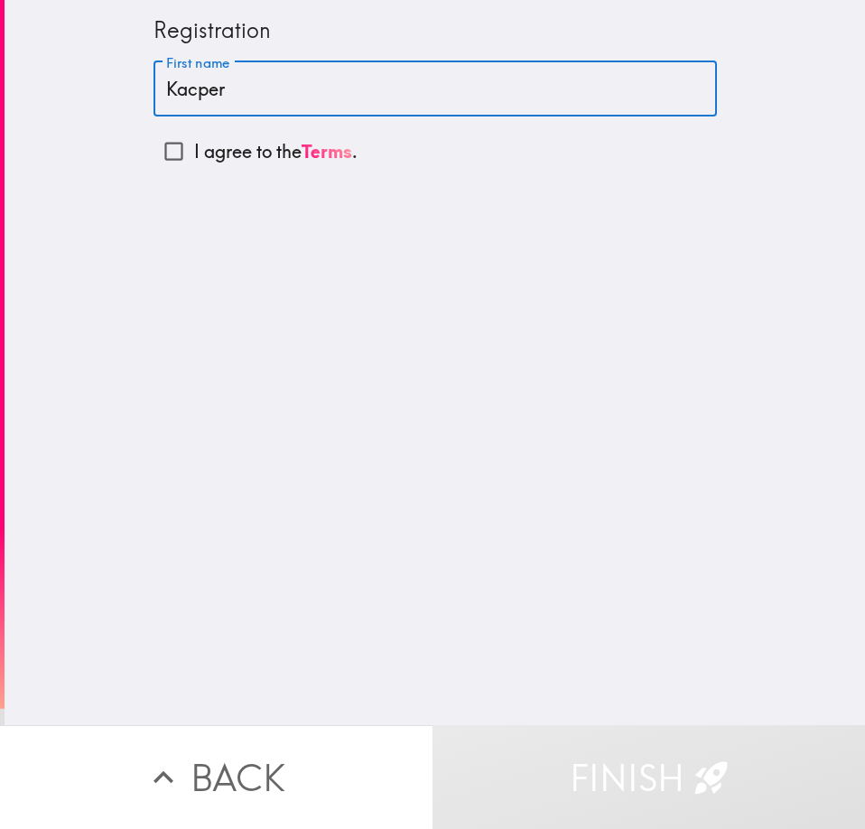
type input "Kacper"
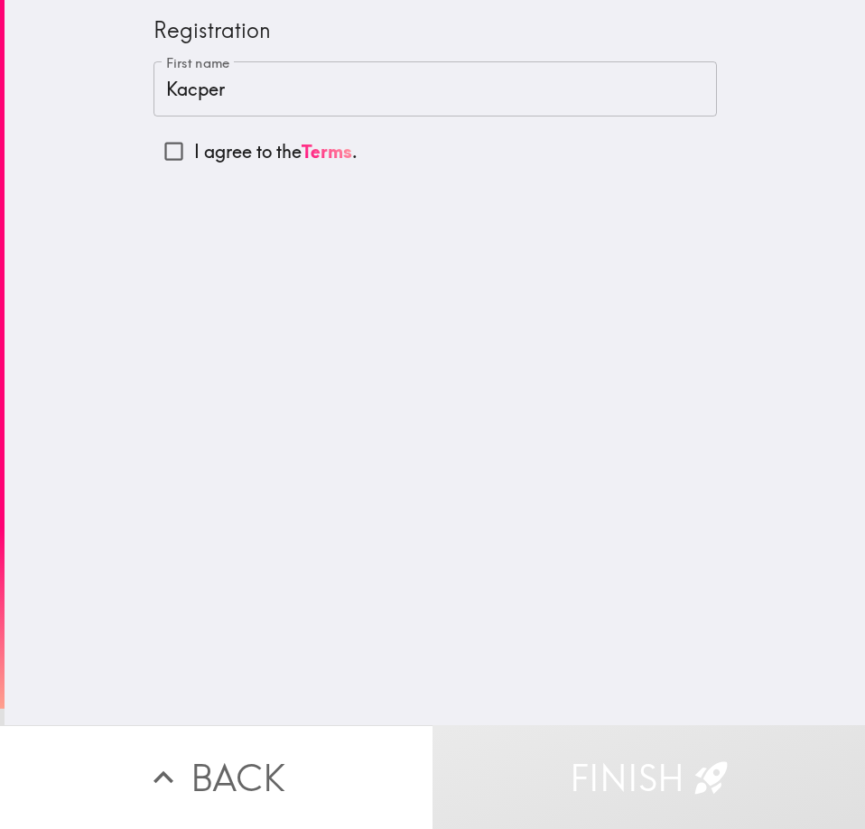
click at [201, 148] on p "I agree to the Terms ." at bounding box center [275, 151] width 163 height 25
click at [194, 148] on input "I agree to the Terms ." at bounding box center [173, 151] width 41 height 41
checkbox input "true"
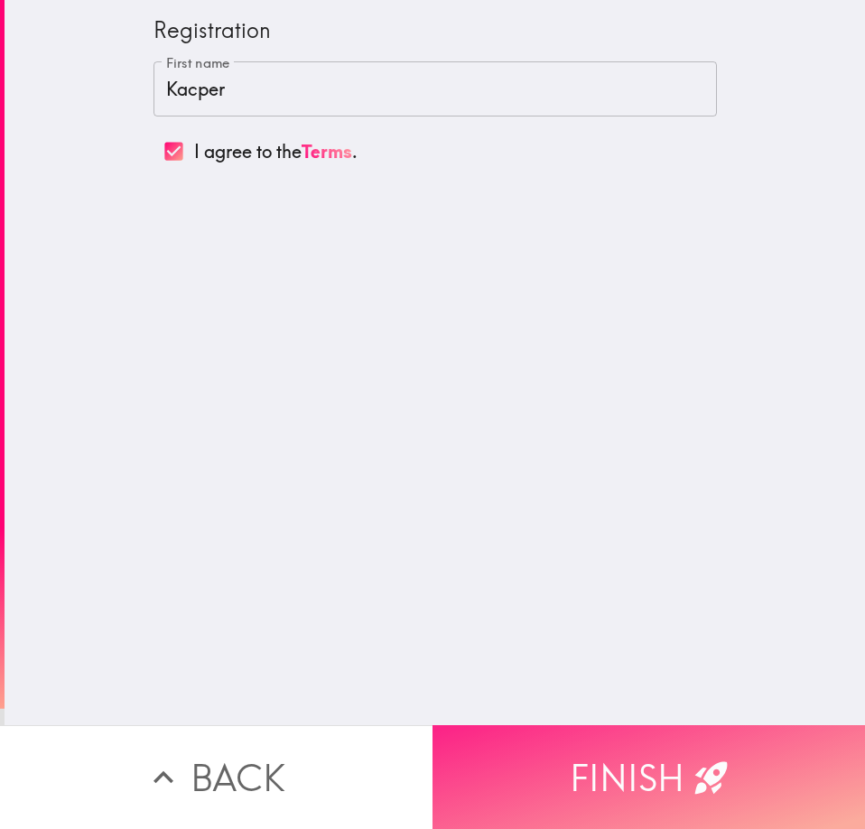
click at [683, 738] on button "Finish" at bounding box center [648, 777] width 432 height 104
